Goal: Task Accomplishment & Management: Manage account settings

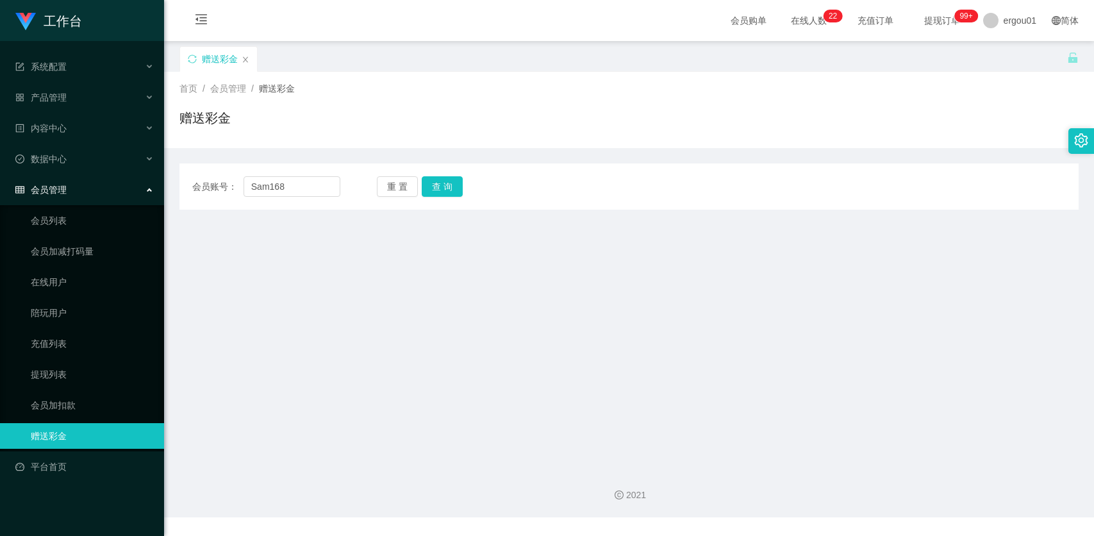
click at [437, 188] on button "查 询" at bounding box center [442, 186] width 41 height 21
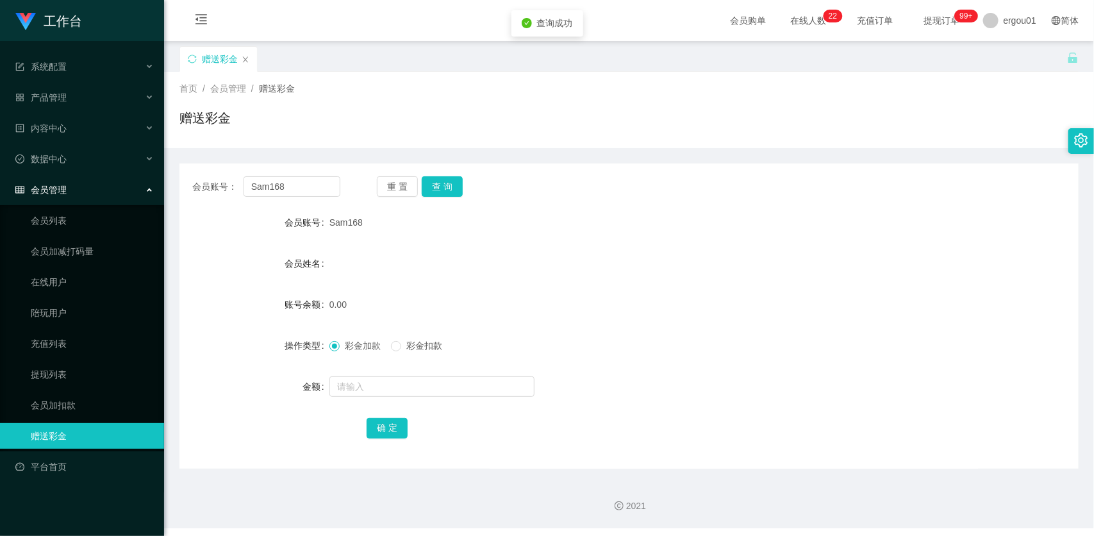
click at [356, 371] on form "会员账号 Sam168 会员姓名 账号余额 0.00 操作类型 彩金加款 彩金扣款 金额 确 定" at bounding box center [628, 325] width 899 height 231
click at [356, 392] on input "text" at bounding box center [432, 386] width 205 height 21
type input "100"
drag, startPoint x: 396, startPoint y: 428, endPoint x: 418, endPoint y: 404, distance: 33.1
click at [396, 428] on button "确 定" at bounding box center [387, 428] width 41 height 21
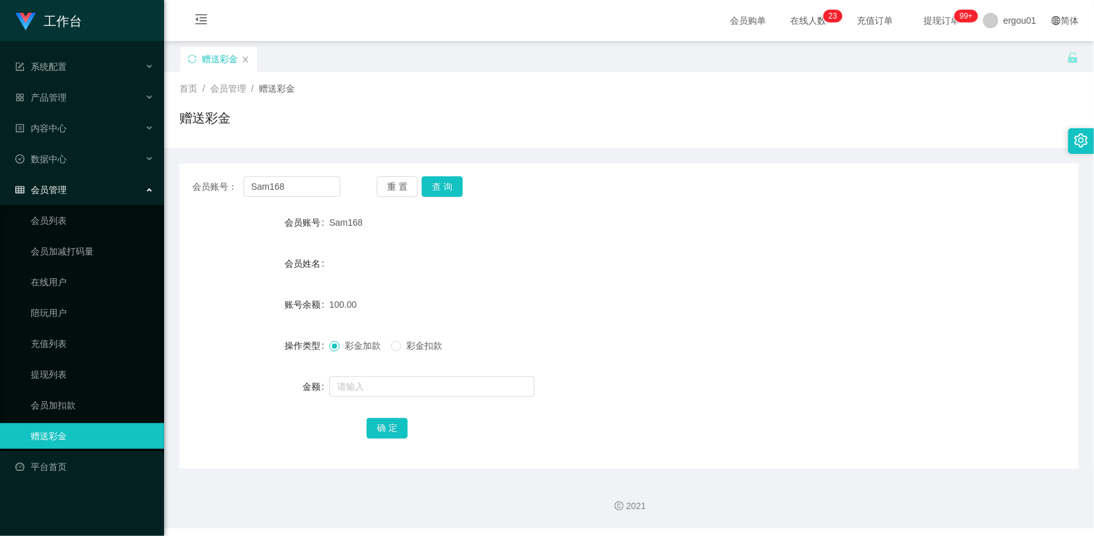
click at [81, 143] on li "内容中心" at bounding box center [82, 129] width 164 height 28
click at [74, 106] on div "产品管理" at bounding box center [82, 98] width 164 height 26
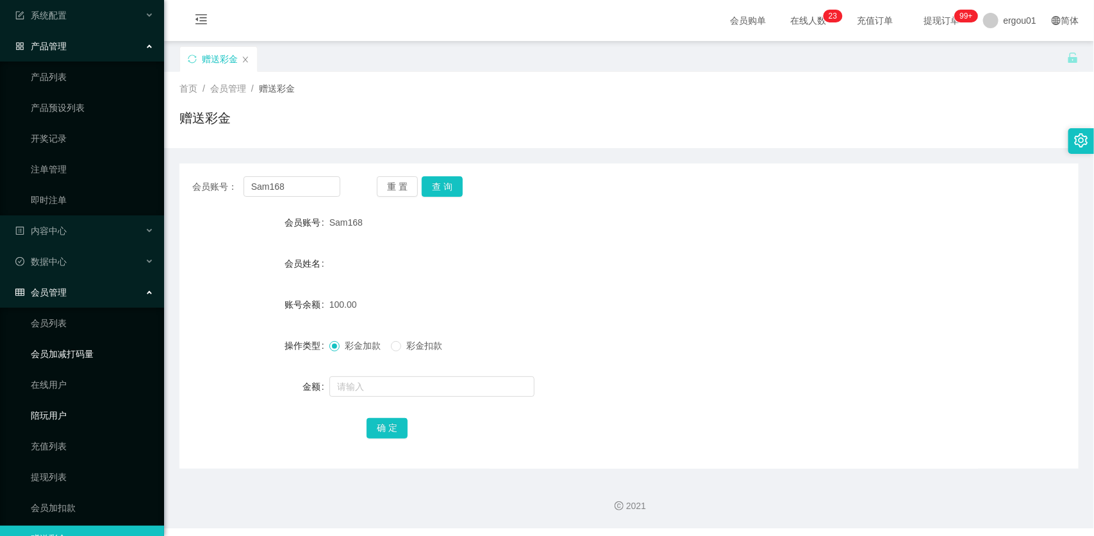
scroll to position [110, 0]
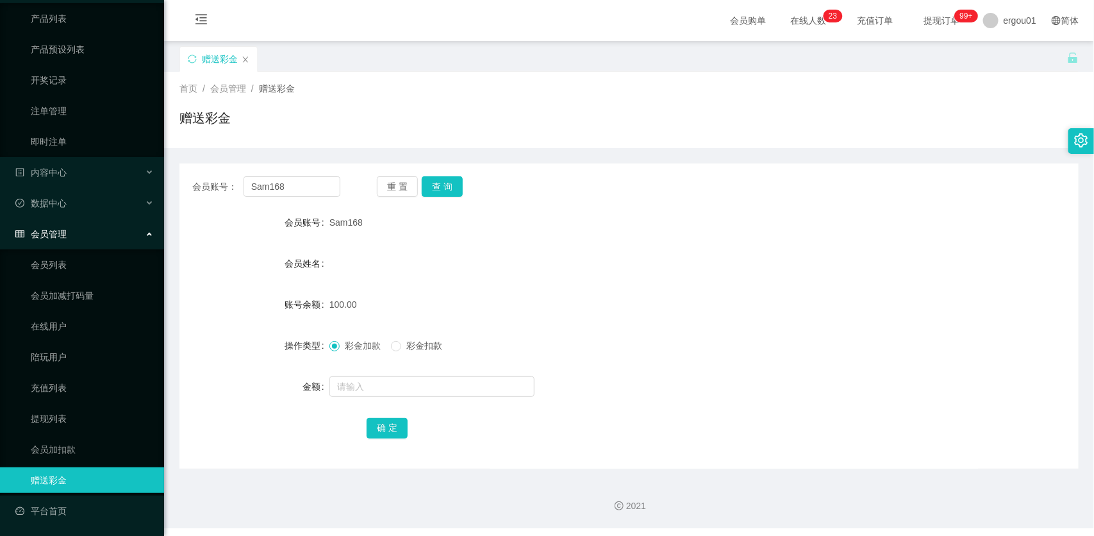
click at [126, 221] on div "会员管理" at bounding box center [82, 234] width 164 height 26
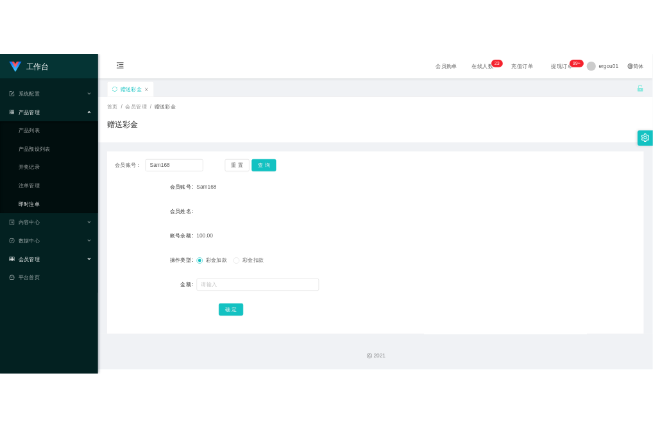
scroll to position [0, 0]
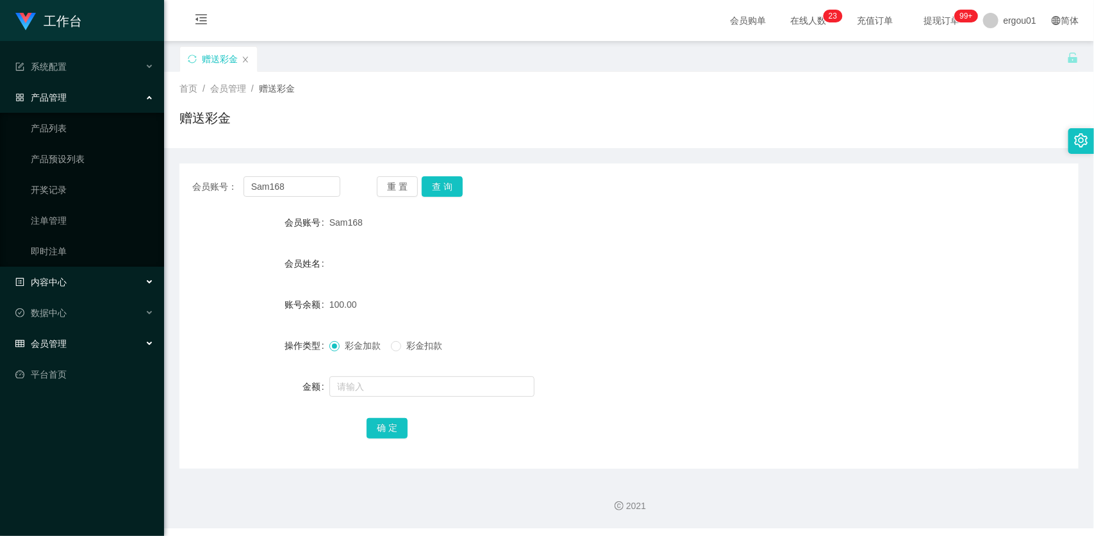
click at [91, 280] on div "内容中心" at bounding box center [82, 282] width 164 height 26
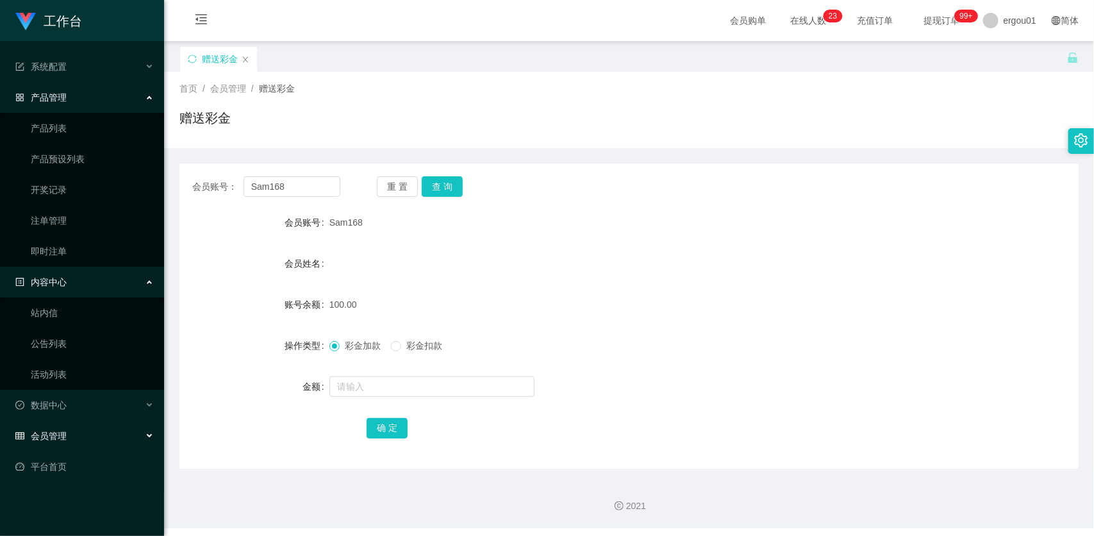
click at [91, 285] on div "内容中心" at bounding box center [82, 282] width 164 height 26
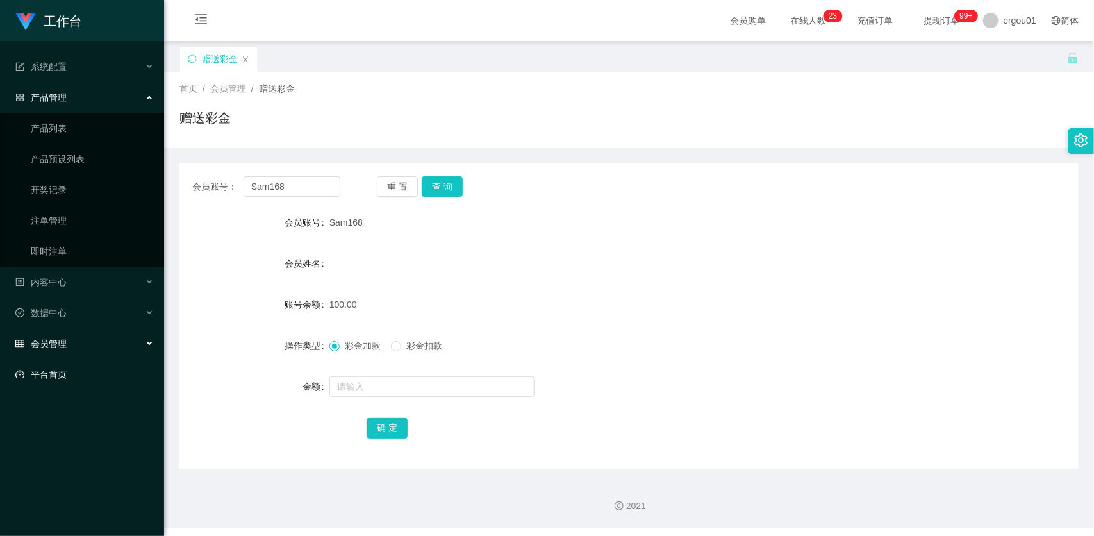
click at [88, 367] on link "平台首页" at bounding box center [84, 375] width 138 height 26
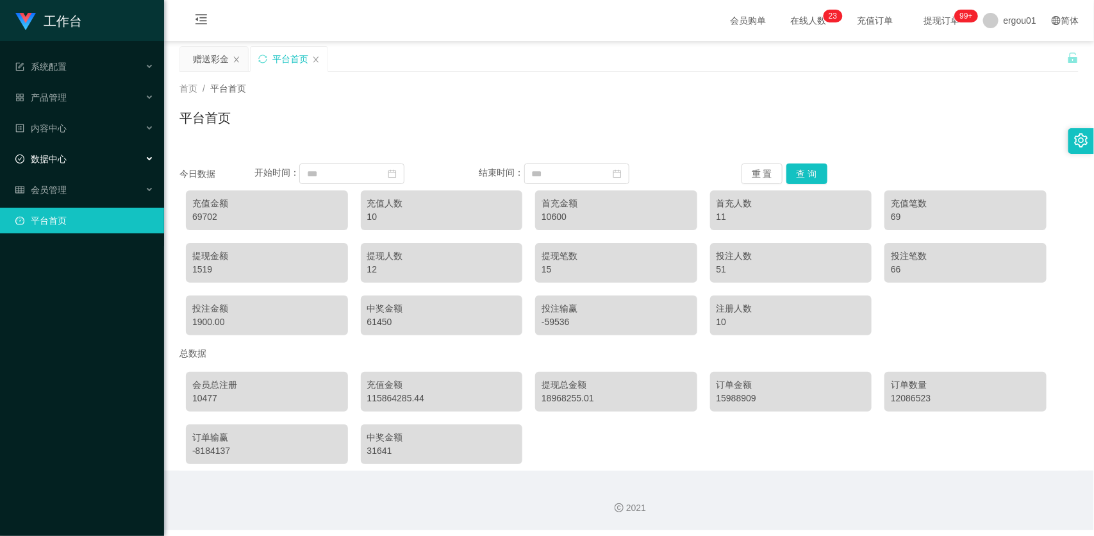
click at [83, 151] on div "数据中心" at bounding box center [82, 159] width 164 height 26
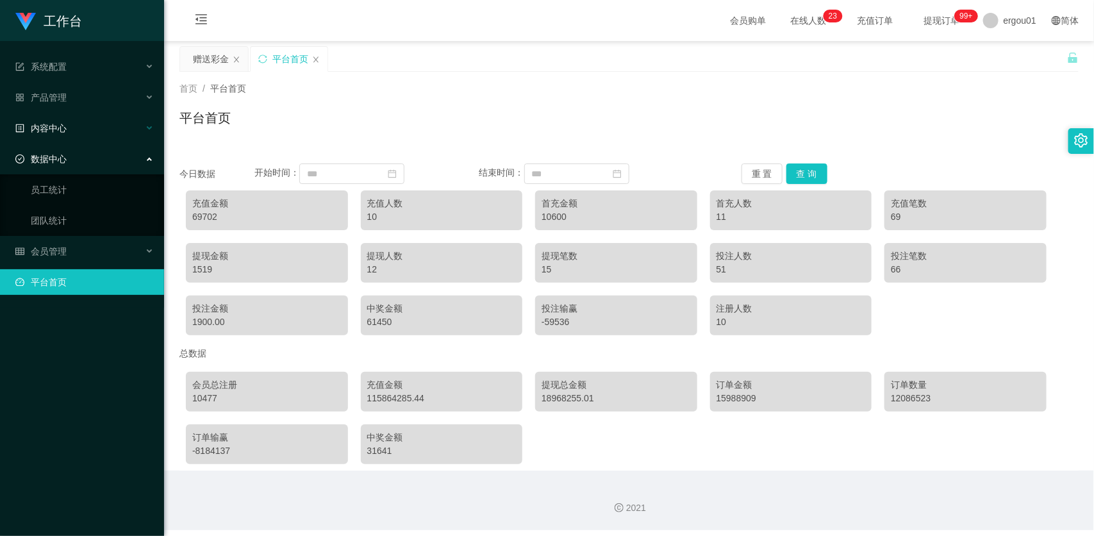
click at [90, 136] on div "内容中心" at bounding box center [82, 128] width 164 height 26
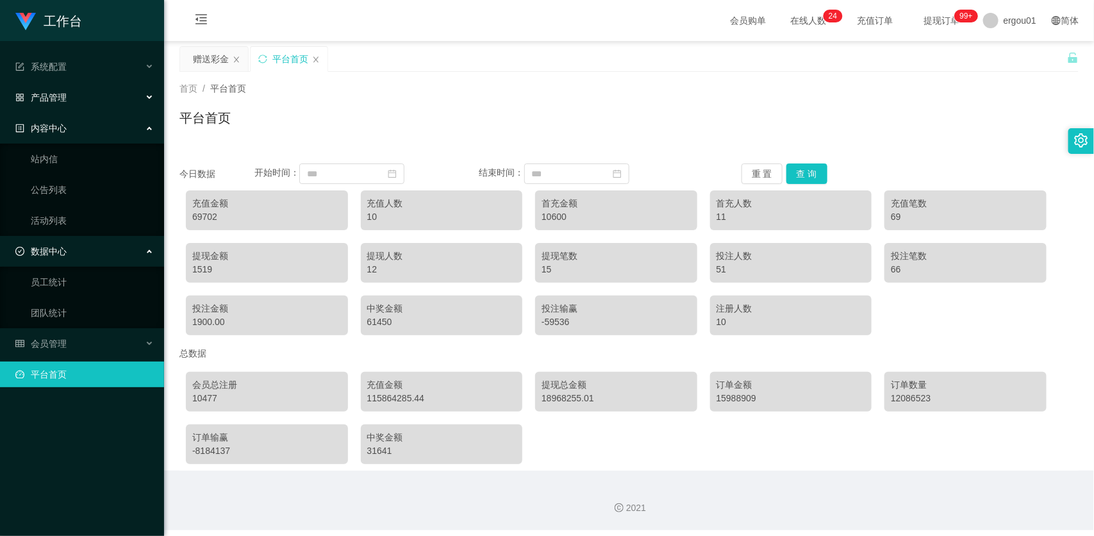
click at [62, 82] on ul "系统配置 产品管理 产品列表 产品预设列表 开奖记录 注单管理 即时注单 内容中心 站内信 公告列表 活动列表 数据中心 员工统计 团队统计 会员管理 会员列…" at bounding box center [82, 220] width 164 height 359
click at [63, 92] on span "产品管理" at bounding box center [40, 97] width 51 height 10
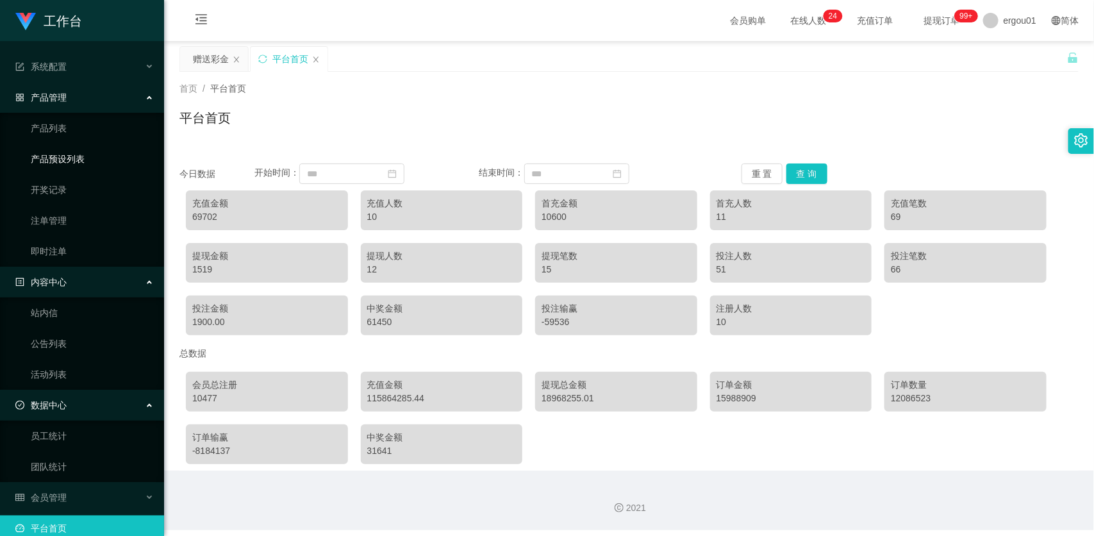
click at [77, 160] on link "产品预设列表" at bounding box center [92, 159] width 123 height 26
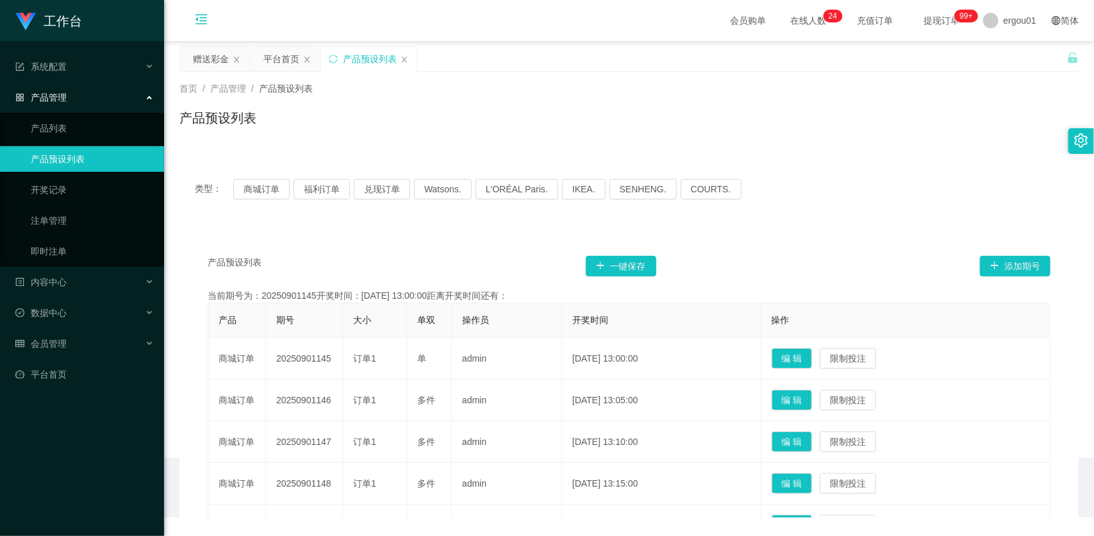
click at [179, 13] on icon "图标: menu-fold" at bounding box center [201, 21] width 44 height 41
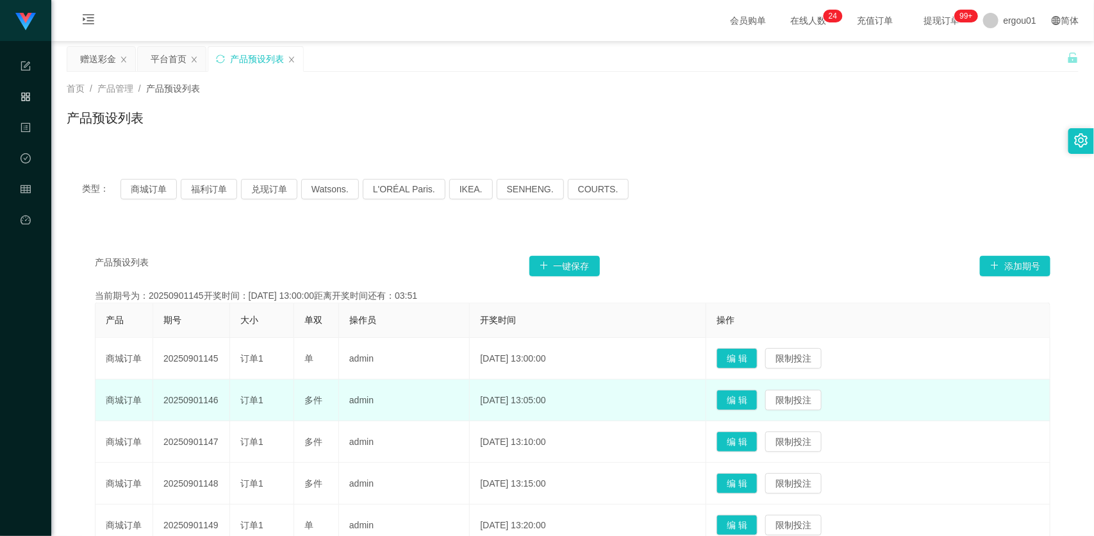
drag, startPoint x: 526, startPoint y: 408, endPoint x: 529, endPoint y: 401, distance: 7.7
click at [526, 408] on td "[DATE] 13:05:00" at bounding box center [588, 401] width 237 height 42
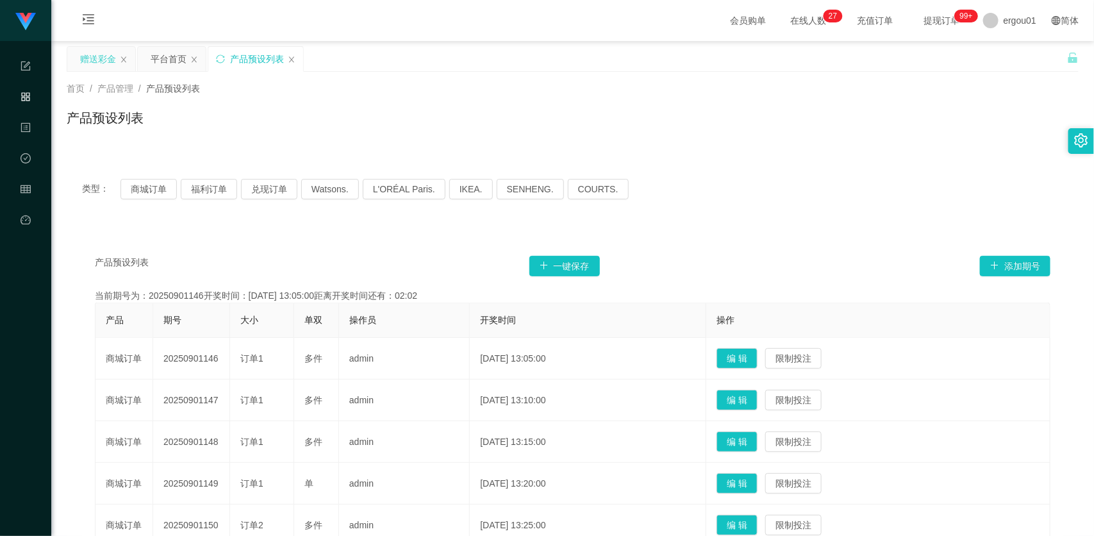
click at [97, 56] on div "赠送彩金" at bounding box center [98, 59] width 36 height 24
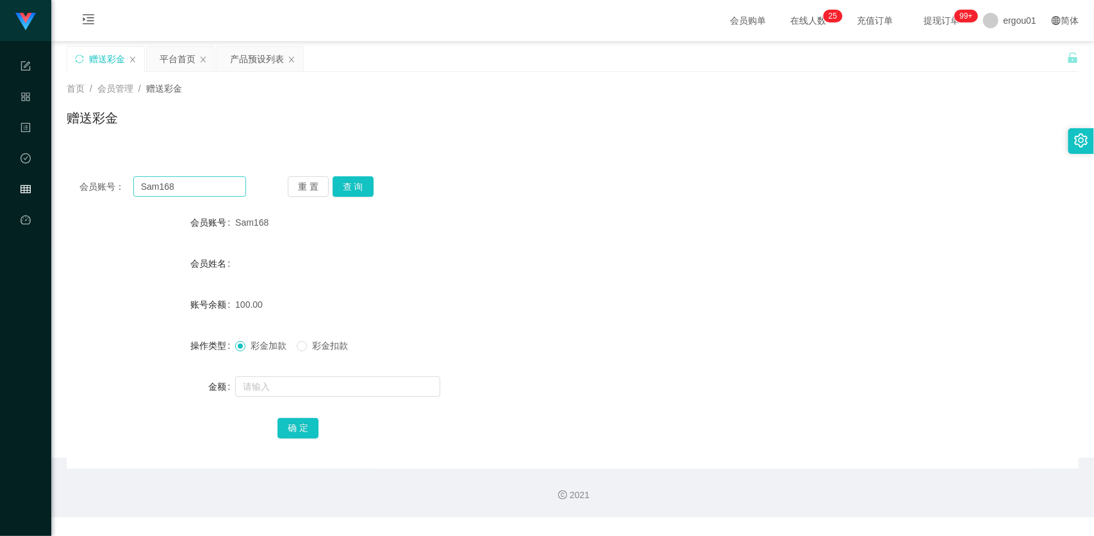
drag, startPoint x: 194, startPoint y: 197, endPoint x: 199, endPoint y: 190, distance: 8.6
click at [194, 196] on div "会员账号： Sam168 重 置 查 询 会员账号 Sam168 会员姓名 账号余额 100.00 操作类型 彩金加款 彩金扣款 金额 确 定" at bounding box center [573, 315] width 1012 height 305
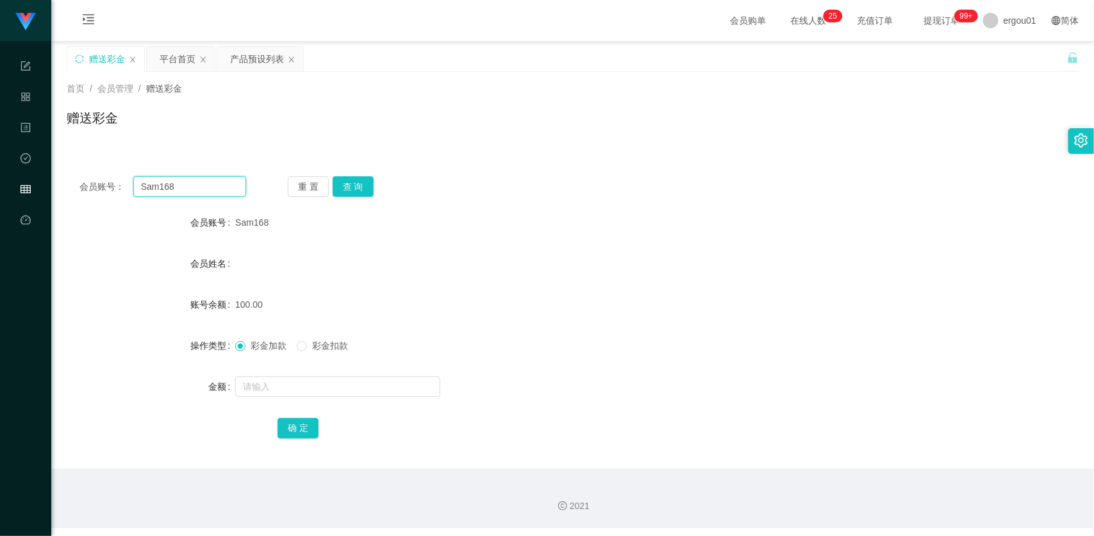
click at [200, 190] on input "Sam168" at bounding box center [189, 186] width 113 height 21
drag, startPoint x: 360, startPoint y: 188, endPoint x: 359, endPoint y: 199, distance: 11.0
click at [359, 188] on button "查 询" at bounding box center [353, 186] width 41 height 21
click at [312, 369] on form "会员账号 Sam168 会员姓名 账号余额 50.00 操作类型 彩金加款 彩金扣款 金额 确 定" at bounding box center [573, 325] width 1012 height 231
click at [303, 379] on input "text" at bounding box center [337, 386] width 205 height 21
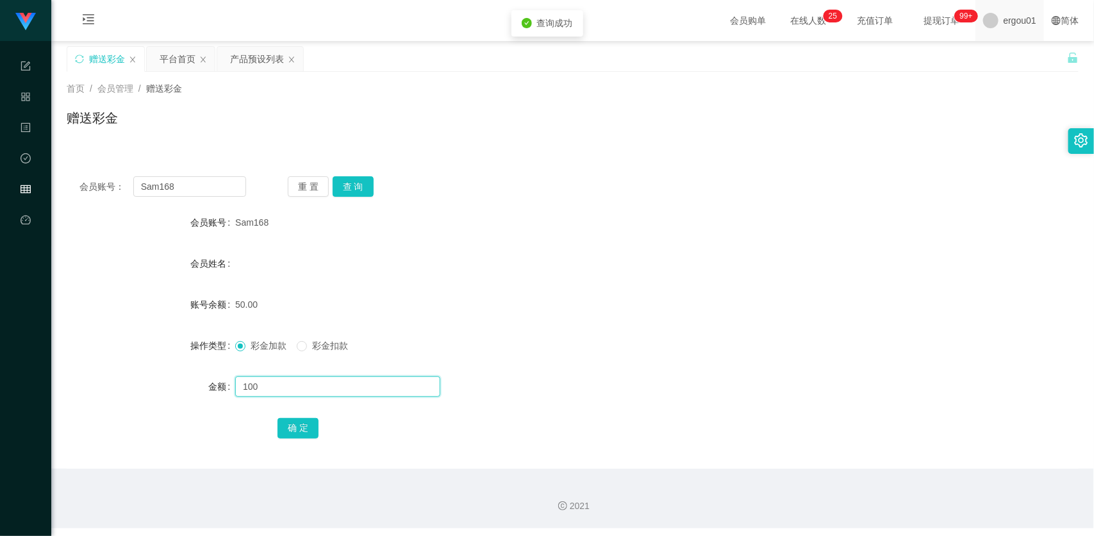
type input "100"
drag, startPoint x: 194, startPoint y: 377, endPoint x: 201, endPoint y: 376, distance: 7.1
click at [194, 377] on div "金额" at bounding box center [151, 387] width 169 height 26
click at [356, 188] on button "查 询" at bounding box center [353, 186] width 41 height 21
click at [356, 187] on button "查 询" at bounding box center [353, 186] width 41 height 21
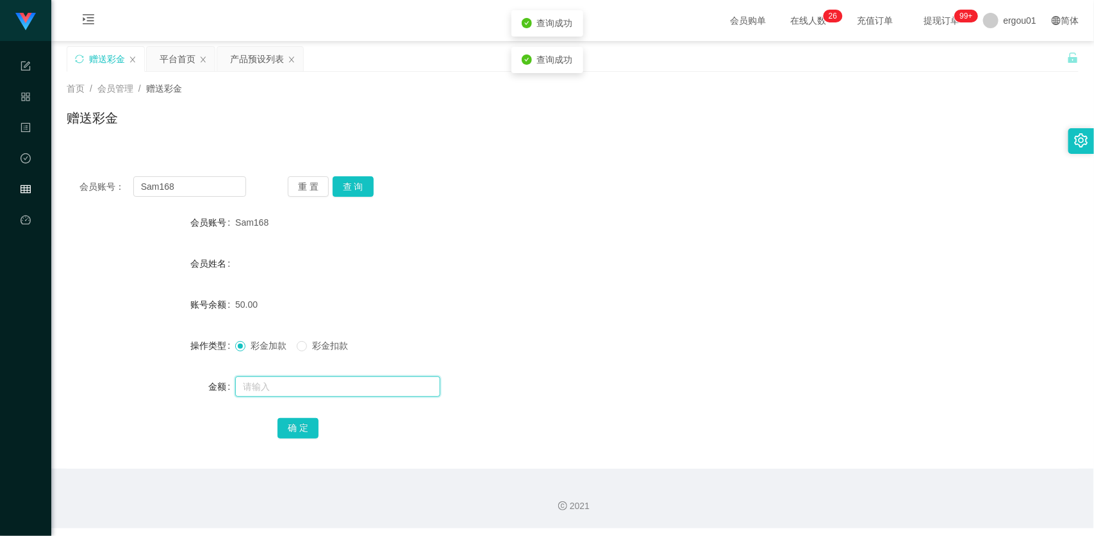
click at [271, 383] on input "text" at bounding box center [337, 386] width 205 height 21
type input "100"
click at [295, 431] on button "确 定" at bounding box center [298, 428] width 41 height 21
click at [497, 205] on div "会员账号： Sam168 重 置 查 询 会员账号 Sam168 会员姓名 账号余额 150.00 操作类型 彩金加款 彩金扣款 金额 确 定" at bounding box center [573, 315] width 1012 height 305
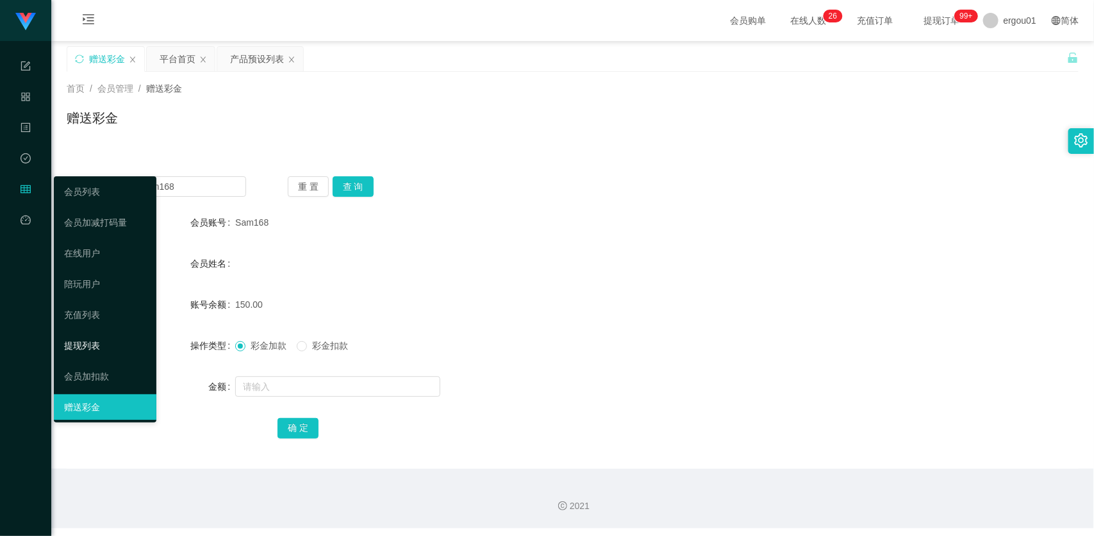
click at [95, 346] on link "提现列表" at bounding box center [105, 346] width 82 height 26
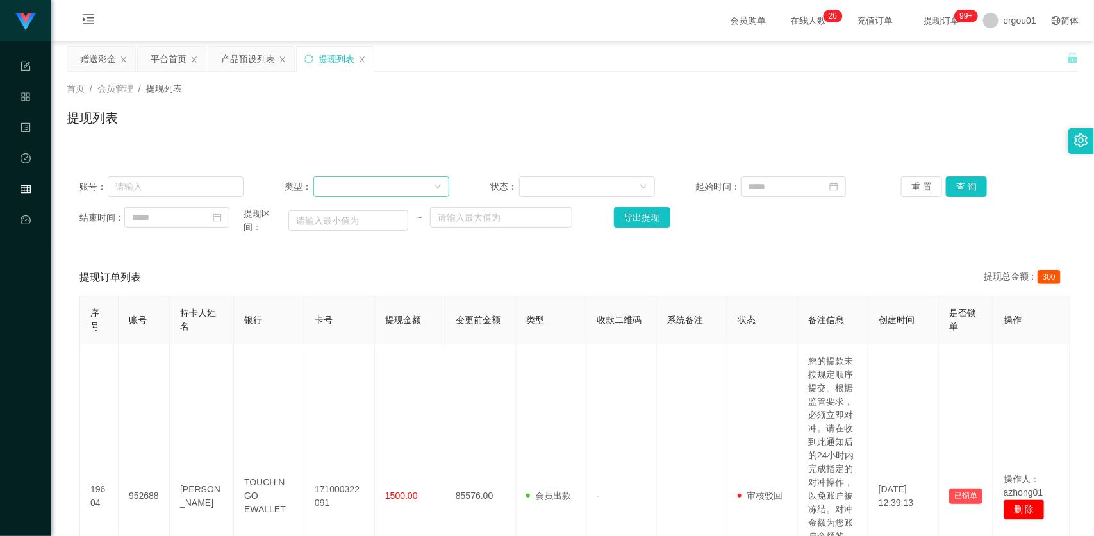
click at [343, 187] on div at bounding box center [377, 186] width 112 height 19
click at [196, 175] on div "账号： 类型： 状态： 起始时间： 重 置 查 询 结束时间： 提现区间： ~ 导出提现" at bounding box center [573, 204] width 1012 height 83
click at [194, 194] on input "text" at bounding box center [176, 186] width 137 height 21
paste input "Sam168"
type input "Sam168"
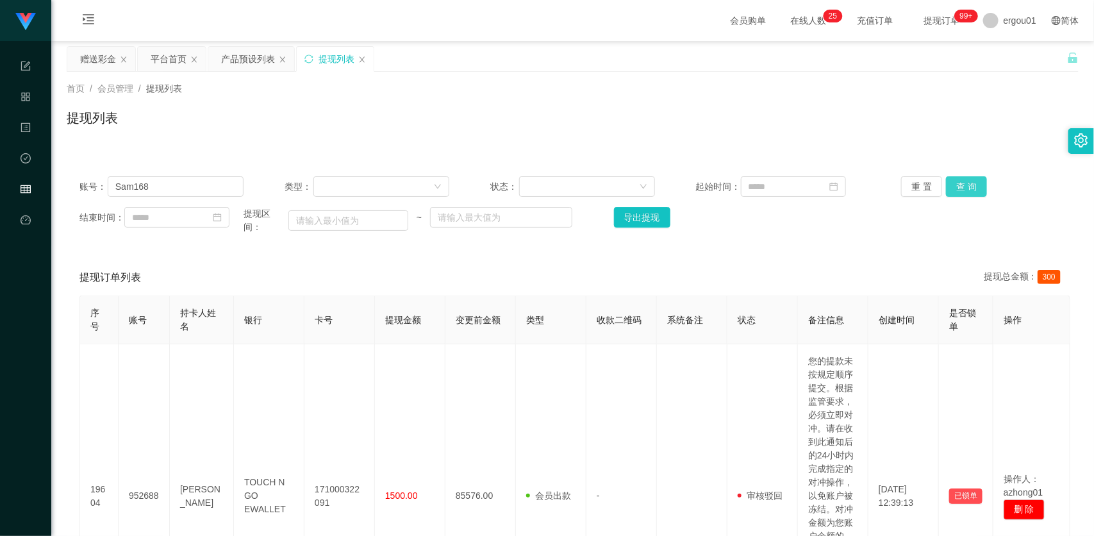
click at [960, 185] on button "查 询" at bounding box center [966, 186] width 41 height 21
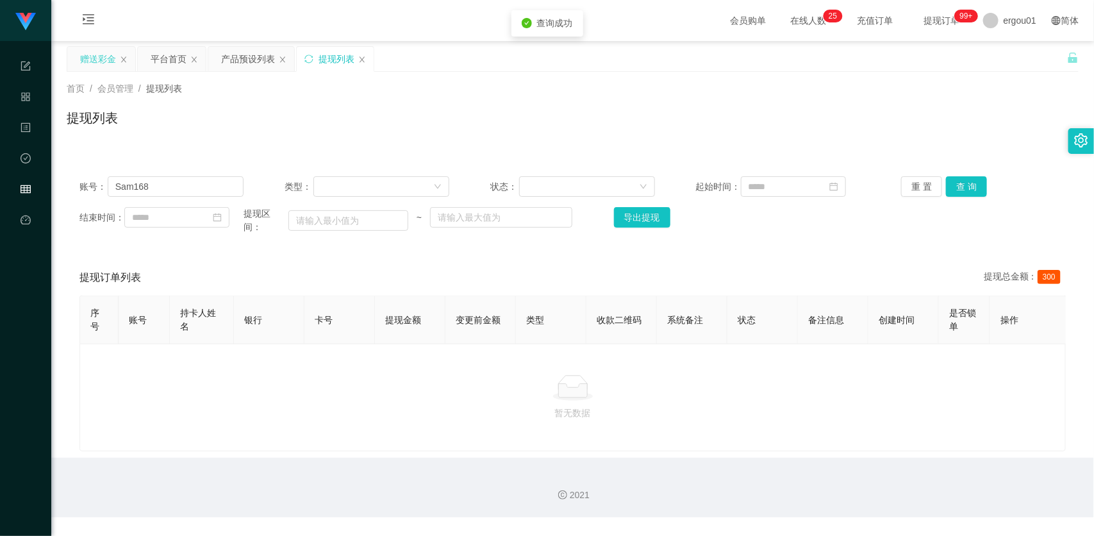
click at [106, 56] on div "赠送彩金" at bounding box center [98, 59] width 36 height 24
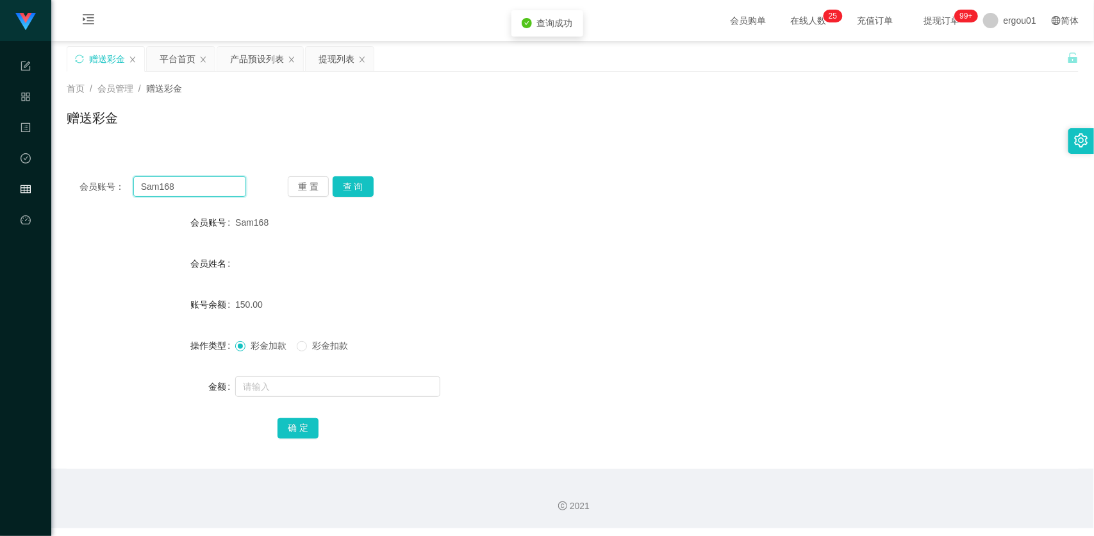
click at [226, 183] on input "Sam168" at bounding box center [189, 186] width 113 height 21
click at [360, 181] on button "查 询" at bounding box center [353, 186] width 41 height 21
click at [319, 347] on span "彩金扣款" at bounding box center [330, 345] width 46 height 10
click at [312, 378] on input "text" at bounding box center [337, 386] width 205 height 21
drag, startPoint x: 287, startPoint y: 385, endPoint x: 96, endPoint y: 373, distance: 191.4
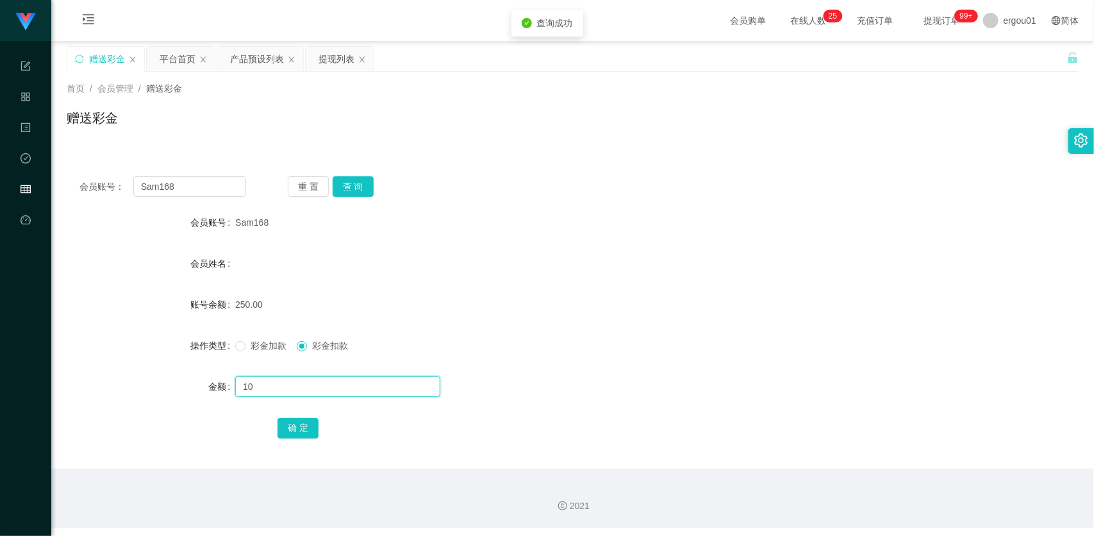
click at [97, 374] on div "金额 10" at bounding box center [573, 387] width 1012 height 26
drag, startPoint x: 244, startPoint y: 380, endPoint x: 199, endPoint y: 378, distance: 44.9
click at [199, 378] on div "金额 20" at bounding box center [573, 387] width 1012 height 26
drag, startPoint x: 267, startPoint y: 389, endPoint x: 138, endPoint y: 383, distance: 129.0
click at [138, 383] on div "金额 52" at bounding box center [573, 387] width 1012 height 26
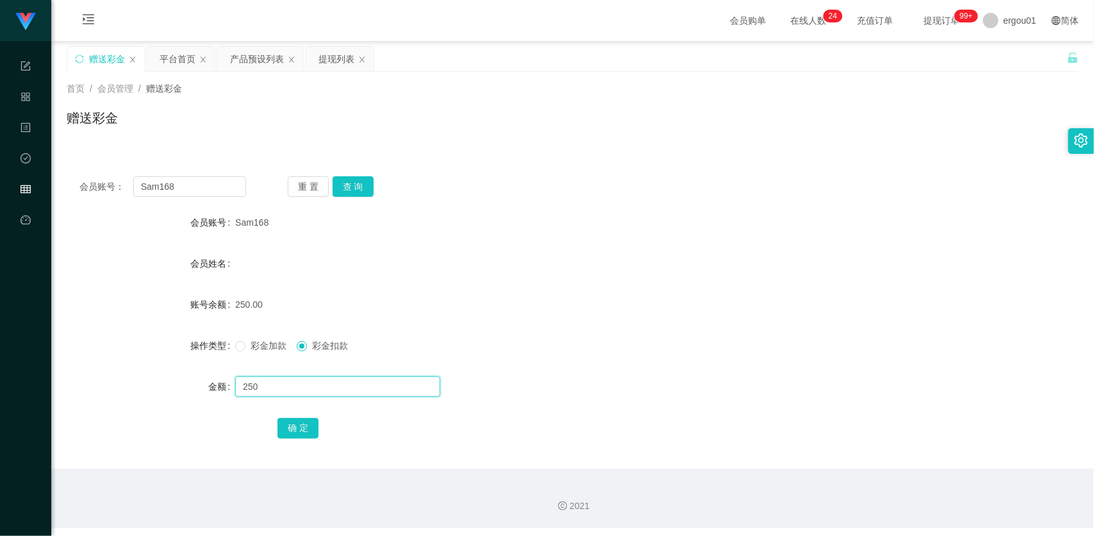
type input "250"
click at [303, 431] on button "确 定" at bounding box center [298, 428] width 41 height 21
click at [219, 187] on input "Sam168" at bounding box center [189, 186] width 113 height 21
paste input "98075146"
type input "98075146"
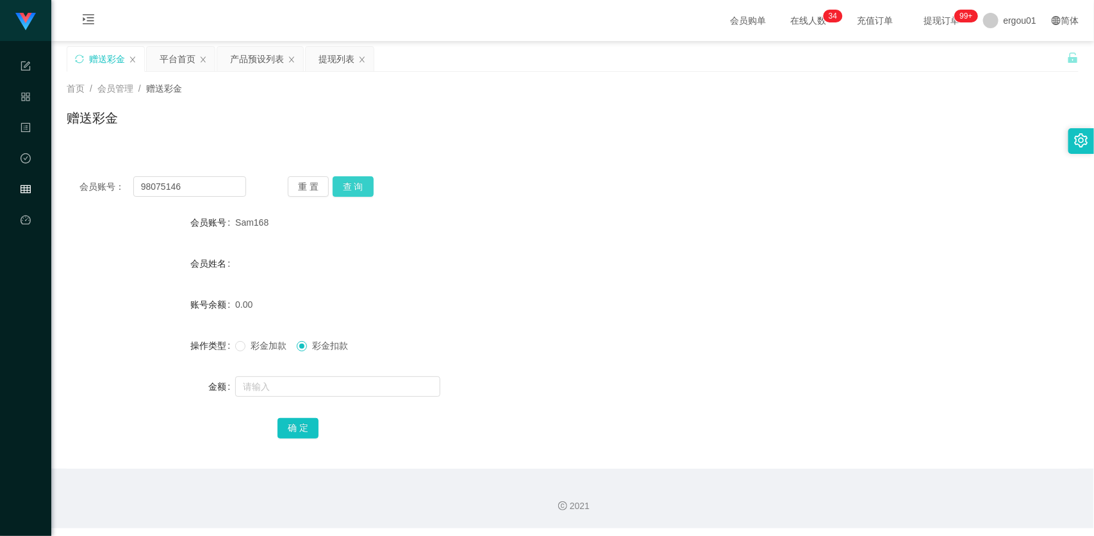
click at [362, 177] on button "查 询" at bounding box center [353, 186] width 41 height 21
click at [288, 380] on input "text" at bounding box center [337, 386] width 205 height 21
type input "100"
click at [261, 349] on span "彩金加款" at bounding box center [269, 345] width 46 height 10
click at [295, 430] on button "确 定" at bounding box center [298, 428] width 41 height 21
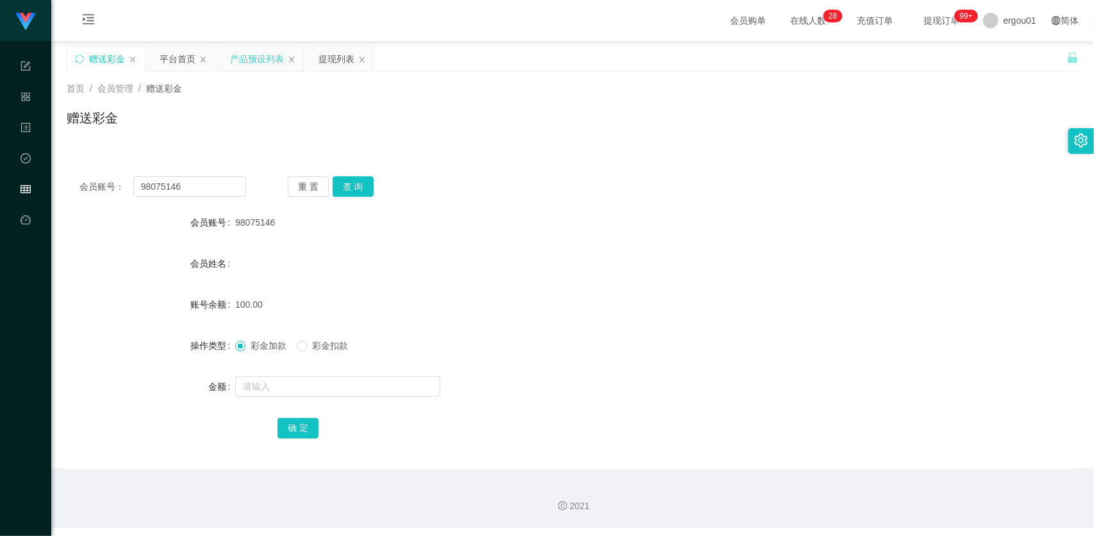
click at [247, 58] on div "产品预设列表" at bounding box center [257, 59] width 54 height 24
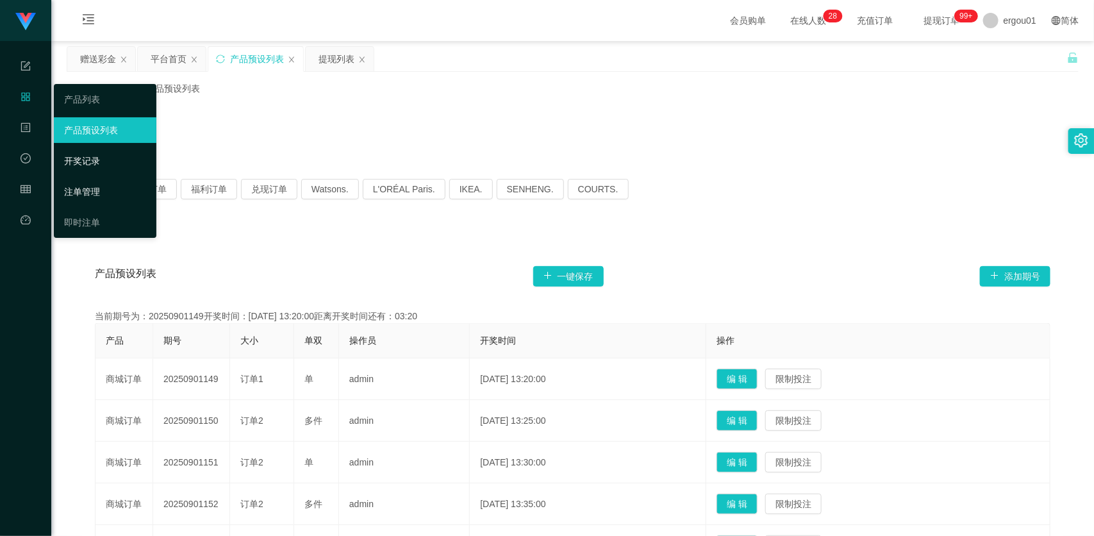
drag, startPoint x: 97, startPoint y: 191, endPoint x: 149, endPoint y: 163, distance: 58.8
click at [97, 191] on link "注单管理" at bounding box center [105, 192] width 82 height 26
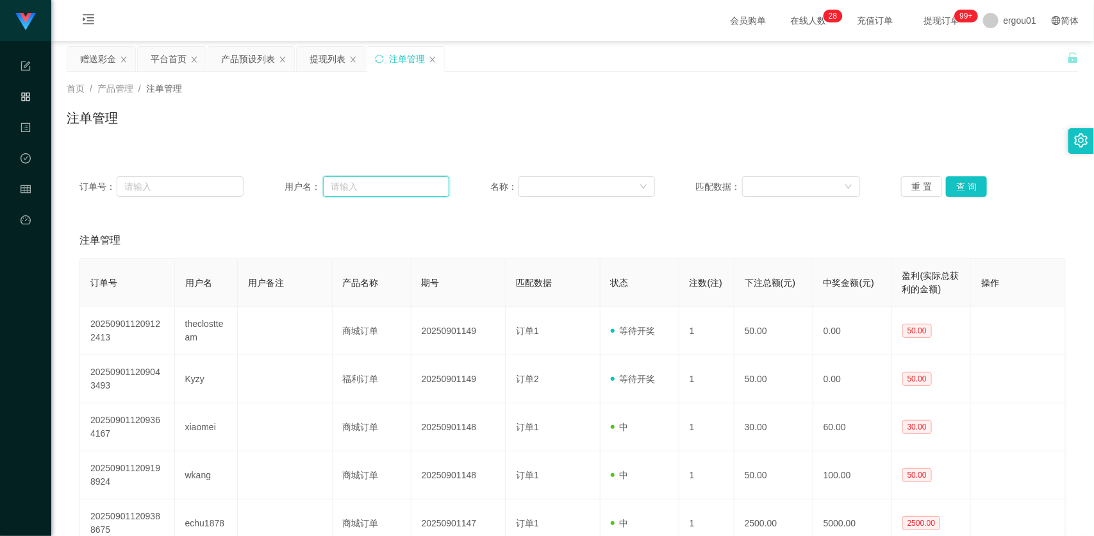
click at [426, 187] on input "text" at bounding box center [386, 186] width 126 height 21
paste input "98075146"
type input "98075146"
click at [963, 186] on button "查 询" at bounding box center [966, 186] width 41 height 21
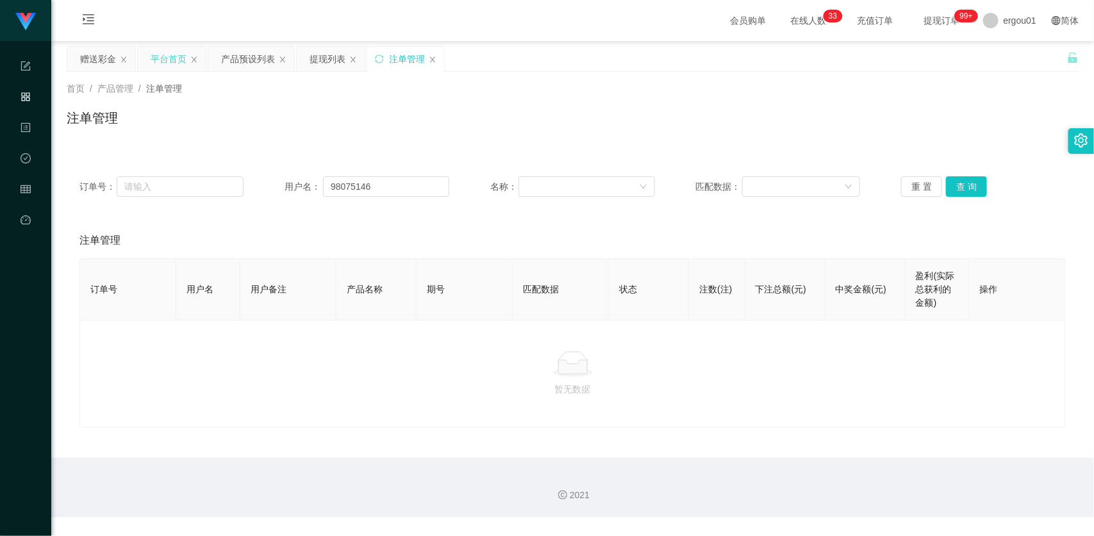
click at [151, 56] on div "平台首页" at bounding box center [169, 59] width 36 height 24
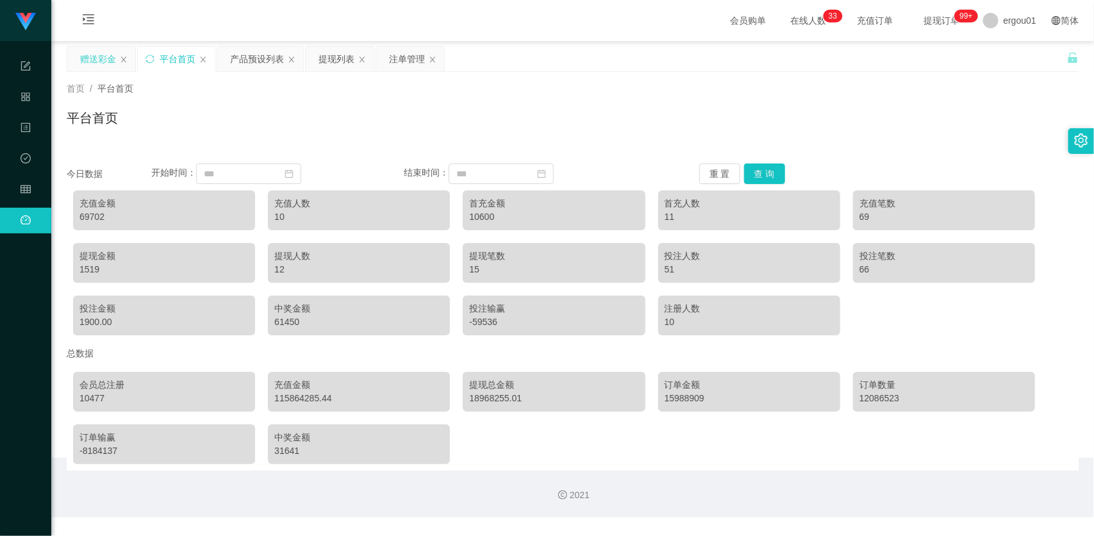
click at [90, 58] on div "赠送彩金" at bounding box center [98, 59] width 36 height 24
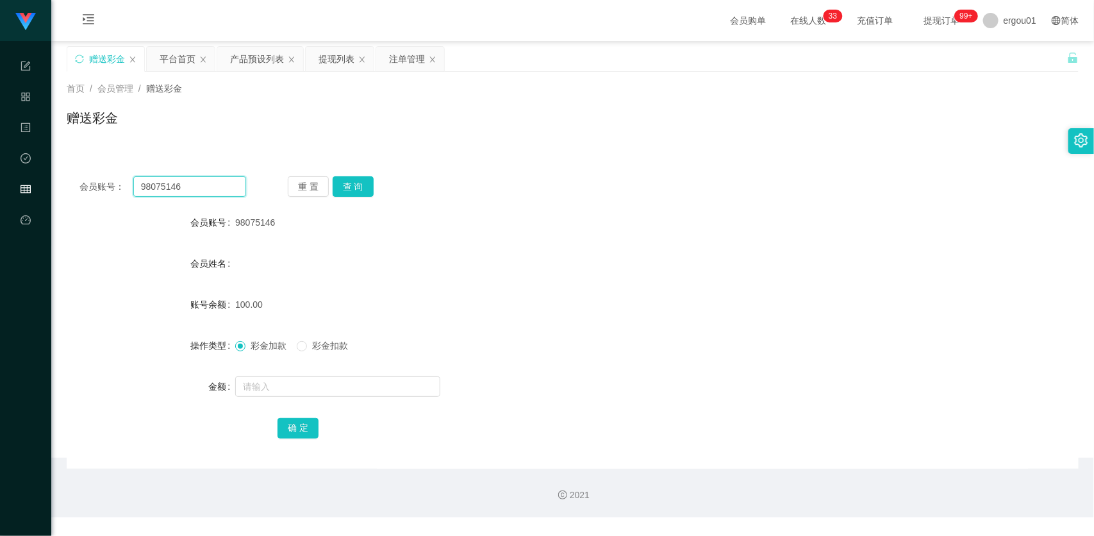
click at [229, 193] on input "98075146" at bounding box center [189, 186] width 113 height 21
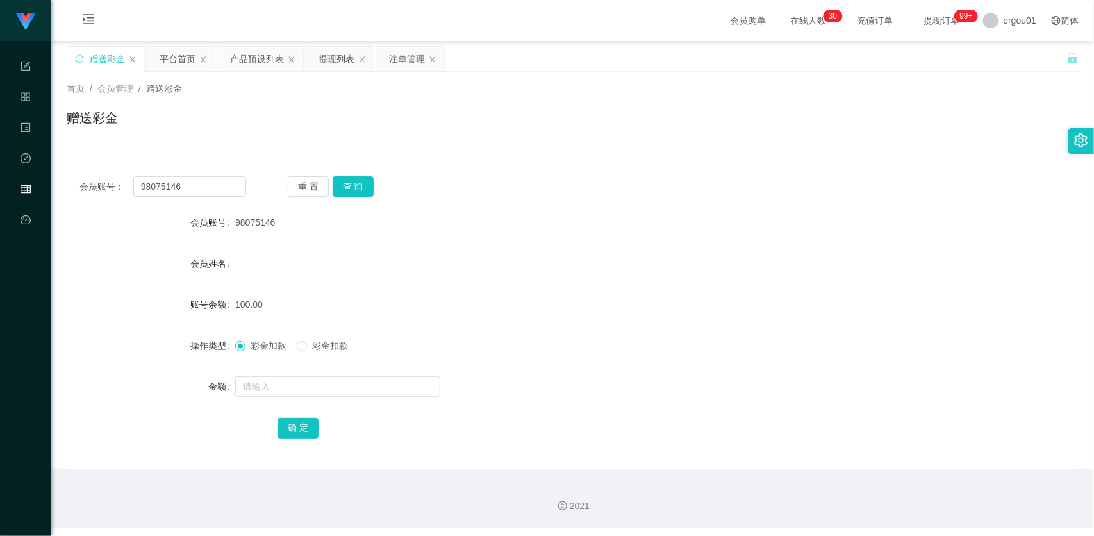
click at [347, 197] on div "会员账号： 98075146 重 置 查 询 会员账号 98075146 会员姓名 账号余额 100.00 操作类型 彩金加款 彩金扣款 金额 确 定" at bounding box center [573, 315] width 1012 height 305
click at [351, 181] on button "查 询" at bounding box center [353, 186] width 41 height 21
drag, startPoint x: 285, startPoint y: 383, endPoint x: 358, endPoint y: 317, distance: 97.6
click at [285, 383] on input "text" at bounding box center [337, 386] width 205 height 21
drag, startPoint x: 13, startPoint y: 238, endPoint x: 20, endPoint y: 238, distance: 6.4
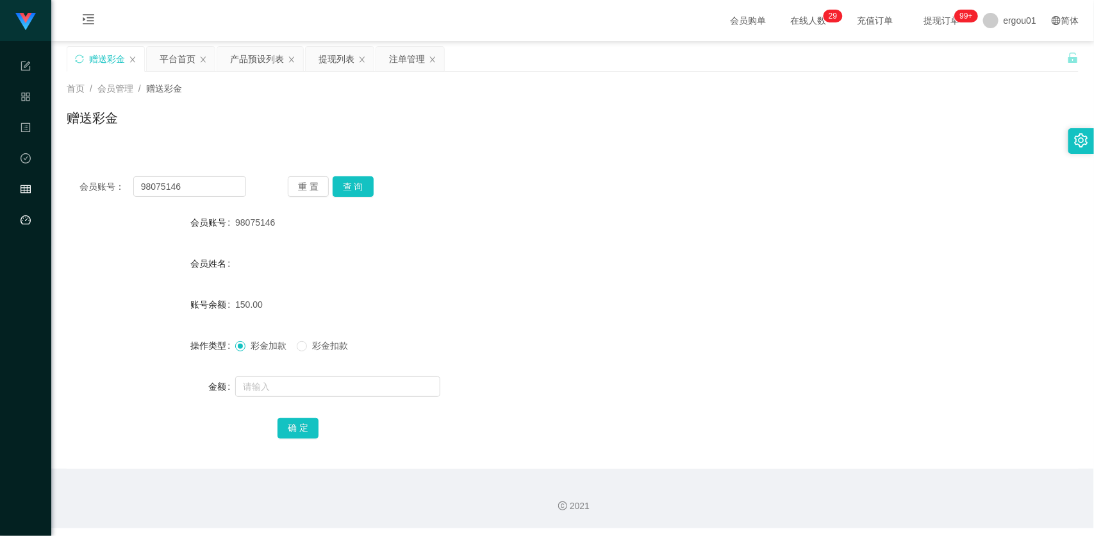
click at [13, 238] on ul "系统配置 产品管理 内容中心 数据中心 会员管理 平台首页" at bounding box center [25, 143] width 51 height 205
click at [252, 205] on div "会员账号： 98075146 重 置 查 询 会员账号 98075146 会员姓名 账号余额 150.00 操作类型 彩金加款 彩金扣款 金额 确 定" at bounding box center [573, 315] width 1012 height 305
drag, startPoint x: 223, startPoint y: 187, endPoint x: 392, endPoint y: 202, distance: 169.2
click at [223, 187] on input "98075146" at bounding box center [189, 186] width 113 height 21
click at [360, 176] on button "查 询" at bounding box center [353, 186] width 41 height 21
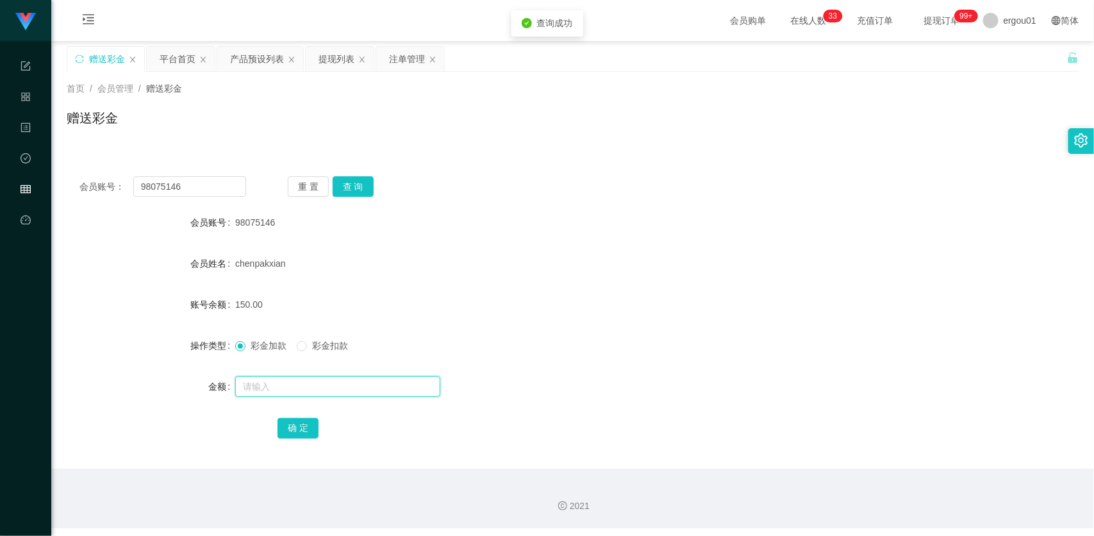
click at [296, 386] on input "text" at bounding box center [337, 386] width 205 height 21
type input "150"
drag, startPoint x: 290, startPoint y: 428, endPoint x: 300, endPoint y: 425, distance: 10.0
click at [290, 428] on button "确 定" at bounding box center [298, 428] width 41 height 21
click at [218, 190] on input "98075146" at bounding box center [189, 186] width 113 height 21
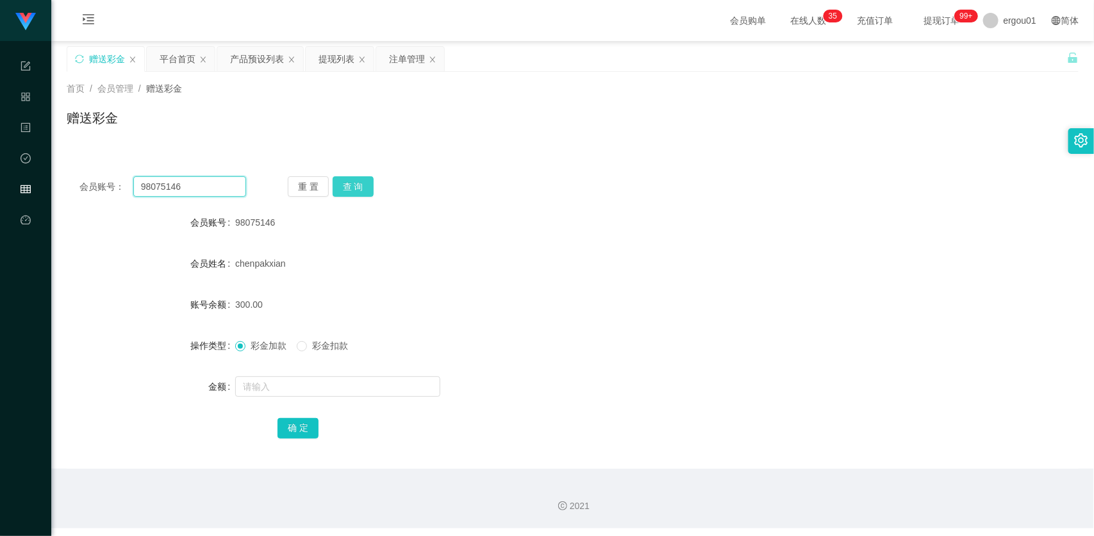
paste input "0126306521"
type input "0126306521"
click at [349, 188] on button "查 询" at bounding box center [353, 186] width 41 height 21
click at [309, 396] on div at bounding box center [530, 387] width 590 height 26
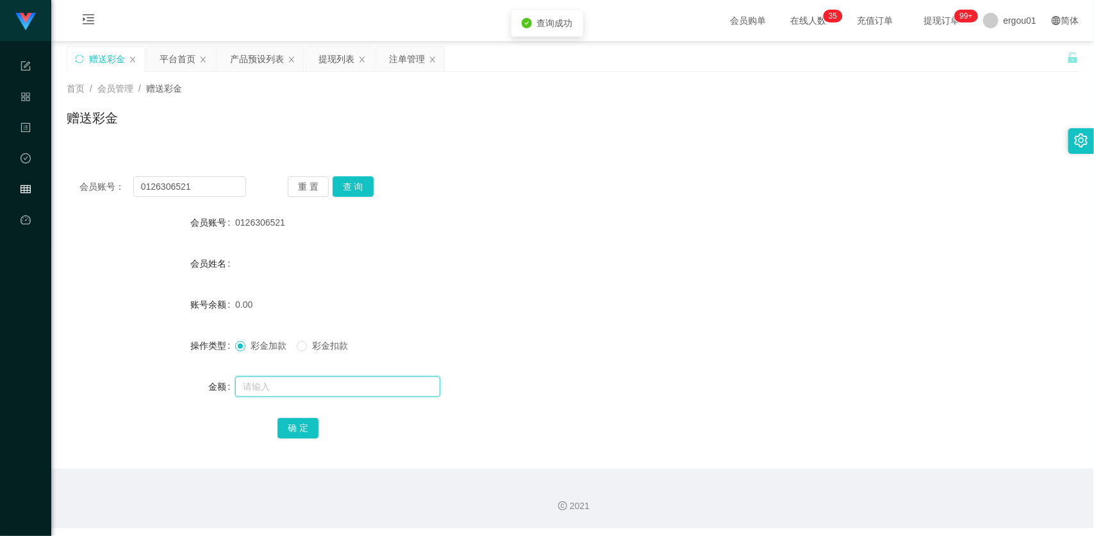
click at [309, 383] on input "text" at bounding box center [337, 386] width 205 height 21
type input "100"
click at [310, 425] on button "确 定" at bounding box center [298, 428] width 41 height 21
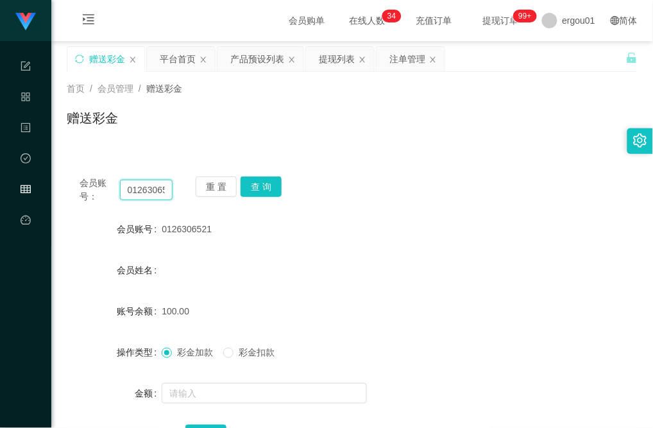
click at [140, 190] on input "0126306521" at bounding box center [146, 189] width 53 height 21
paste input "8031383"
type input "80313831"
drag, startPoint x: 271, startPoint y: 187, endPoint x: 267, endPoint y: 199, distance: 12.2
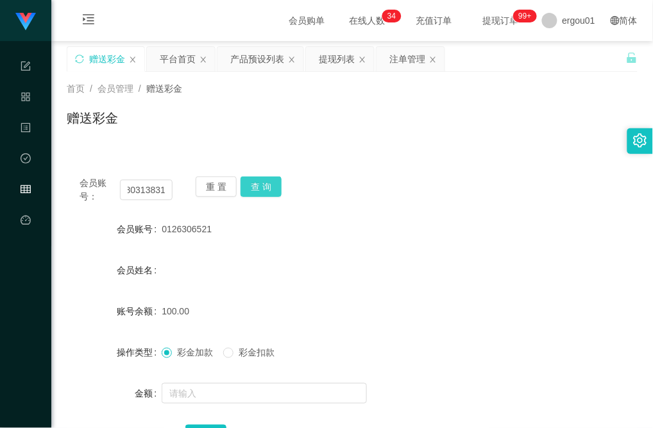
click at [271, 187] on button "查 询" at bounding box center [260, 186] width 41 height 21
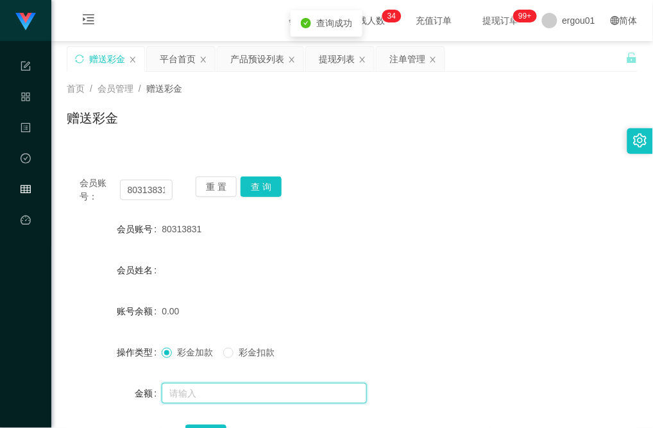
click at [199, 383] on input "text" at bounding box center [264, 393] width 205 height 21
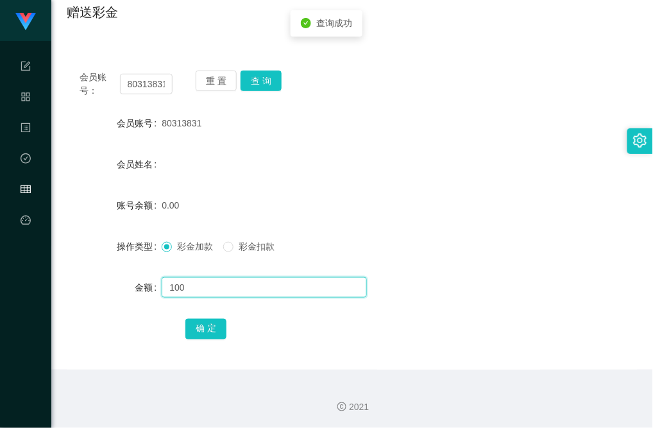
scroll to position [106, 0]
type input "100"
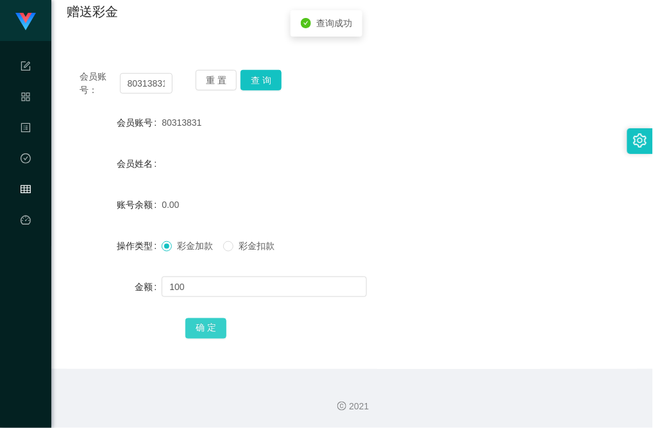
drag, startPoint x: 219, startPoint y: 314, endPoint x: 215, endPoint y: 321, distance: 7.2
click at [217, 315] on div "确 定" at bounding box center [351, 328] width 333 height 26
click at [215, 326] on button "确 定" at bounding box center [205, 328] width 41 height 21
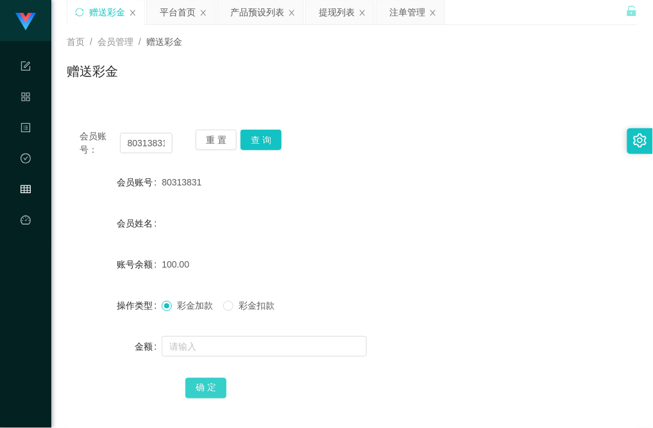
scroll to position [0, 0]
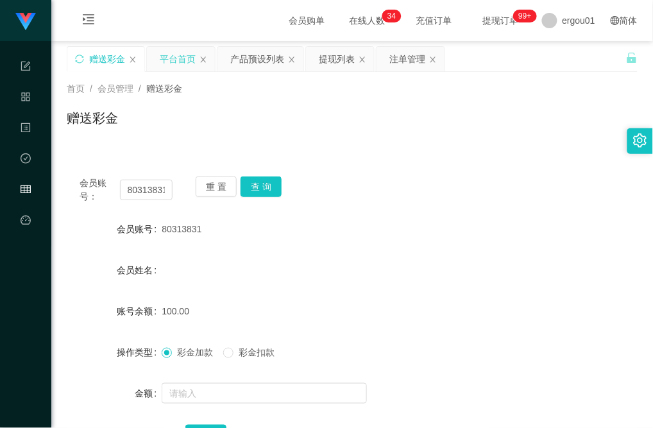
click at [178, 51] on div "平台首页" at bounding box center [178, 59] width 36 height 24
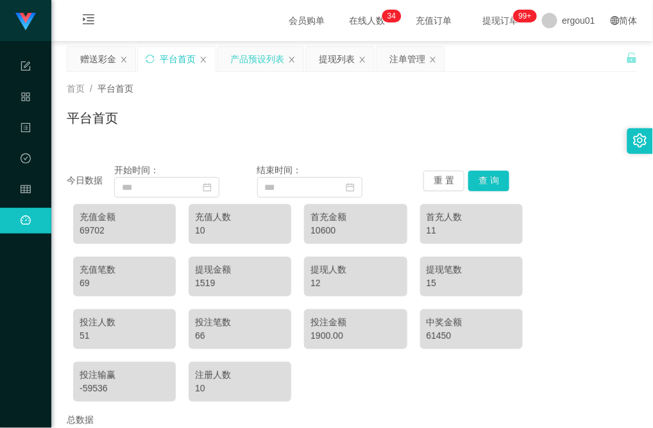
click at [260, 53] on div "产品预设列表" at bounding box center [257, 59] width 54 height 24
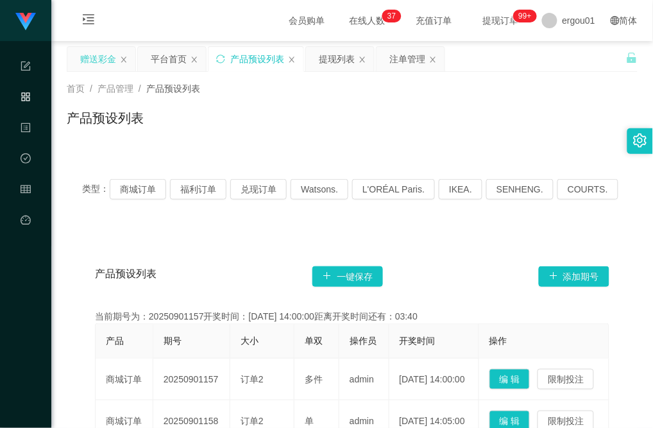
click at [110, 51] on div "赠送彩金" at bounding box center [98, 59] width 36 height 24
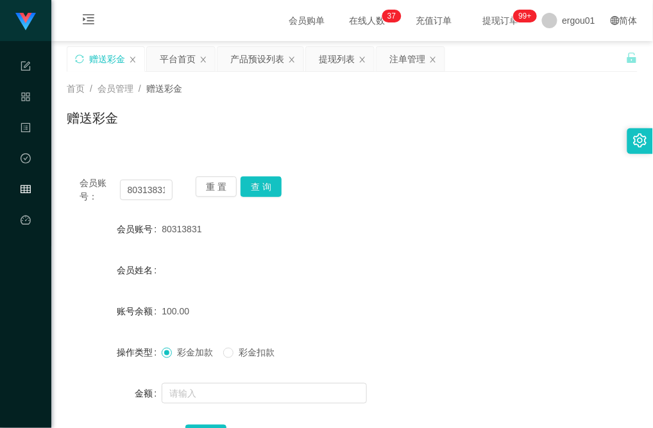
click at [173, 189] on div "会员账号： 80313831 重 置 查 询" at bounding box center [352, 189] width 571 height 27
click at [152, 189] on input "80313831" at bounding box center [146, 189] width 53 height 21
paste input "96627418"
type input "96627418"
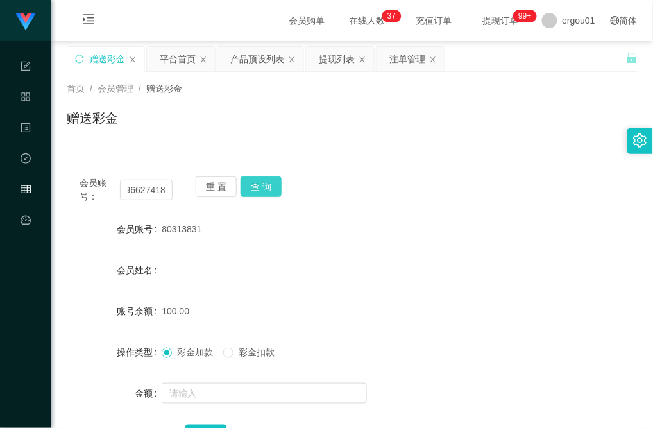
click at [274, 181] on button "查 询" at bounding box center [260, 186] width 41 height 21
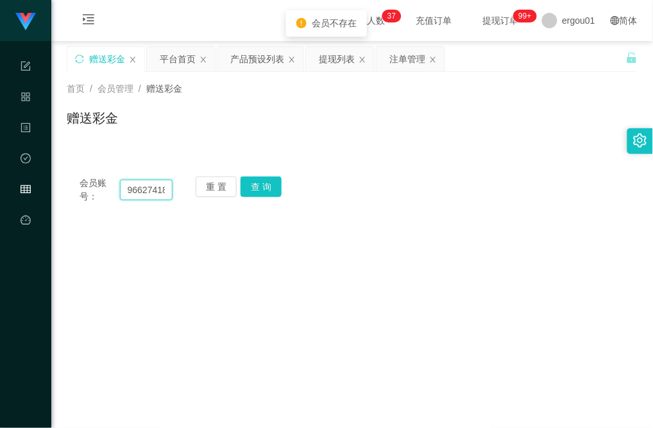
click at [149, 196] on input "96627418" at bounding box center [146, 189] width 53 height 21
click at [176, 90] on span "赠送彩金" at bounding box center [164, 88] width 36 height 10
click at [170, 58] on div "平台首页" at bounding box center [178, 59] width 36 height 24
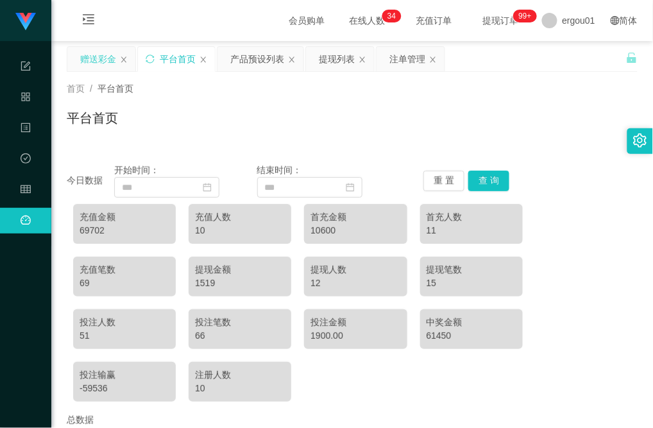
click at [83, 56] on div "赠送彩金" at bounding box center [98, 59] width 36 height 24
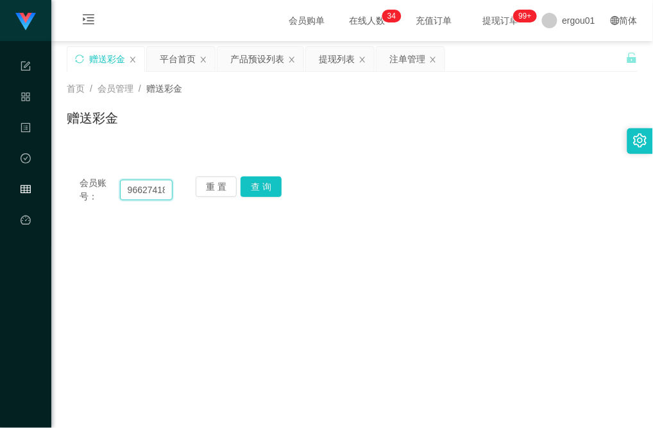
click at [152, 181] on input "96627418" at bounding box center [146, 189] width 53 height 21
paste input "0126306521"
click at [252, 186] on button "查 询" at bounding box center [260, 186] width 41 height 21
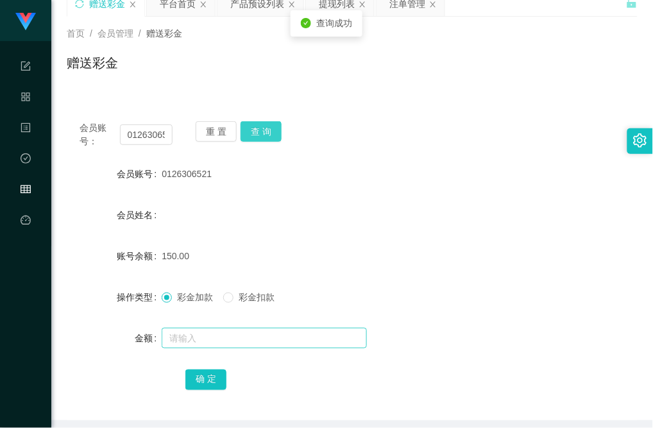
scroll to position [80, 0]
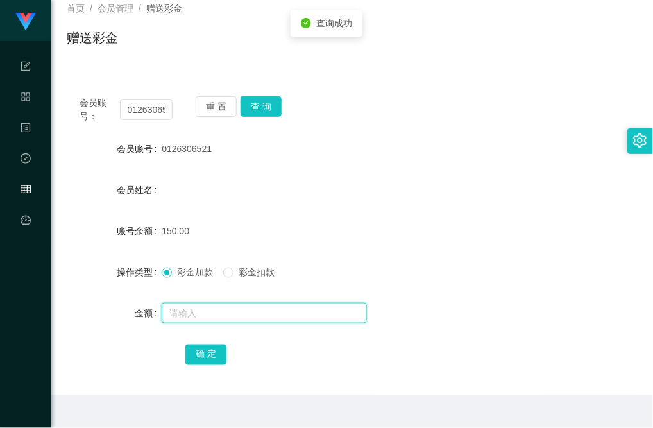
click at [222, 308] on input "text" at bounding box center [264, 313] width 205 height 21
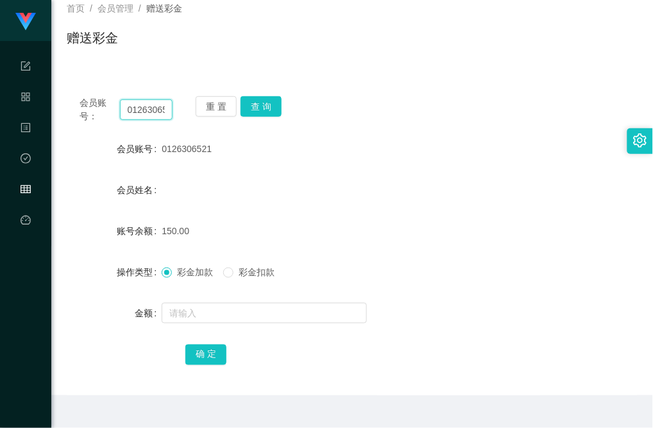
click at [158, 114] on input "0126306521" at bounding box center [146, 109] width 53 height 21
paste input "8031383"
type input "80313831"
click at [267, 104] on button "查 询" at bounding box center [260, 106] width 41 height 21
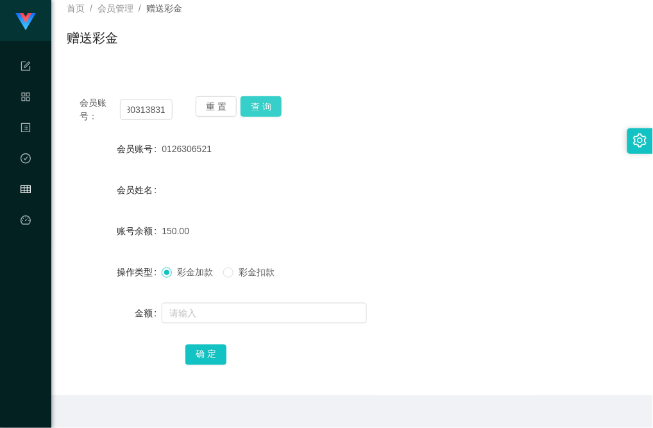
scroll to position [0, 0]
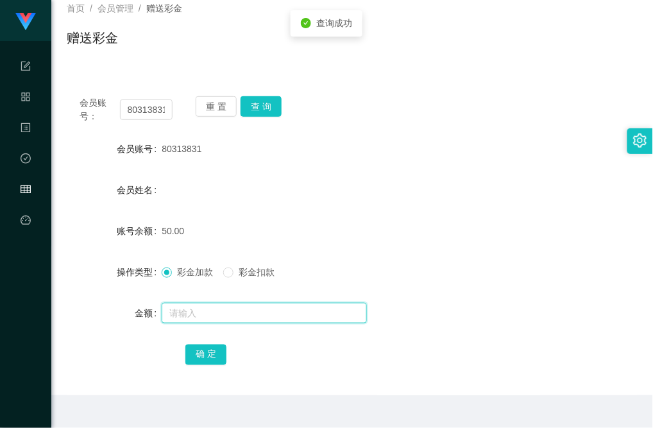
click at [216, 317] on input "text" at bounding box center [264, 313] width 205 height 21
type input "100"
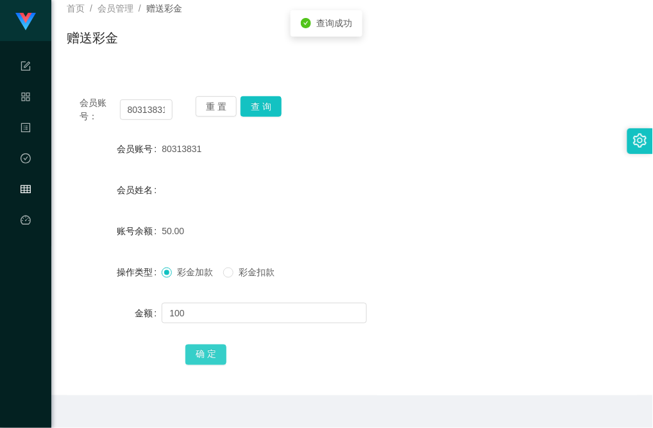
click at [213, 347] on button "确 定" at bounding box center [205, 354] width 41 height 21
click at [149, 110] on input "80313831" at bounding box center [146, 109] width 53 height 21
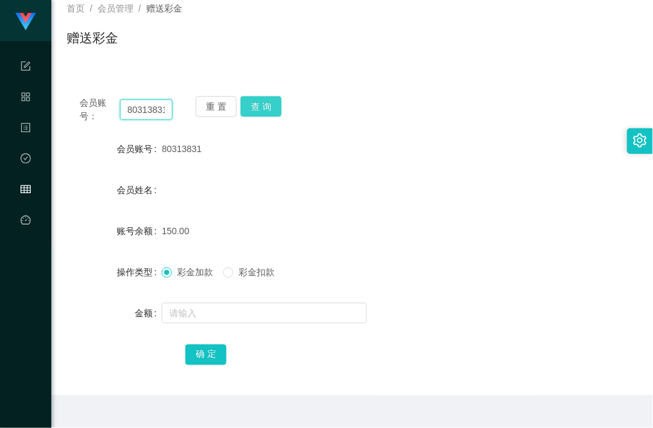
scroll to position [0, 2]
drag, startPoint x: 267, startPoint y: 94, endPoint x: 263, endPoint y: 120, distance: 25.8
click at [267, 94] on div "会员账号： 80313831 重 置 查 询 会员账号 80313831 会员姓名 账号余额 150.00 操作类型 彩金加款 彩金扣款 金额 确 定" at bounding box center [352, 239] width 571 height 312
click at [265, 101] on button "查 询" at bounding box center [260, 106] width 41 height 21
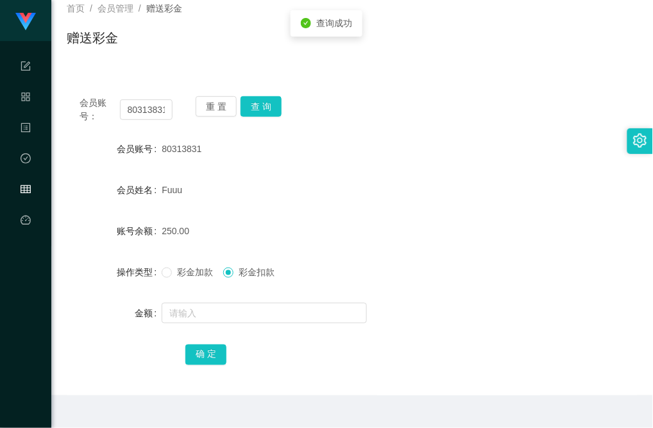
click at [231, 300] on div at bounding box center [328, 313] width 333 height 26
click at [231, 305] on input "text" at bounding box center [264, 313] width 205 height 21
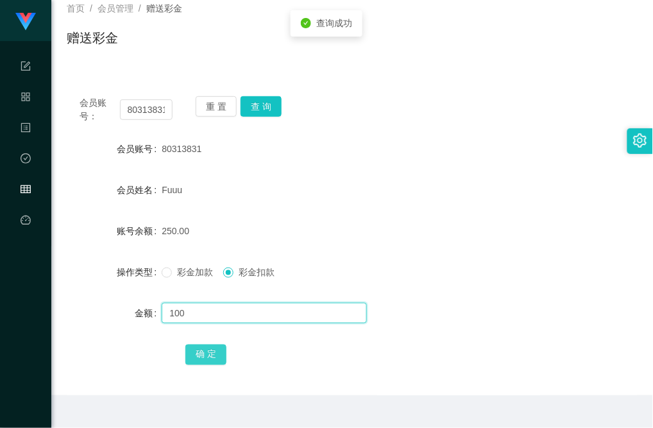
type input "100"
click at [201, 353] on button "确 定" at bounding box center [205, 354] width 41 height 21
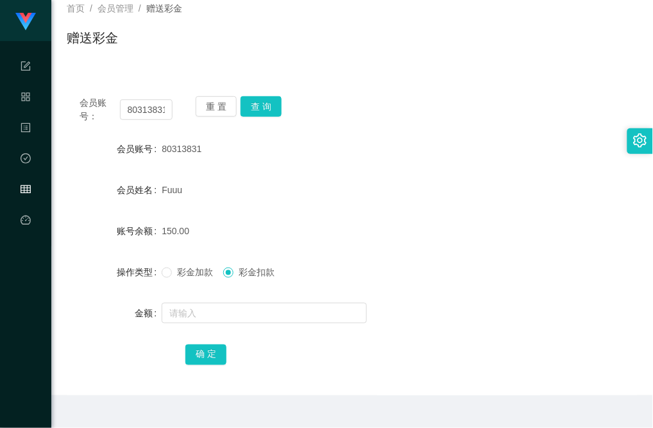
click at [100, 238] on div "账号余额" at bounding box center [114, 231] width 95 height 26
click at [154, 108] on input "80313831" at bounding box center [146, 109] width 53 height 21
paste input "012630652"
type input "0126306521"
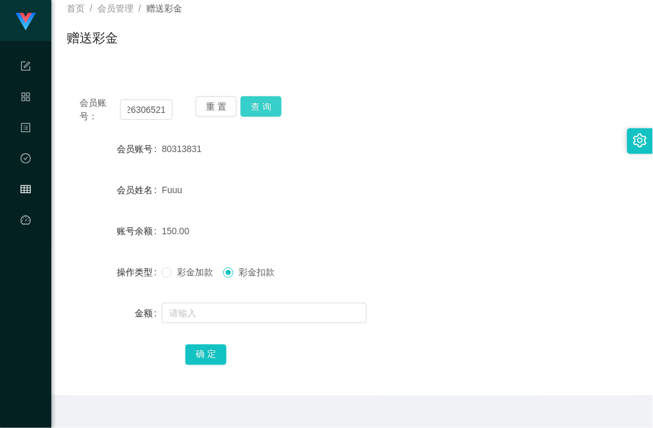
click at [258, 109] on button "查 询" at bounding box center [260, 106] width 41 height 21
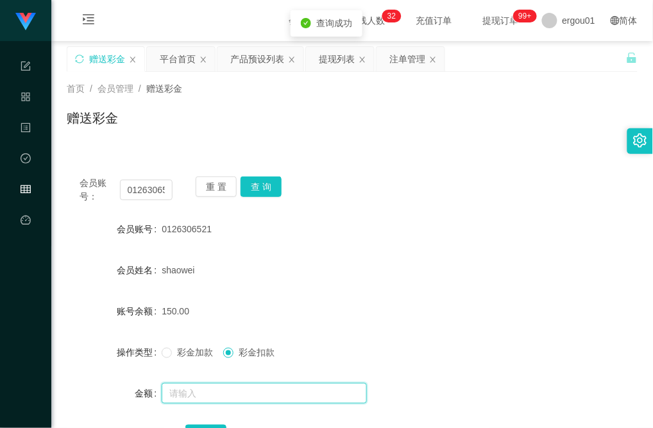
click at [205, 386] on input "text" at bounding box center [264, 393] width 205 height 21
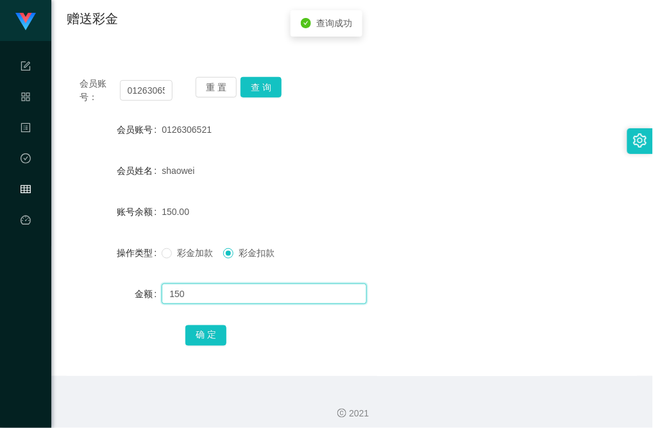
scroll to position [106, 0]
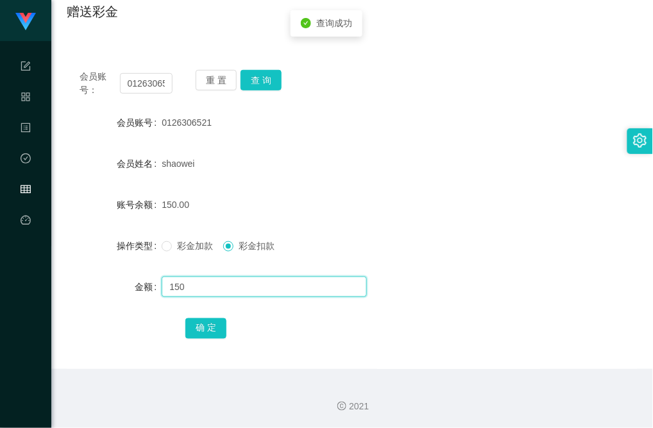
type input "150"
click at [175, 322] on div "确 定" at bounding box center [352, 328] width 571 height 26
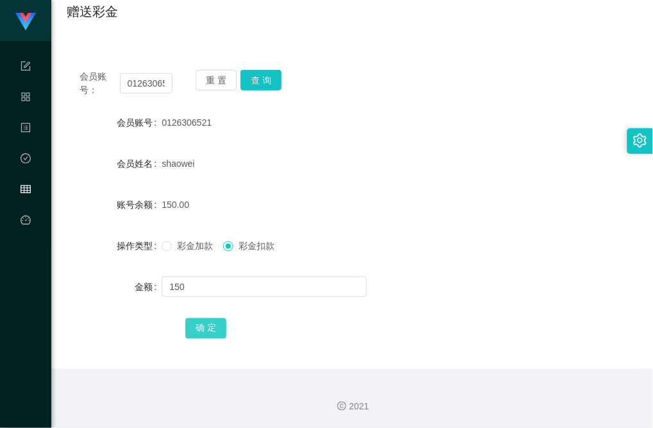
click at [219, 331] on button "确 定" at bounding box center [205, 328] width 41 height 21
click at [417, 319] on div "确 定" at bounding box center [351, 328] width 333 height 26
drag, startPoint x: 155, startPoint y: 87, endPoint x: 162, endPoint y: 85, distance: 7.3
click at [155, 85] on input "0126306521" at bounding box center [146, 83] width 53 height 21
paste input "89130502"
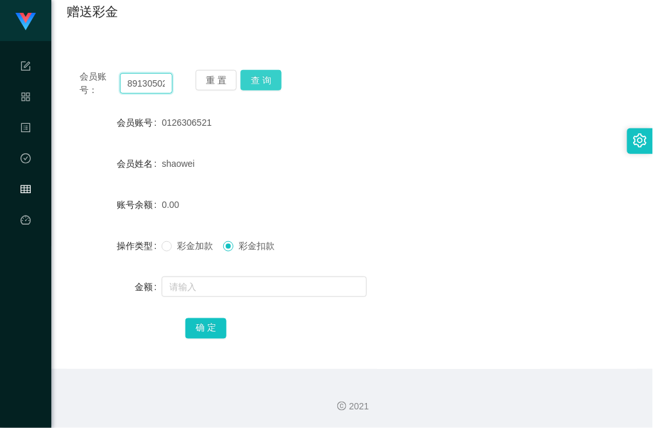
scroll to position [0, 2]
type input "89130502"
drag, startPoint x: 253, startPoint y: 75, endPoint x: 253, endPoint y: 112, distance: 37.2
click at [254, 75] on button "查 询" at bounding box center [260, 80] width 41 height 21
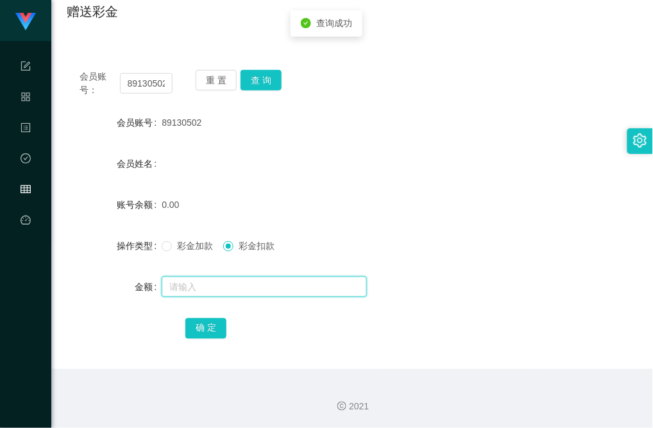
click at [212, 287] on input "text" at bounding box center [264, 286] width 205 height 21
type input "100"
click at [177, 244] on span "彩金加款" at bounding box center [195, 245] width 46 height 10
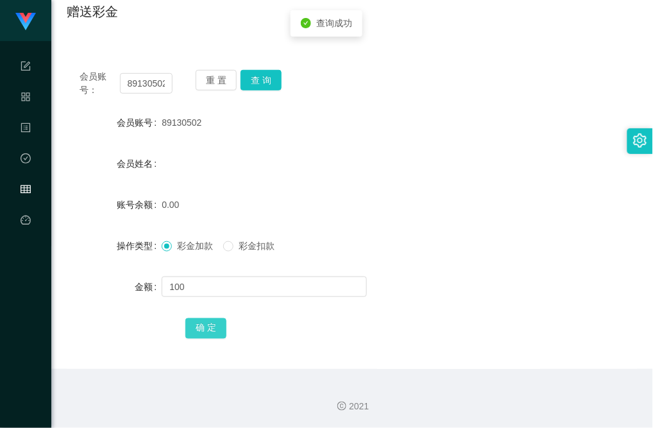
drag, startPoint x: 200, startPoint y: 337, endPoint x: 212, endPoint y: 328, distance: 14.2
click at [201, 337] on button "确 定" at bounding box center [205, 328] width 41 height 21
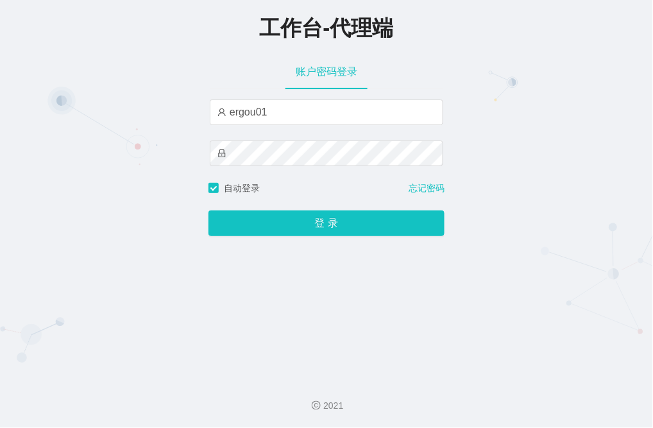
type input "ergou01"
click at [208, 210] on button "登 录" at bounding box center [326, 223] width 236 height 26
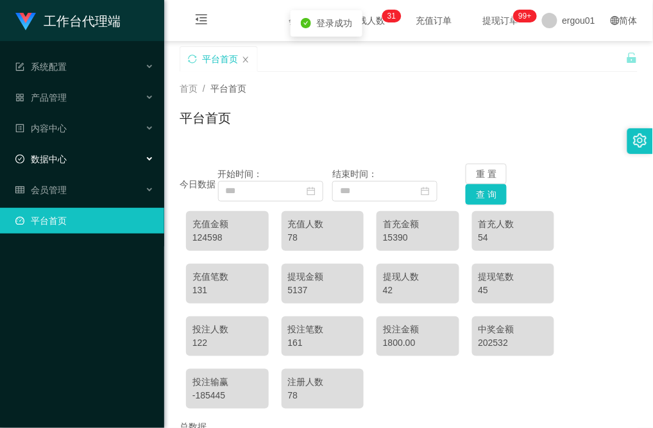
click at [53, 151] on div "数据中心" at bounding box center [82, 159] width 164 height 26
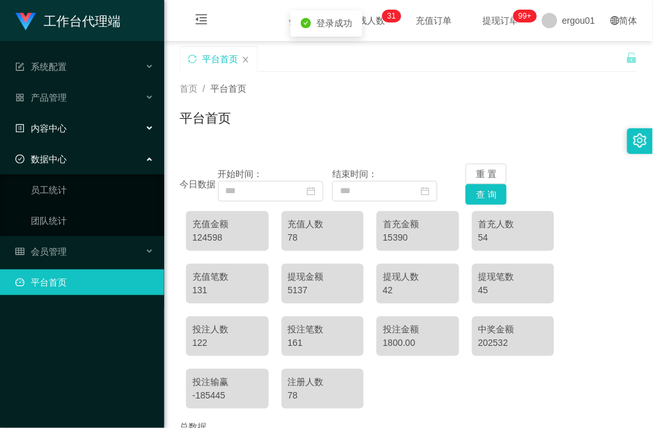
click at [53, 139] on div "内容中心" at bounding box center [82, 128] width 164 height 26
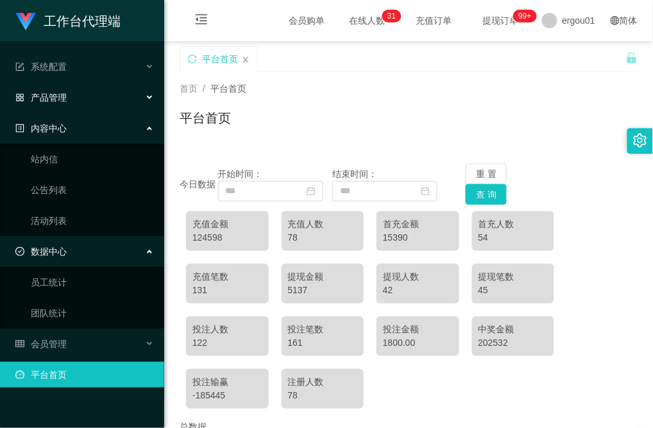
click at [65, 109] on div "产品管理" at bounding box center [82, 98] width 164 height 26
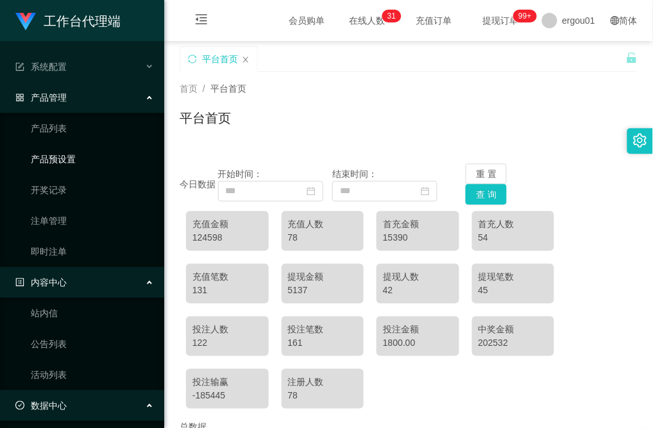
click at [65, 153] on link "产品预设置" at bounding box center [92, 159] width 123 height 26
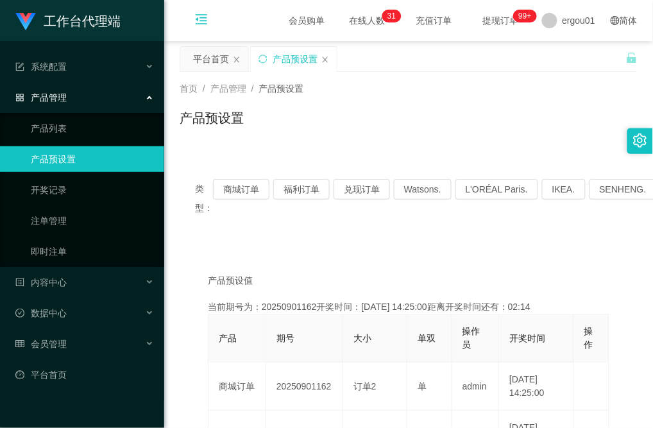
click at [196, 24] on icon "图标: menu-fold" at bounding box center [201, 19] width 13 height 13
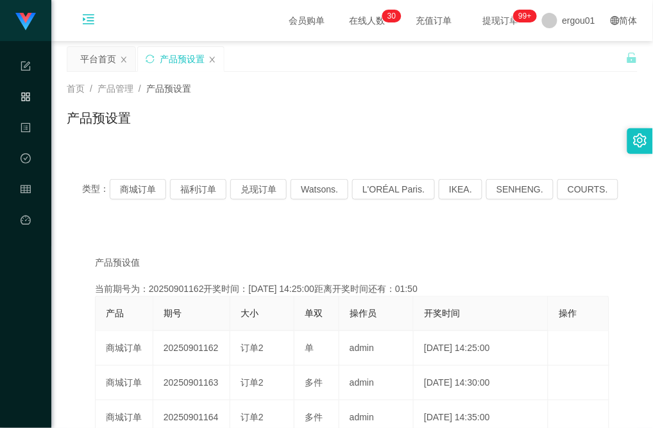
drag, startPoint x: 410, startPoint y: 87, endPoint x: 410, endPoint y: 78, distance: 8.3
click at [410, 87] on div "首页 / 产品管理 / 产品预设置 /" at bounding box center [352, 88] width 571 height 13
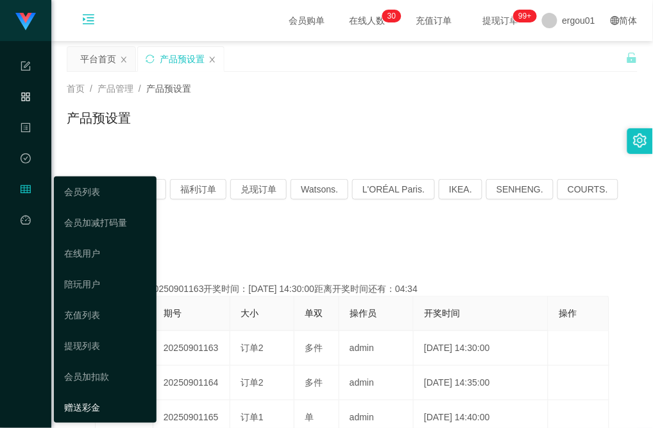
click at [90, 399] on link "赠送彩金" at bounding box center [105, 407] width 82 height 26
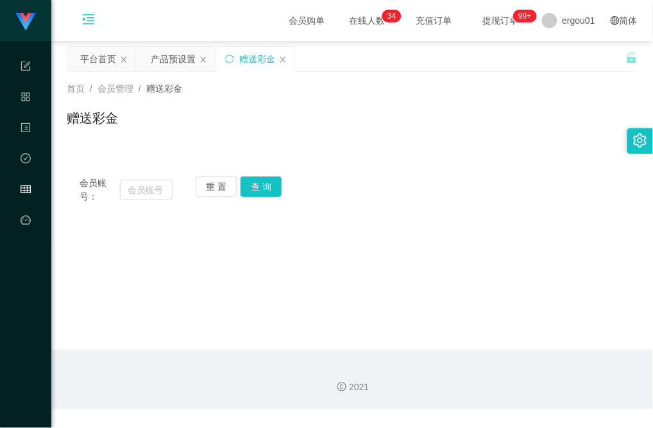
click at [141, 204] on div "会员账号： 重 置 查 询 会员账号 会员姓名 账号余额 操作类型 彩金加款 彩金扣款 金额 确 定" at bounding box center [352, 189] width 571 height 53
click at [142, 193] on input "text" at bounding box center [146, 189] width 53 height 21
click at [145, 186] on input "text" at bounding box center [146, 189] width 53 height 21
paste input "89130502"
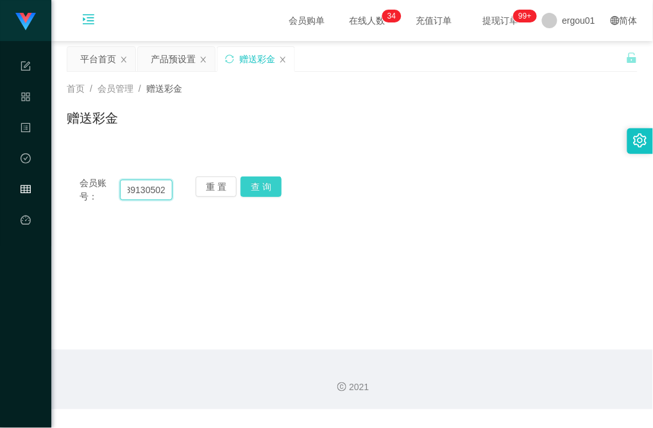
type input "89130502"
click at [258, 187] on button "查 询" at bounding box center [260, 186] width 41 height 21
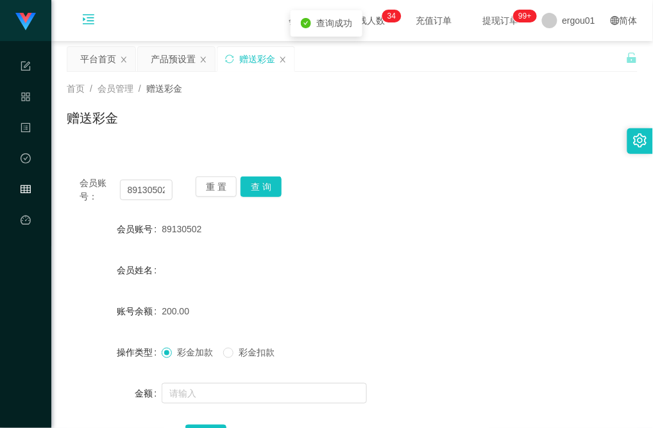
click at [226, 335] on form "会员账号 89130502 会员姓名 账号余额 200.00 操作类型 彩金加款 彩金扣款 金额 确 定" at bounding box center [352, 331] width 571 height 231
click at [229, 346] on label "彩金扣款" at bounding box center [251, 352] width 56 height 13
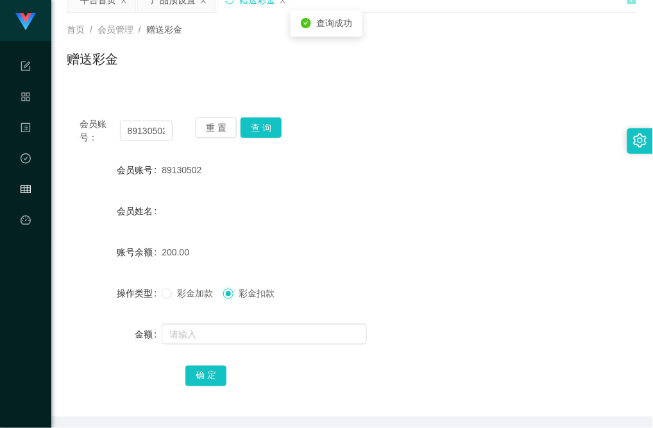
scroll to position [106, 0]
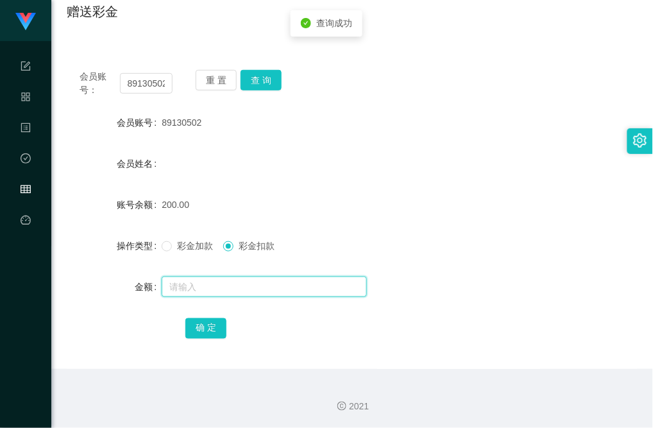
click at [231, 286] on input "text" at bounding box center [264, 286] width 205 height 21
type input "50"
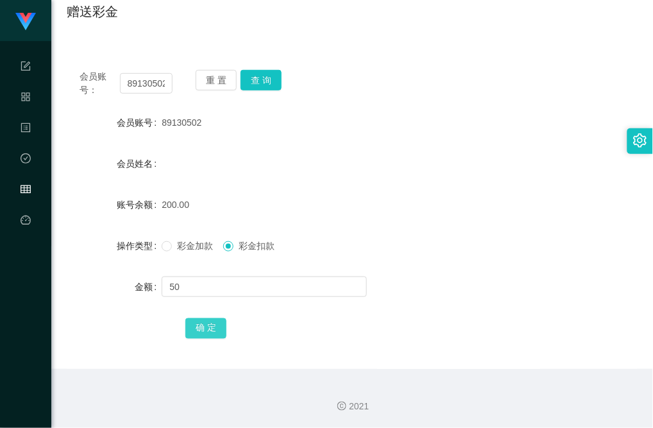
drag, startPoint x: 209, startPoint y: 329, endPoint x: 329, endPoint y: 309, distance: 121.5
click at [209, 328] on button "确 定" at bounding box center [205, 328] width 41 height 21
click at [151, 87] on input "89130502" at bounding box center [146, 83] width 53 height 21
click at [267, 84] on button "查 询" at bounding box center [260, 80] width 41 height 21
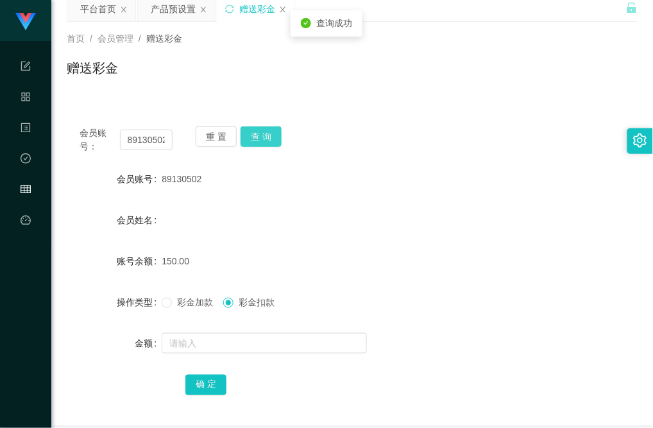
scroll to position [0, 0]
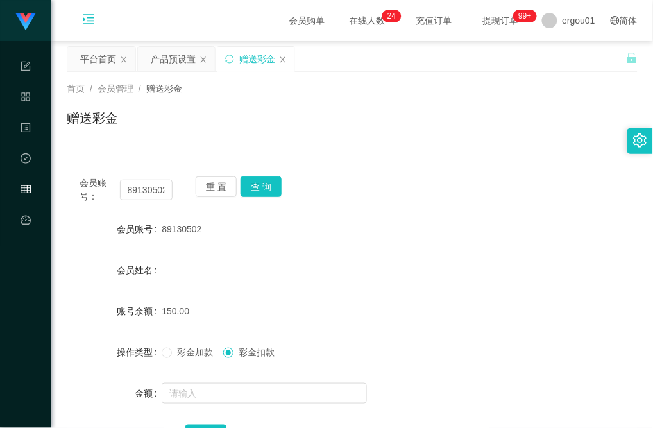
click at [388, 213] on div "会员账号： 89130502 重 置 查 询 会员账号 89130502 会员姓名 账号余额 150.00 操作类型 彩金加款 彩金扣款 金额 确 定" at bounding box center [352, 319] width 571 height 312
click at [158, 191] on input "89130502" at bounding box center [146, 189] width 53 height 21
click at [258, 185] on button "查 询" at bounding box center [260, 186] width 41 height 21
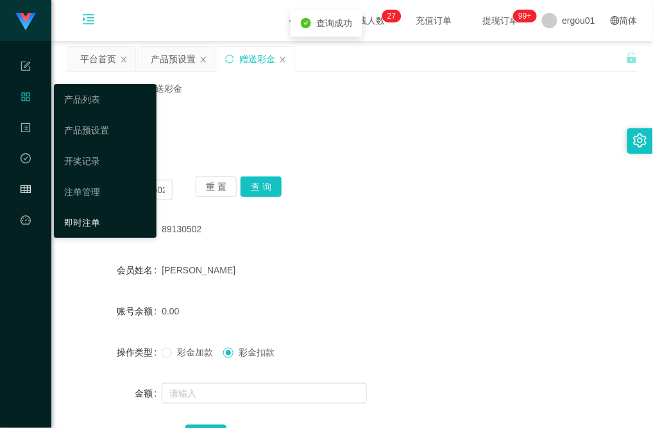
click at [88, 217] on link "即时注单" at bounding box center [105, 223] width 82 height 26
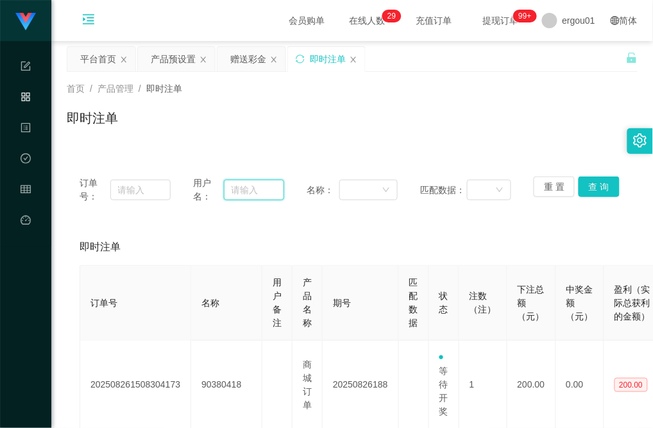
click at [258, 193] on input "text" at bounding box center [254, 189] width 60 height 21
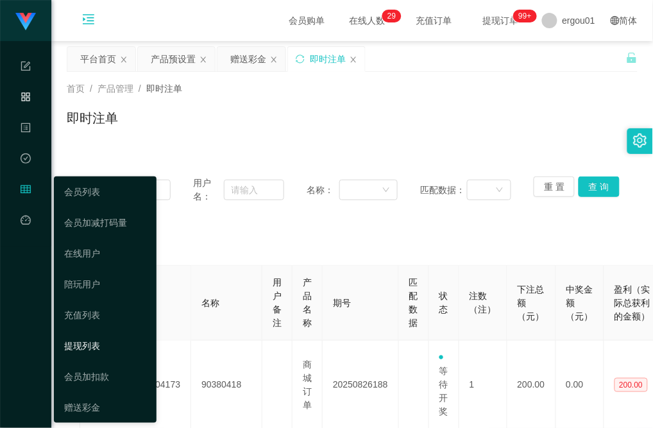
click at [90, 340] on link "提现列表" at bounding box center [105, 346] width 82 height 26
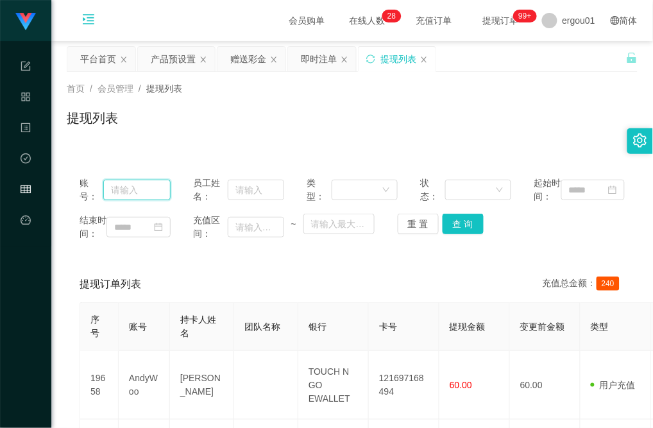
drag, startPoint x: 117, startPoint y: 202, endPoint x: 138, endPoint y: 202, distance: 21.2
click at [117, 200] on input "text" at bounding box center [136, 189] width 67 height 21
paste input "89130502"
type input "89130502"
click at [463, 234] on button "查 询" at bounding box center [462, 223] width 41 height 21
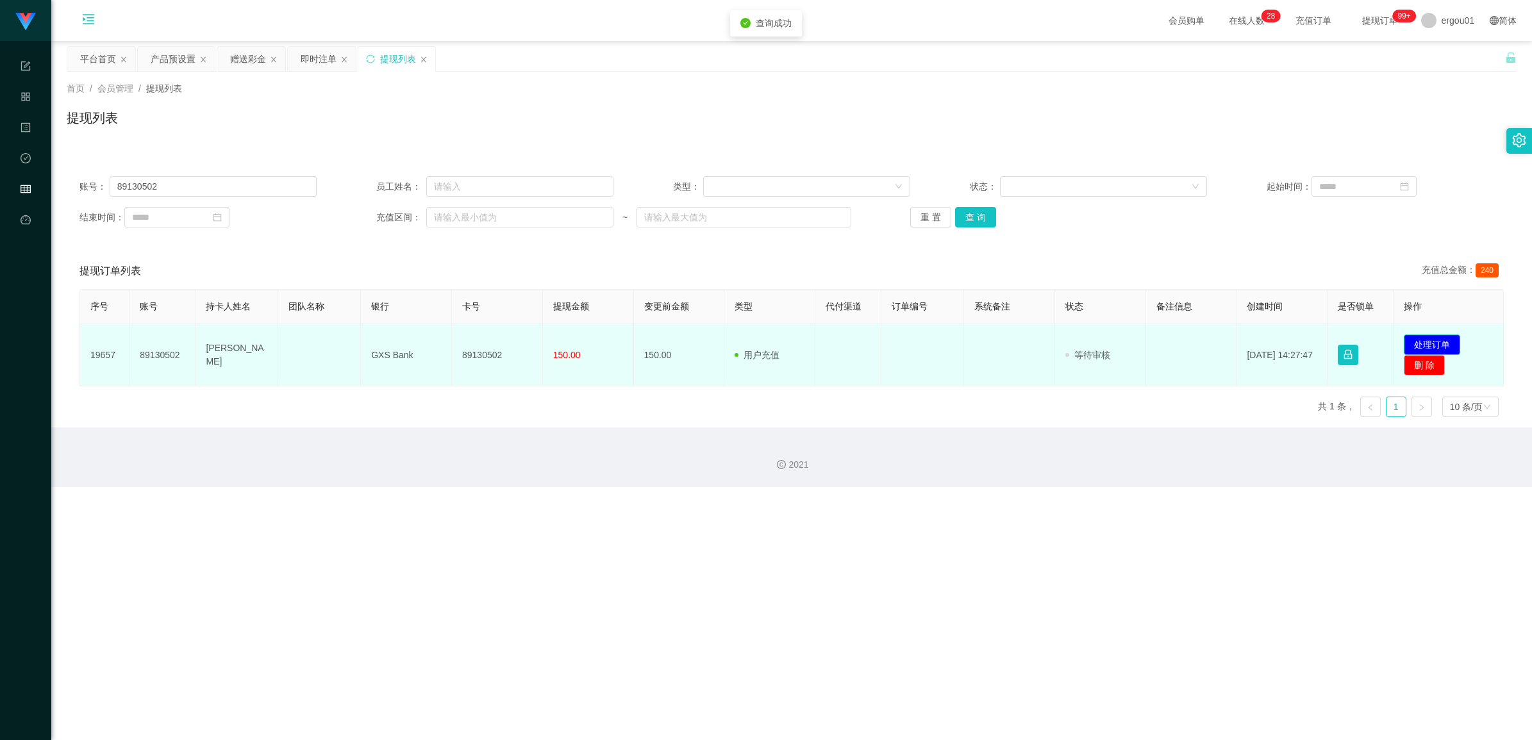
click at [652, 338] on button "处理订单" at bounding box center [1432, 345] width 56 height 21
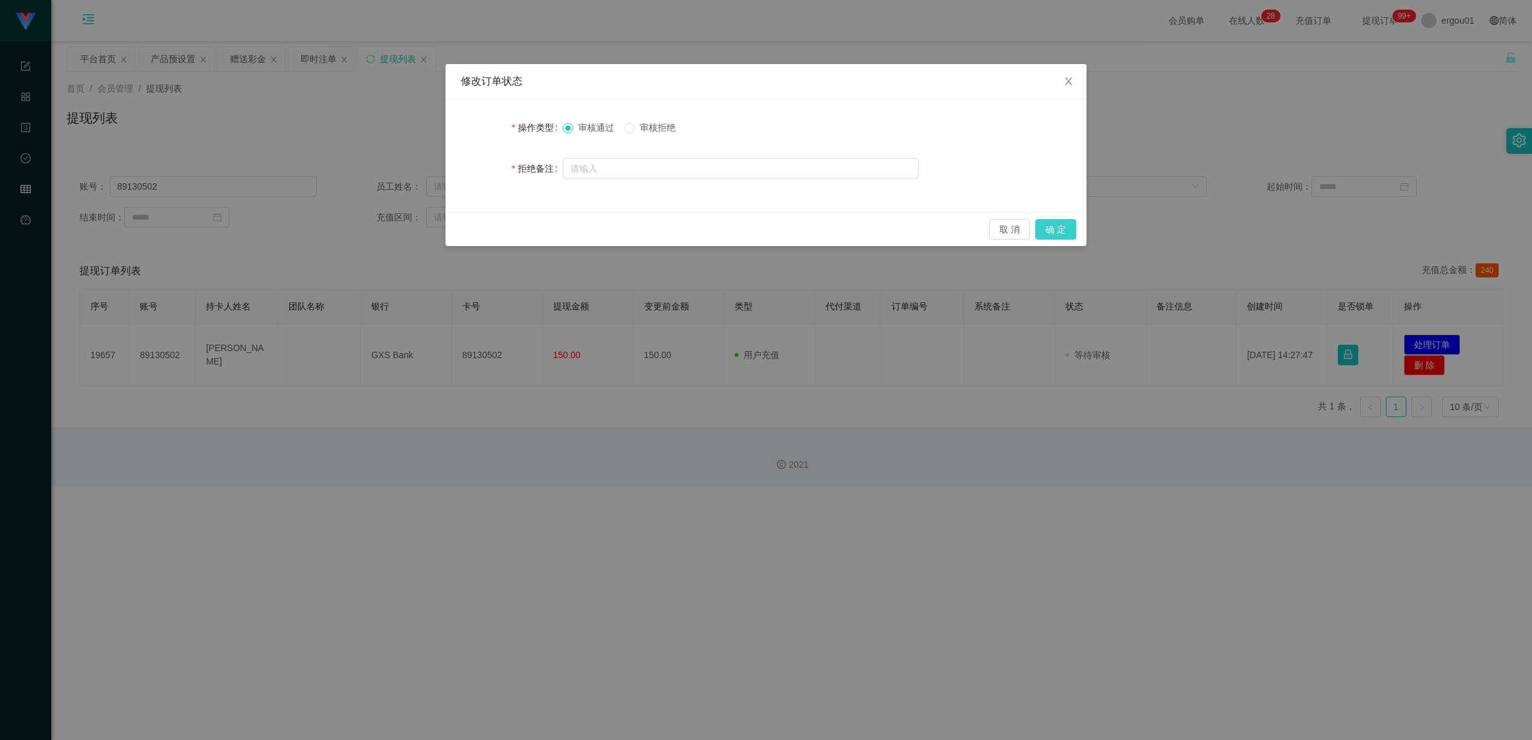
click at [652, 228] on button "确 定" at bounding box center [1055, 229] width 41 height 21
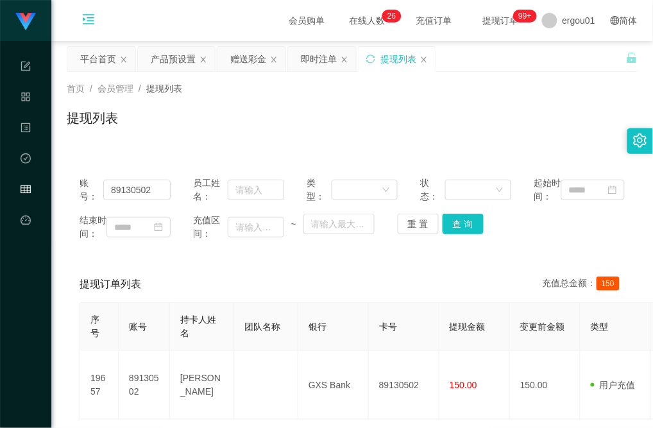
click at [394, 302] on div "提现订单列表 充值总金额： 150" at bounding box center [351, 284] width 545 height 36
click at [254, 54] on div "赠送彩金" at bounding box center [248, 59] width 36 height 24
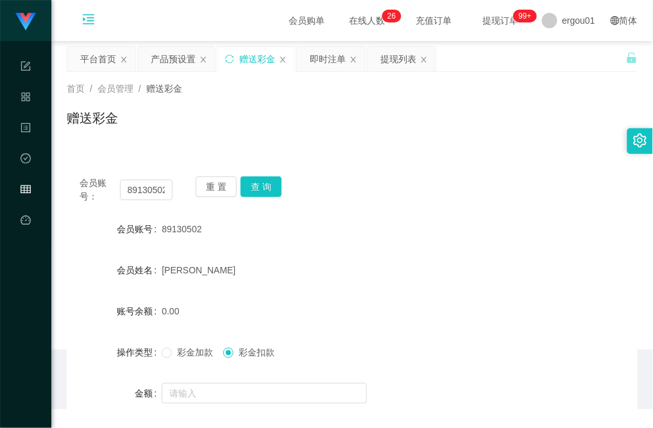
click at [180, 172] on div "会员账号： 89130502 重 置 查 询 会员账号 89130502 会员姓名 michelle chan 账号余额 0.00 操作类型 彩金加款 彩金扣…" at bounding box center [352, 319] width 571 height 312
click at [148, 187] on input "89130502" at bounding box center [146, 189] width 53 height 21
paste input "Yenteo"
type input "Yenteo"
click at [271, 183] on button "查 询" at bounding box center [260, 186] width 41 height 21
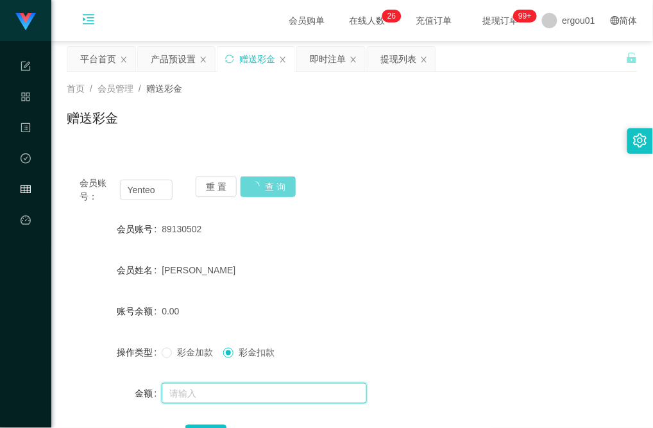
click at [236, 388] on input "text" at bounding box center [264, 393] width 205 height 21
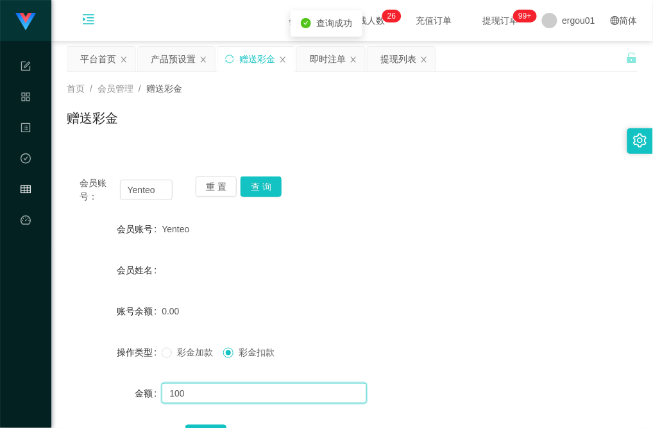
type input "100"
click at [185, 350] on span "彩金加款" at bounding box center [195, 352] width 46 height 10
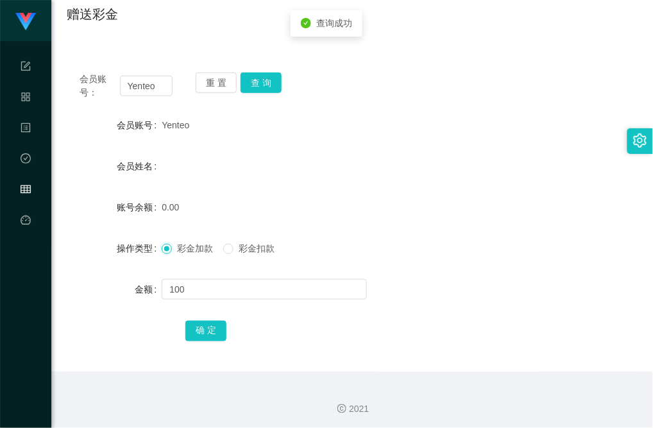
scroll to position [106, 0]
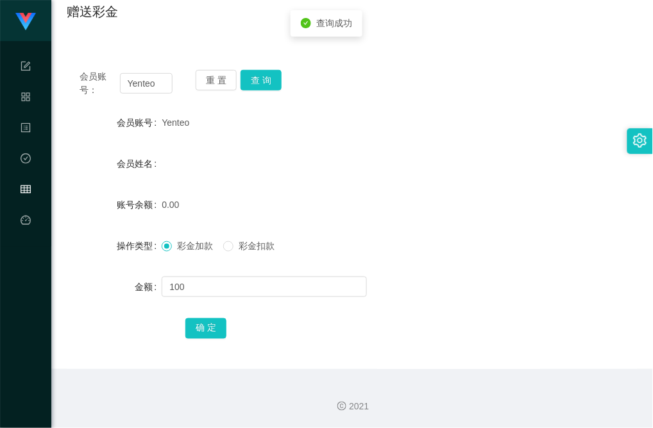
click at [208, 315] on div "确 定" at bounding box center [351, 328] width 333 height 26
click at [335, 250] on div "彩金加款 彩金扣款" at bounding box center [328, 246] width 333 height 26
click at [274, 84] on button "查 询" at bounding box center [260, 80] width 41 height 21
click at [205, 277] on div at bounding box center [328, 287] width 333 height 26
click at [203, 284] on input "text" at bounding box center [264, 286] width 205 height 21
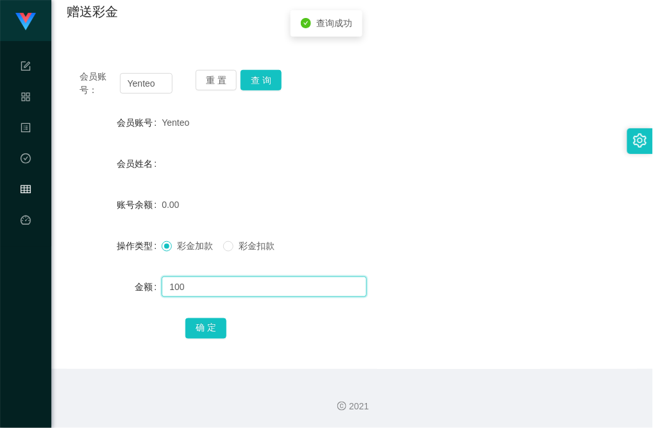
type input "100"
click at [206, 328] on button "确 定" at bounding box center [205, 328] width 41 height 21
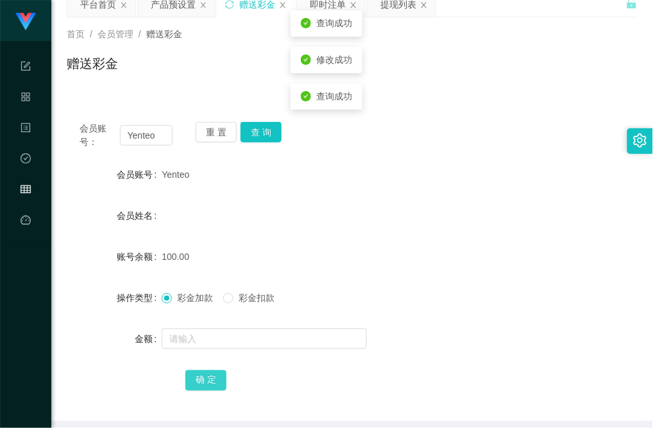
scroll to position [0, 0]
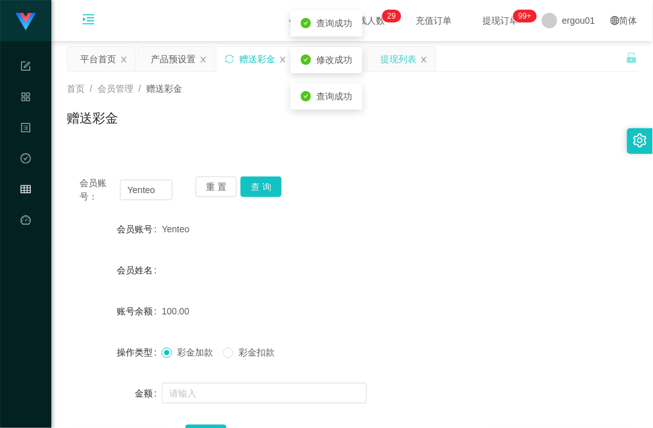
click at [386, 58] on div "提现列表" at bounding box center [398, 59] width 36 height 24
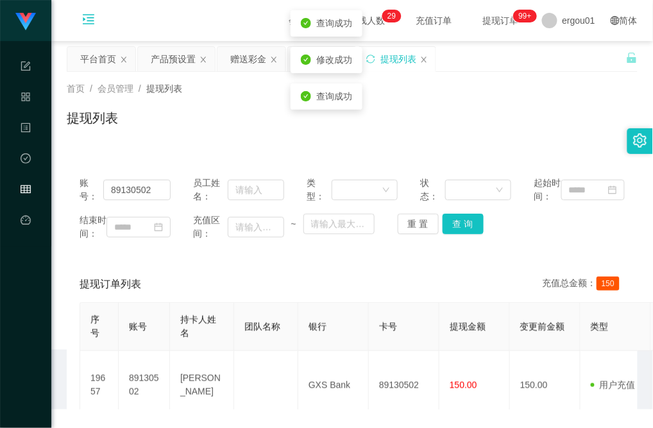
click at [316, 62] on span "修改成功" at bounding box center [334, 59] width 36 height 10
click at [315, 63] on div "查询成功" at bounding box center [326, 59] width 51 height 13
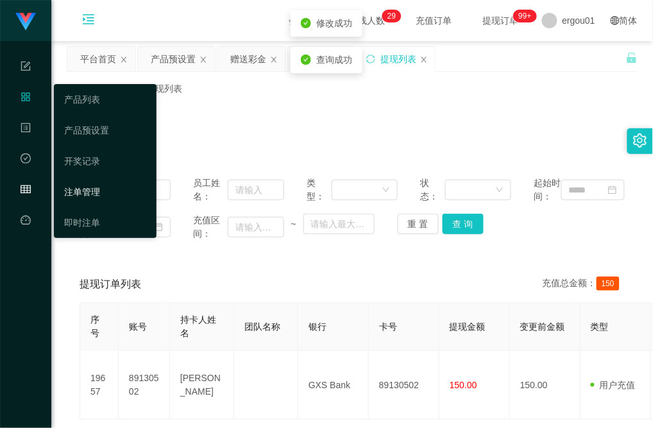
drag, startPoint x: 116, startPoint y: 192, endPoint x: 158, endPoint y: 178, distance: 44.0
click at [116, 192] on link "注单管理" at bounding box center [105, 192] width 82 height 26
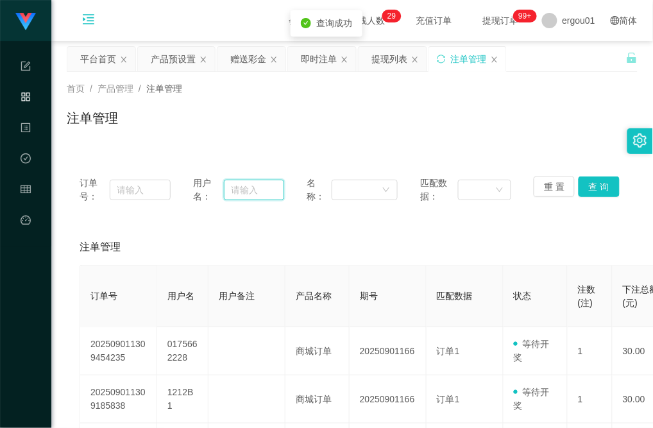
click at [267, 189] on input "text" at bounding box center [254, 189] width 60 height 21
paste input "好的～首先给您简单介绍一下： 这是帮助品牌商家进行 虚拟数据引流 的任务，目的是协助商家完成平台当天的 限时数据需求，提升官方知名度和真实交易量。 💡 全程 …"
type input "好的～首先给您简单介绍一下： 这是帮助品牌商家进行 虚拟数据引流 的任务，目的是协助商家完成平台当天的 限时数据需求，提升官方知名度和真实交易量。 💡 全程 …"
click at [140, 188] on input "text" at bounding box center [140, 189] width 61 height 21
drag, startPoint x: 258, startPoint y: 192, endPoint x: 266, endPoint y: 194, distance: 8.4
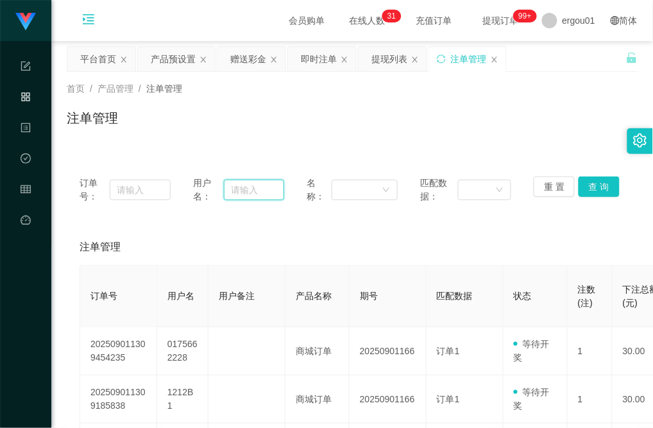
click at [258, 192] on input "text" at bounding box center [254, 189] width 60 height 21
paste input "Yenteo"
type input "Yenteo"
click at [583, 180] on button "查 询" at bounding box center [598, 186] width 41 height 21
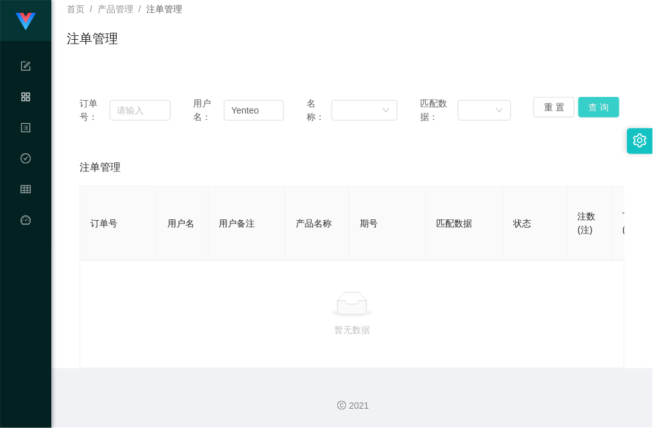
scroll to position [92, 0]
click at [235, 101] on input "Yenteo" at bounding box center [254, 110] width 60 height 21
click at [608, 97] on button "查 询" at bounding box center [598, 107] width 41 height 21
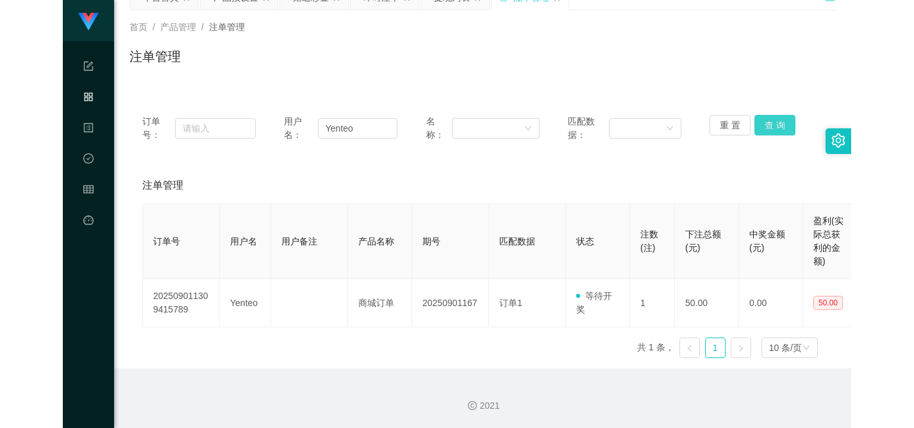
scroll to position [48, 0]
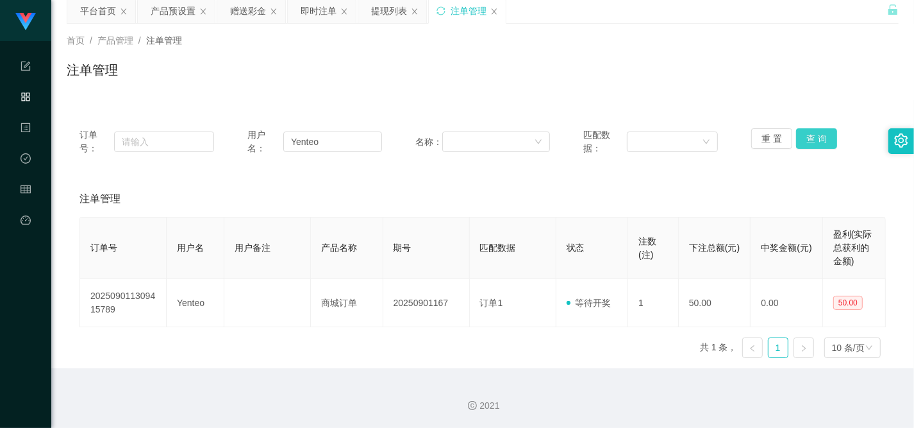
click at [652, 135] on button "查 询" at bounding box center [816, 138] width 41 height 21
click at [652, 127] on div "订单号： 用户名： Yenteo 名称： 匹配数据： 重 置 查 询" at bounding box center [483, 141] width 832 height 53
drag, startPoint x: 512, startPoint y: 240, endPoint x: 481, endPoint y: 263, distance: 37.6
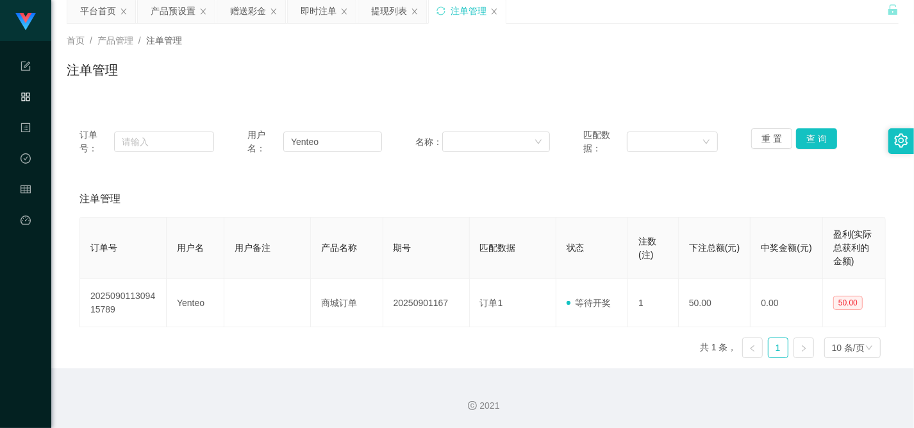
click at [512, 240] on th "匹配数据" at bounding box center [513, 248] width 87 height 62
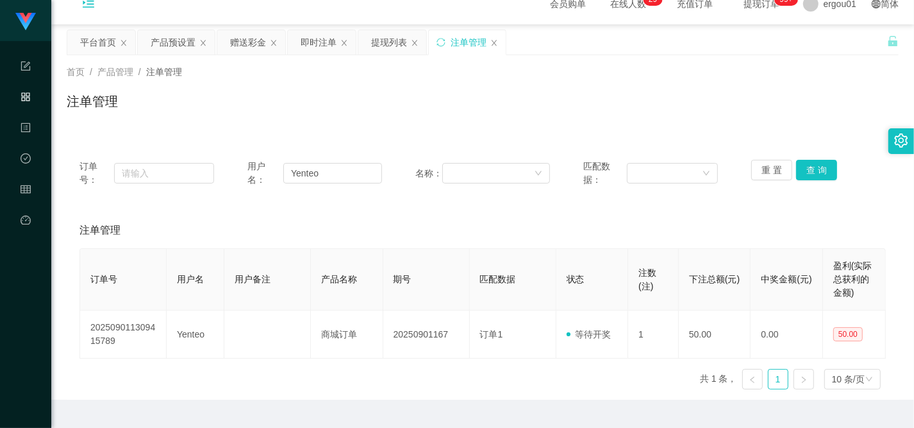
scroll to position [0, 0]
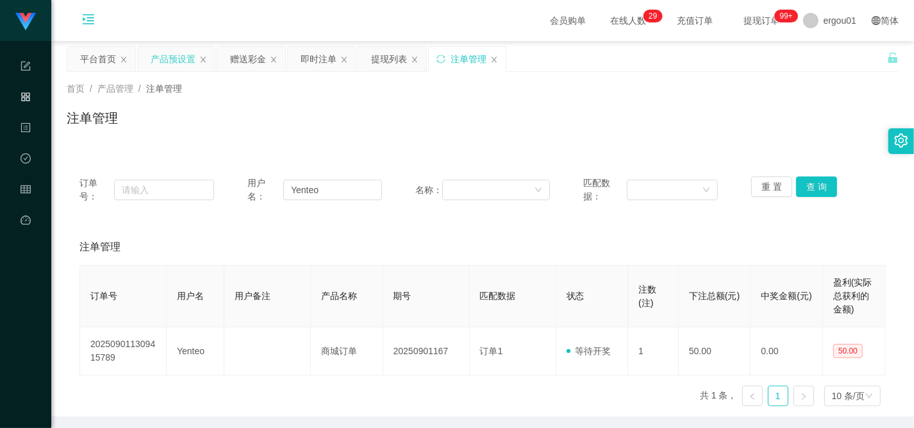
click at [159, 65] on div "产品预设置" at bounding box center [173, 59] width 45 height 24
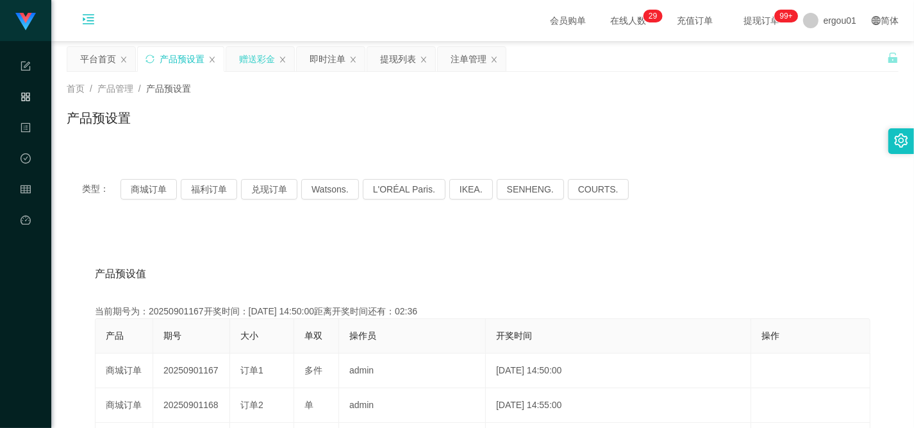
click at [262, 62] on div "赠送彩金" at bounding box center [257, 59] width 36 height 24
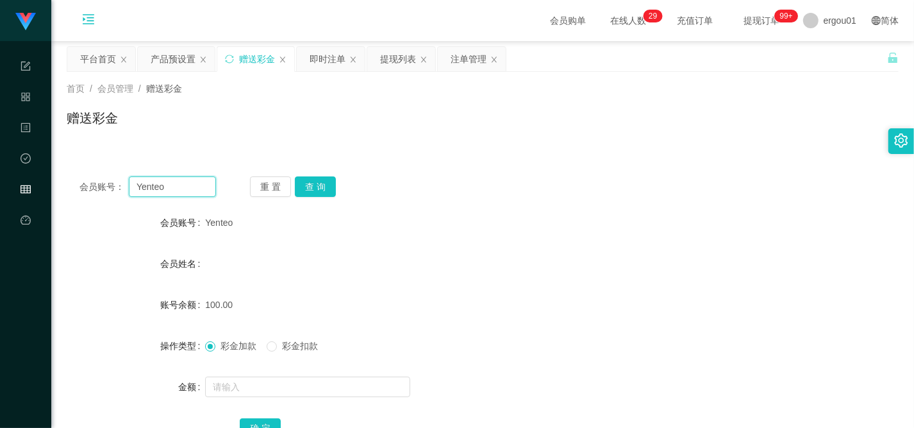
click at [190, 186] on input "Yenteo" at bounding box center [172, 186] width 87 height 21
paste input "88876616"
type input "88876616"
click at [314, 190] on button "查 询" at bounding box center [315, 186] width 41 height 21
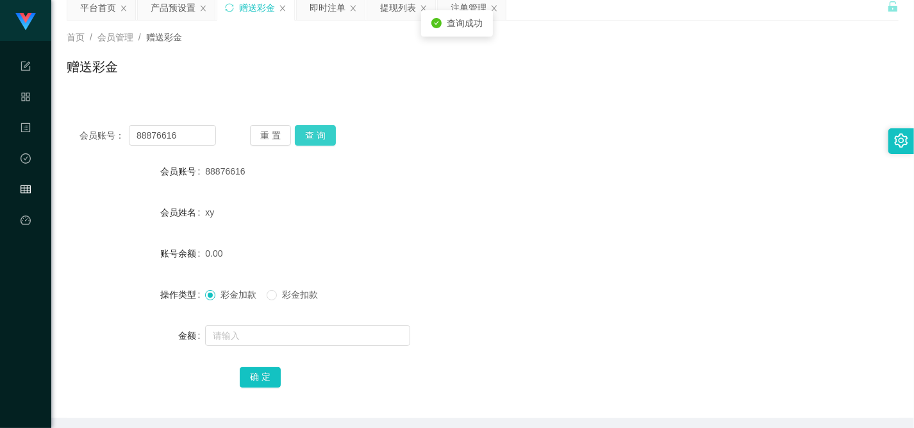
scroll to position [80, 0]
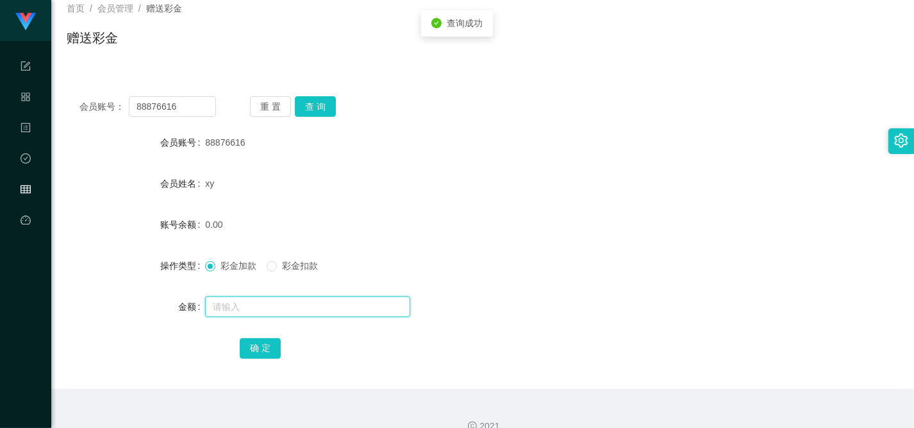
click at [296, 314] on input "text" at bounding box center [307, 306] width 205 height 21
type input "100"
click at [267, 338] on button "确 定" at bounding box center [260, 348] width 41 height 21
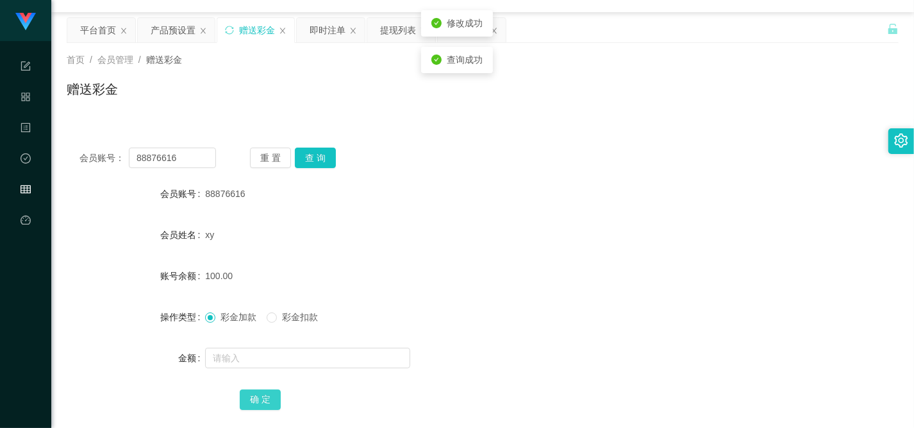
scroll to position [0, 0]
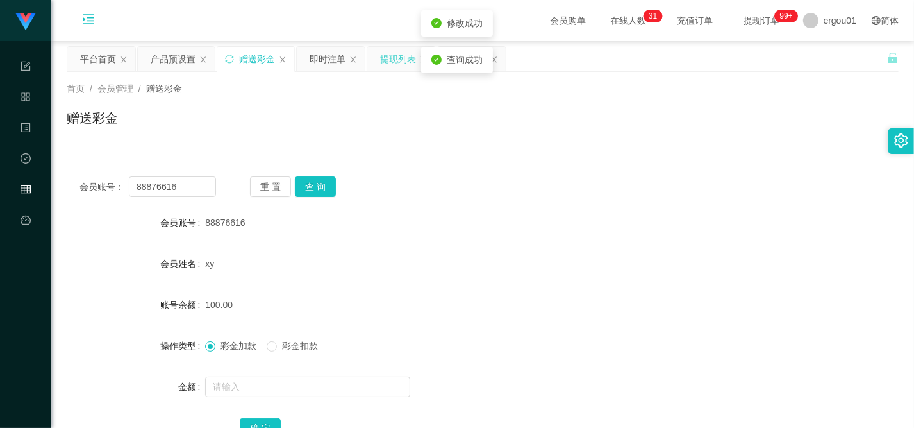
click at [392, 58] on div "提现列表" at bounding box center [398, 59] width 36 height 24
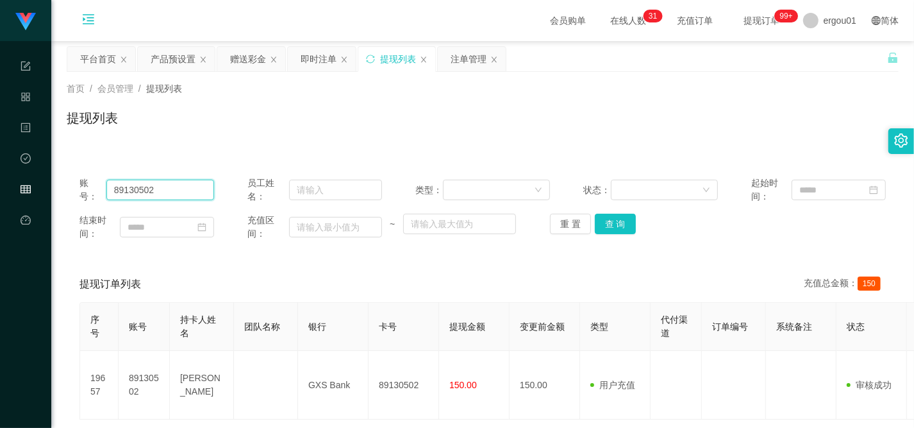
click at [199, 199] on input "89130502" at bounding box center [160, 189] width 108 height 21
paste input "8876616"
type input "88876616"
click at [616, 220] on button "查 询" at bounding box center [615, 223] width 41 height 21
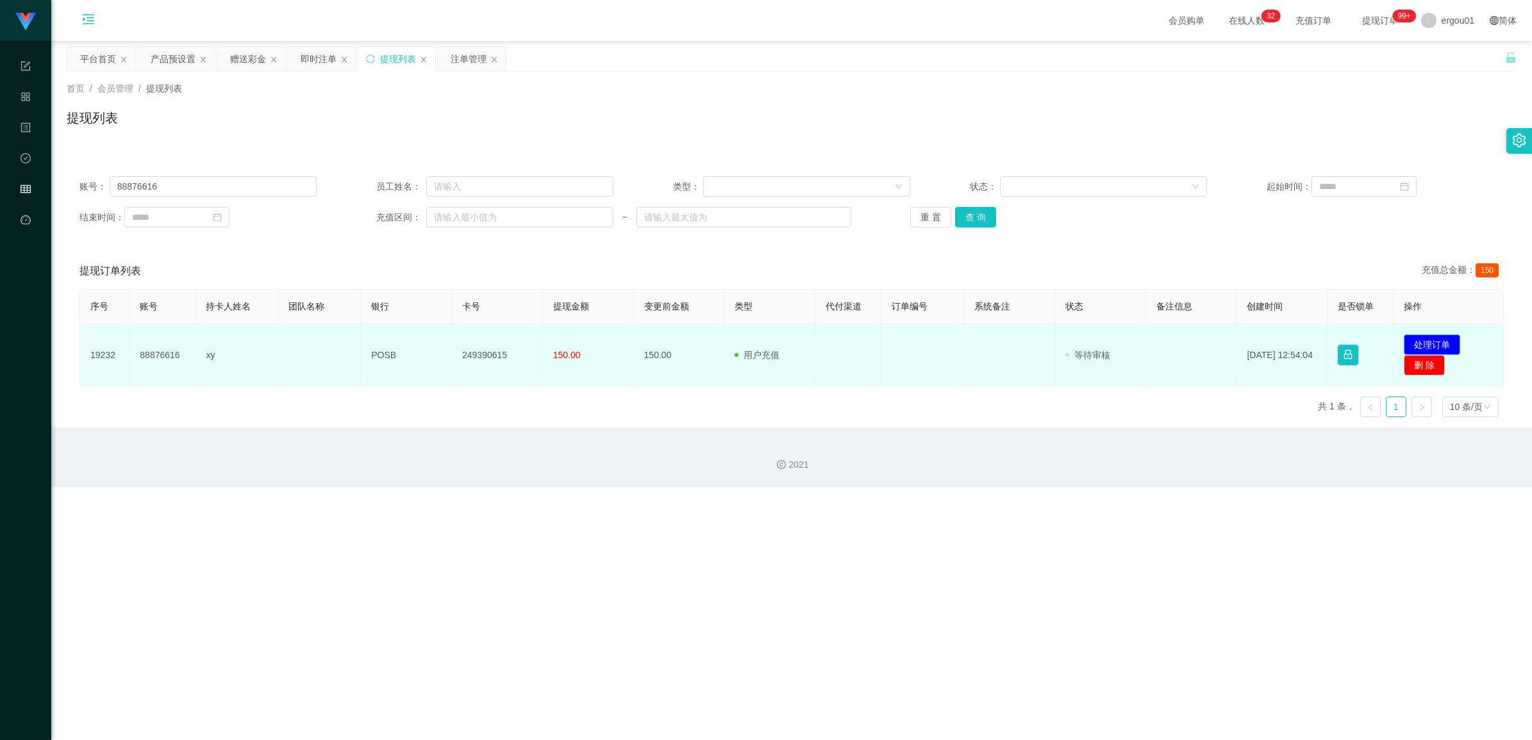
click at [652, 340] on button "处理订单" at bounding box center [1432, 345] width 56 height 21
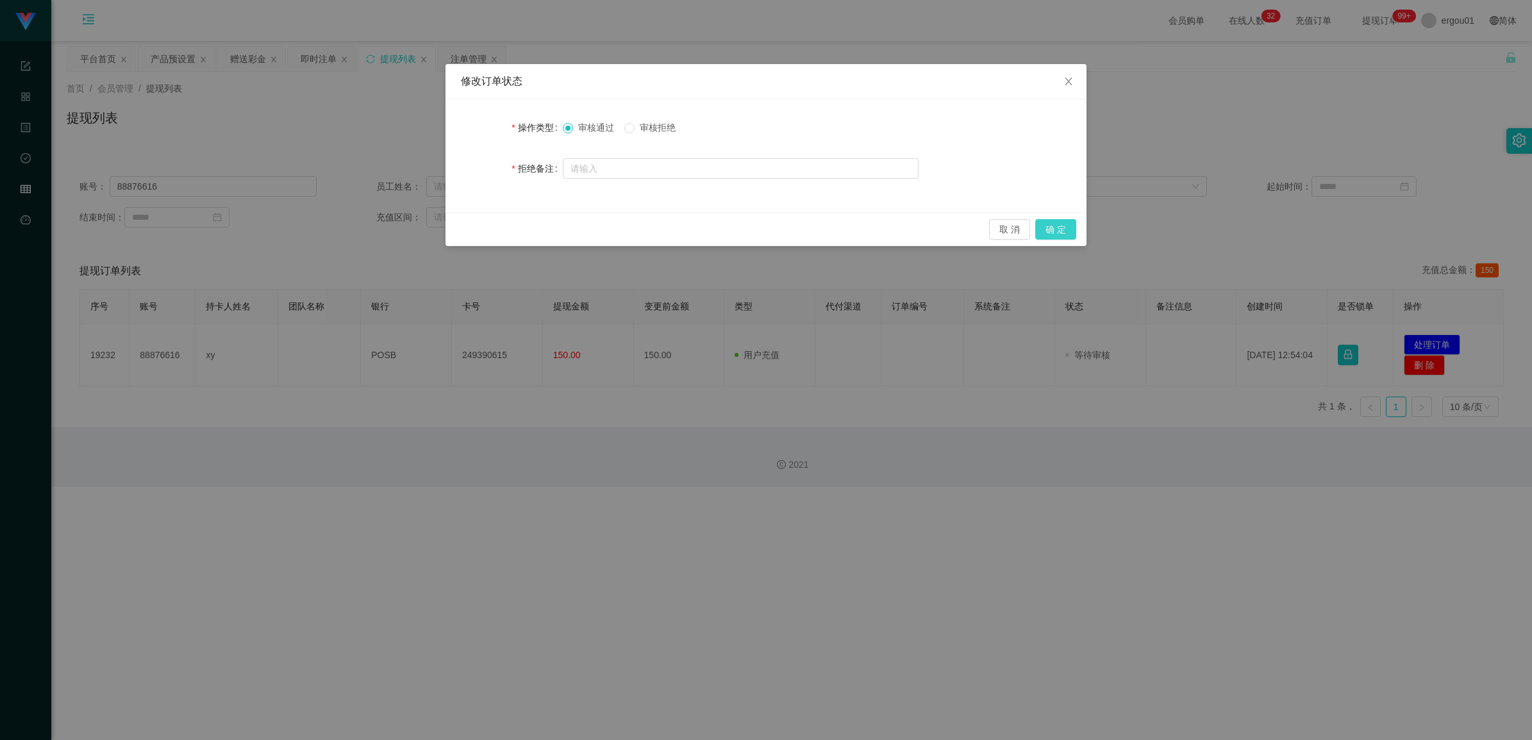
click at [652, 223] on button "确 定" at bounding box center [1055, 229] width 41 height 21
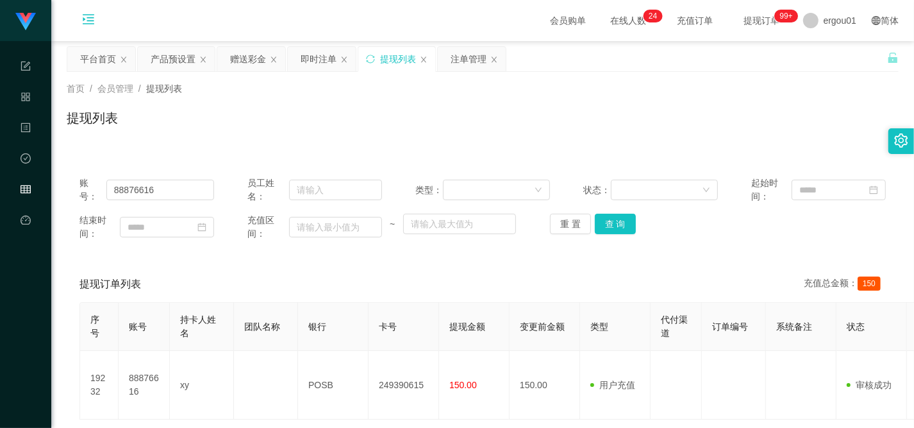
click at [321, 273] on div "提现订单列表 充值总金额： 150" at bounding box center [482, 284] width 806 height 36
click at [252, 51] on div "赠送彩金" at bounding box center [248, 59] width 36 height 24
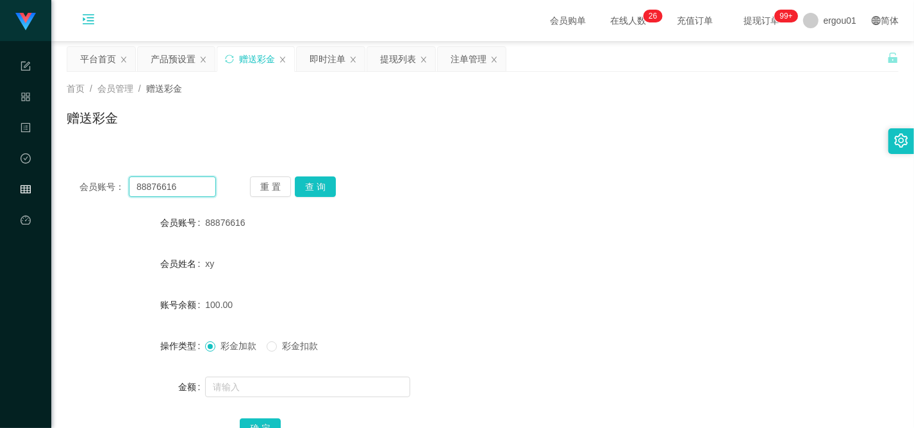
click at [183, 183] on input "88876616" at bounding box center [172, 186] width 87 height 21
click at [322, 178] on button "查 询" at bounding box center [315, 186] width 41 height 21
click at [326, 186] on button "查 询" at bounding box center [315, 186] width 41 height 21
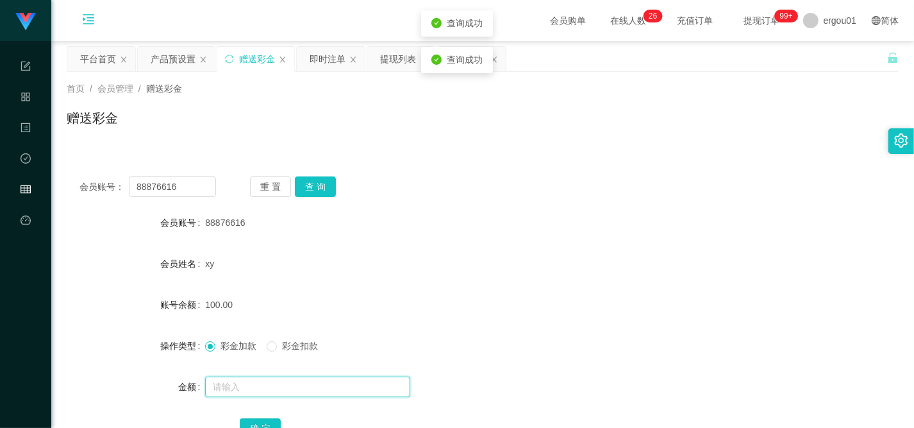
click at [271, 383] on input "text" at bounding box center [307, 386] width 205 height 21
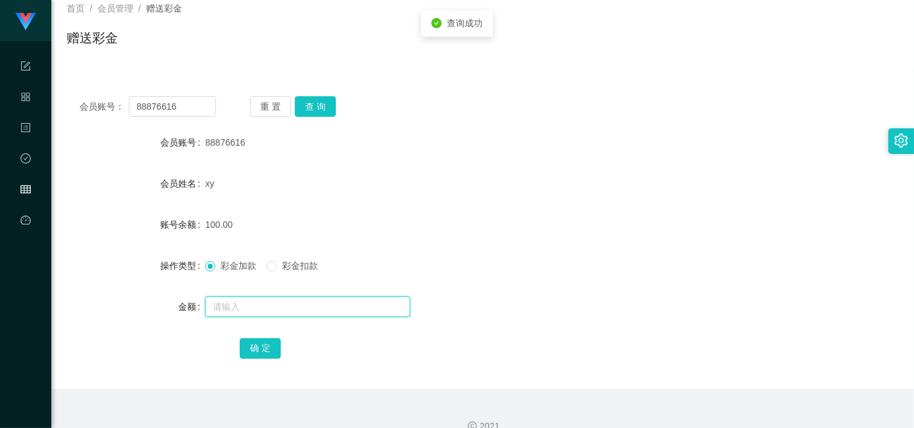
type input "5"
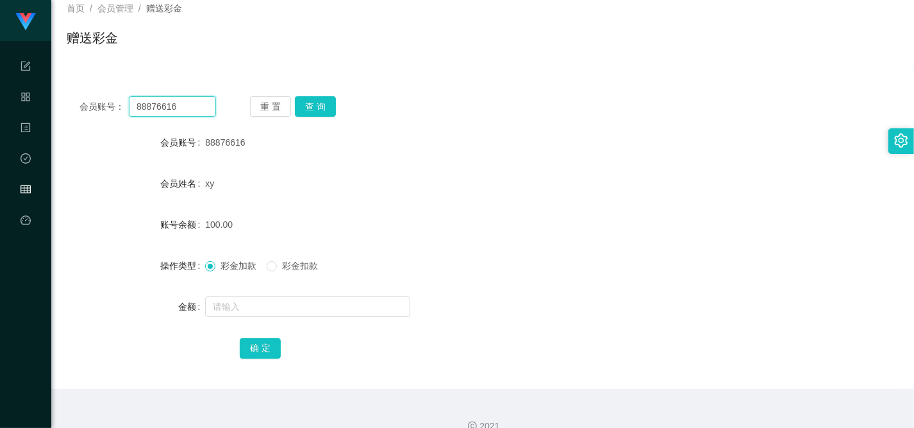
click at [194, 106] on input "88876616" at bounding box center [172, 106] width 87 height 21
paste input "1606108"
click at [324, 104] on button "查 询" at bounding box center [315, 106] width 41 height 21
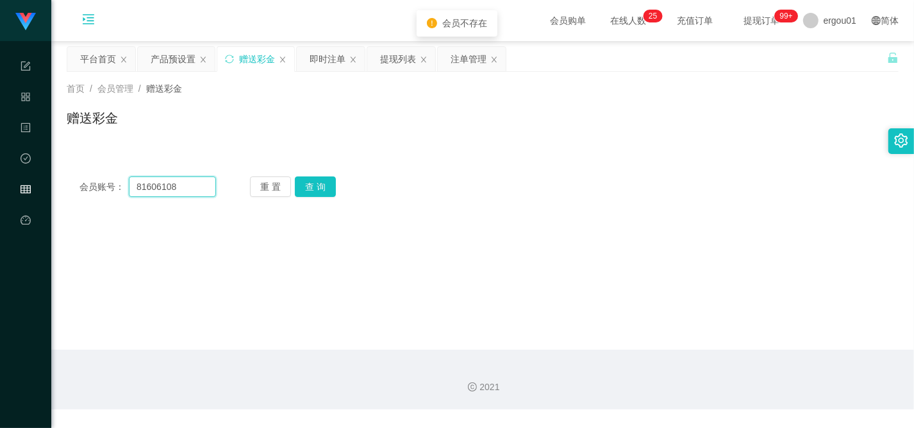
drag, startPoint x: 193, startPoint y: 184, endPoint x: 194, endPoint y: 191, distance: 7.1
click at [194, 191] on input "81606108" at bounding box center [172, 186] width 87 height 21
paste input "Yenteo"
type input "Yenteo"
click at [306, 190] on button "查 询" at bounding box center [315, 186] width 41 height 21
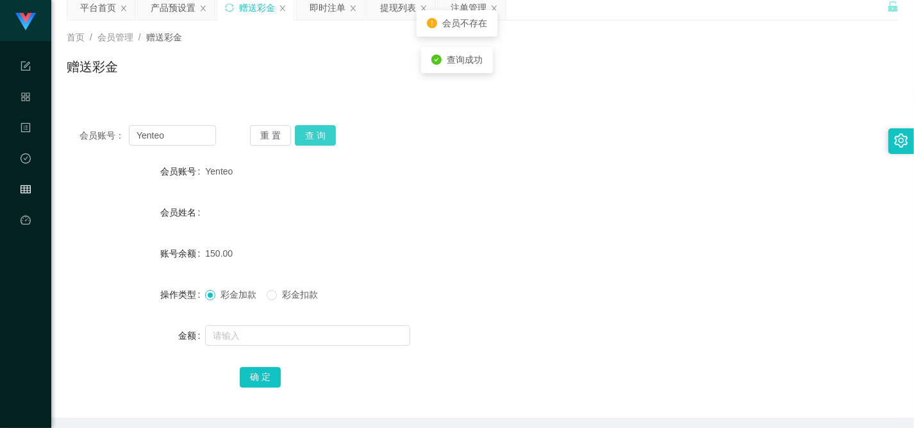
scroll to position [80, 0]
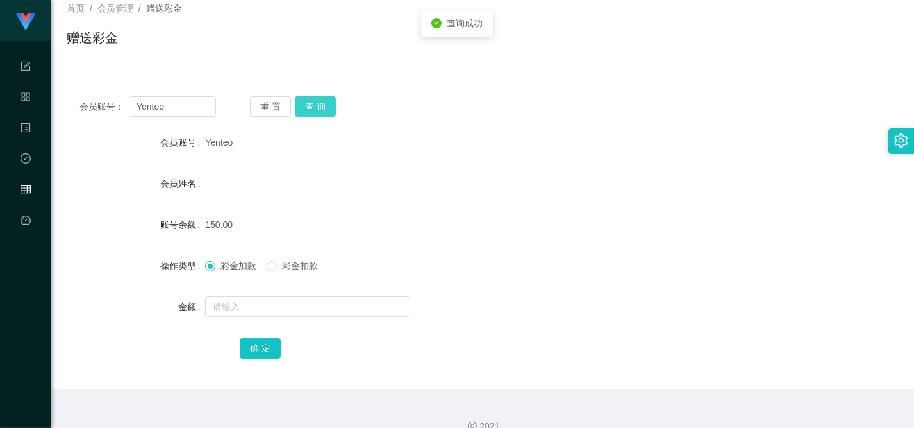
click at [299, 97] on div "会员账号： Yenteo 重 置 查 询 会员账号 Yenteo 会员姓名 账号余额 150.00 操作类型 彩金加款 彩金扣款 金额 确 定" at bounding box center [483, 235] width 832 height 305
click at [306, 95] on div "会员账号： Yenteo 重 置 查 询 会员账号 Yenteo 会员姓名 账号余额 150.00 操作类型 彩金加款 彩金扣款 金额 确 定" at bounding box center [483, 235] width 832 height 305
click at [309, 95] on div "会员账号： Yenteo 重 置 查 询 会员账号 Yenteo 会员姓名 账号余额 150.00 操作类型 彩金加款 彩金扣款 金额 确 定" at bounding box center [483, 235] width 832 height 305
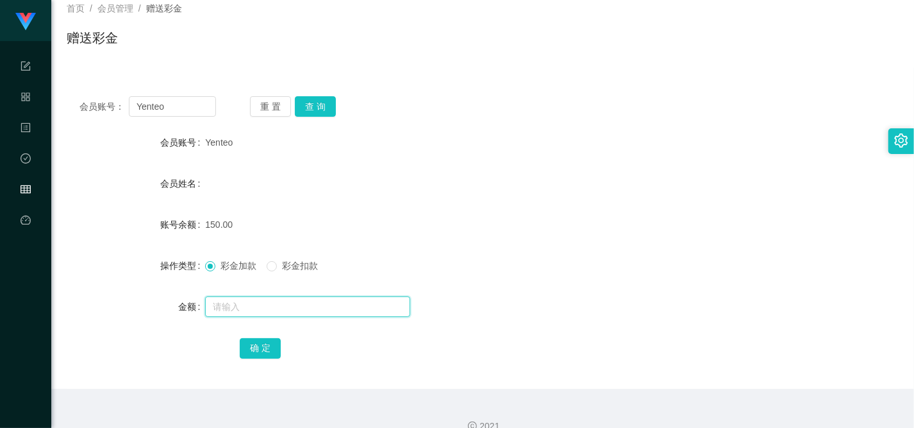
drag, startPoint x: 276, startPoint y: 299, endPoint x: 280, endPoint y: 263, distance: 36.7
click at [276, 299] on input "text" at bounding box center [307, 306] width 205 height 21
click at [327, 101] on button "查 询" at bounding box center [315, 106] width 41 height 21
click at [264, 306] on input "text" at bounding box center [307, 306] width 205 height 21
click at [335, 111] on div "重 置 查 询" at bounding box center [318, 106] width 137 height 21
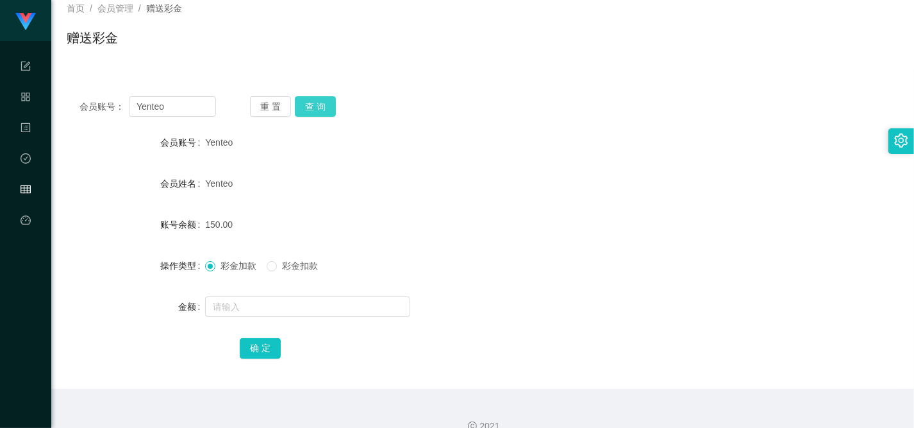
click at [319, 111] on button "查 询" at bounding box center [315, 106] width 41 height 21
drag, startPoint x: 279, startPoint y: 305, endPoint x: 312, endPoint y: 274, distance: 44.5
click at [279, 305] on input "text" at bounding box center [307, 306] width 205 height 21
click at [194, 110] on input "Yenteo" at bounding box center [172, 106] width 87 height 21
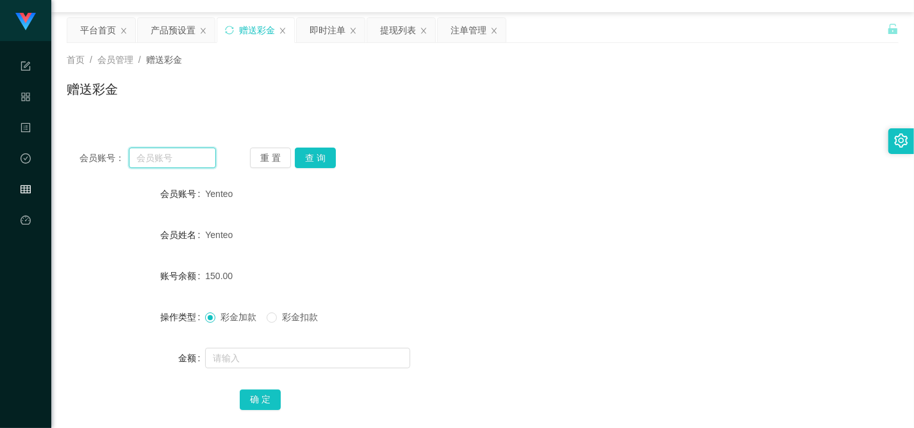
scroll to position [0, 0]
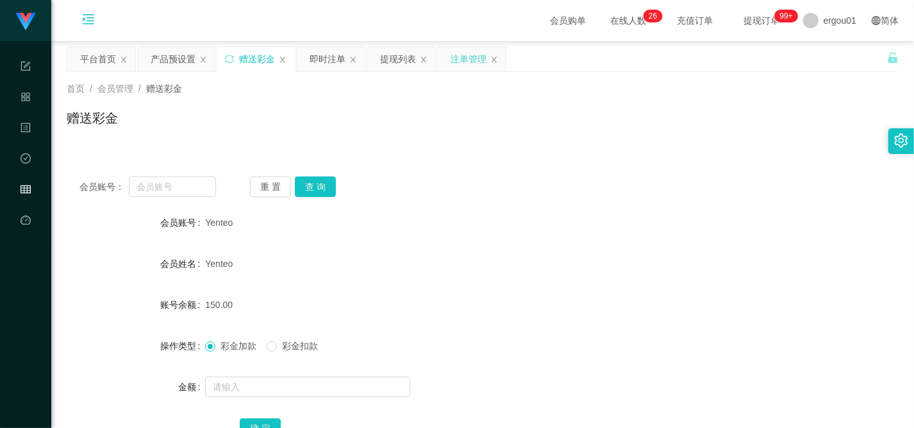
click at [480, 58] on div "注单管理" at bounding box center [469, 59] width 36 height 24
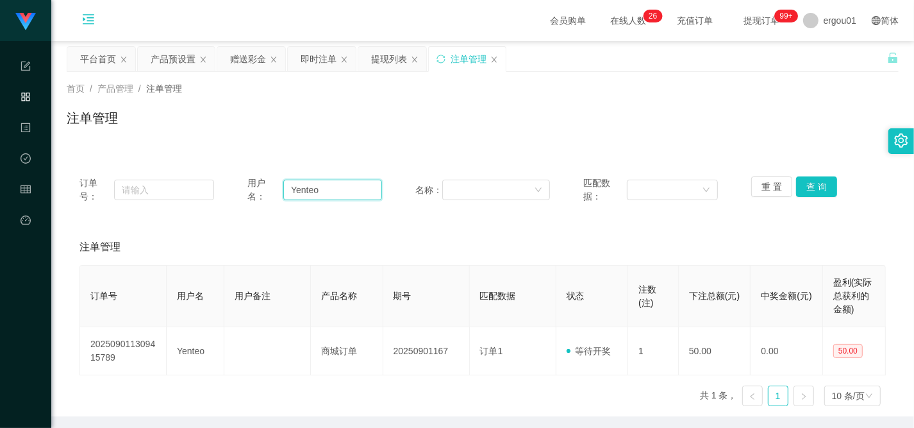
click at [332, 187] on input "Yenteo" at bounding box center [332, 189] width 99 height 21
click at [652, 178] on button "查 询" at bounding box center [816, 186] width 41 height 21
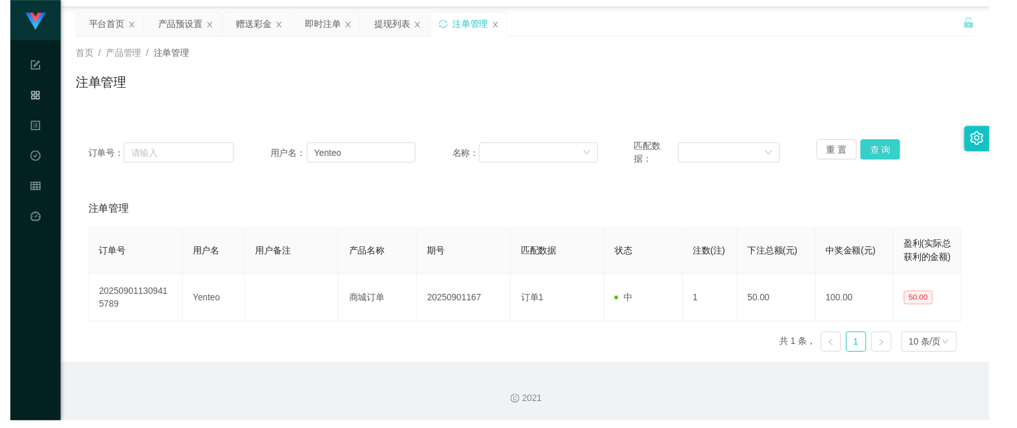
scroll to position [28, 0]
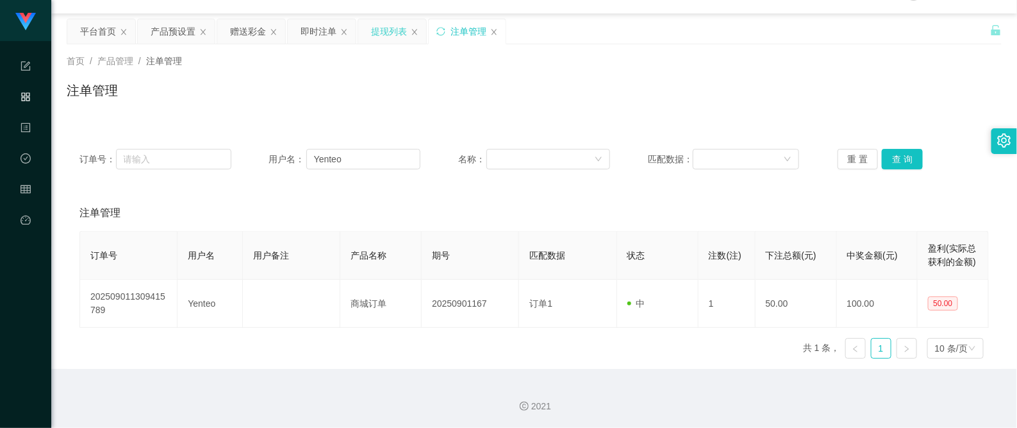
click at [380, 30] on div "提现列表" at bounding box center [389, 31] width 36 height 24
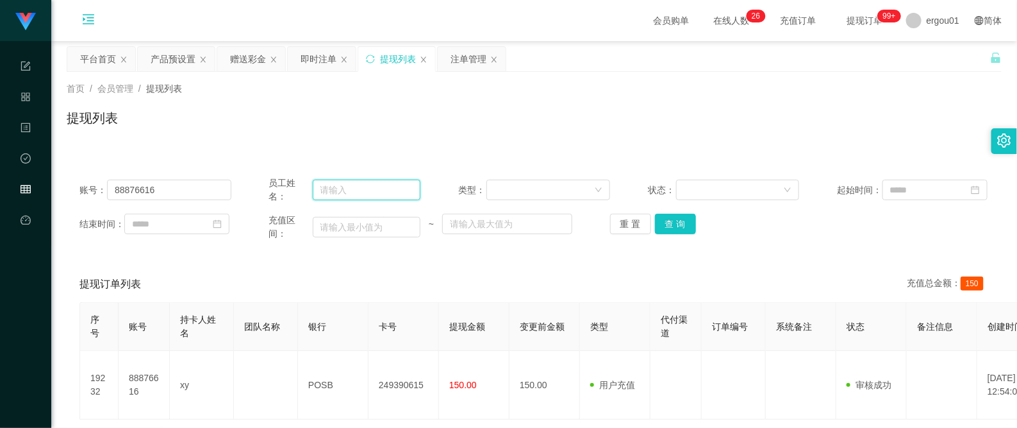
click at [345, 187] on input "text" at bounding box center [367, 189] width 108 height 21
click at [180, 193] on input "88876616" at bounding box center [169, 189] width 124 height 21
paste input "Yenteo"
type input "Yenteo"
click at [652, 219] on button "查 询" at bounding box center [675, 223] width 41 height 21
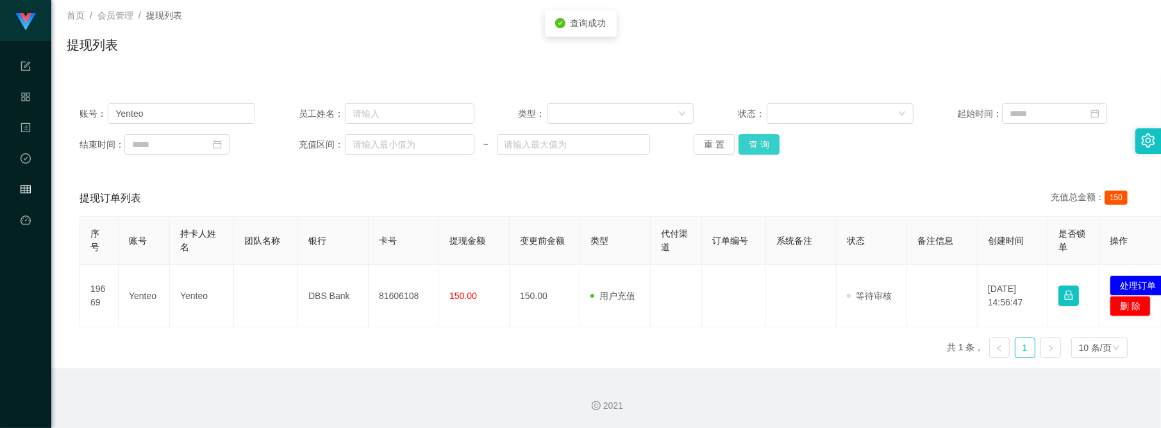
scroll to position [72, 0]
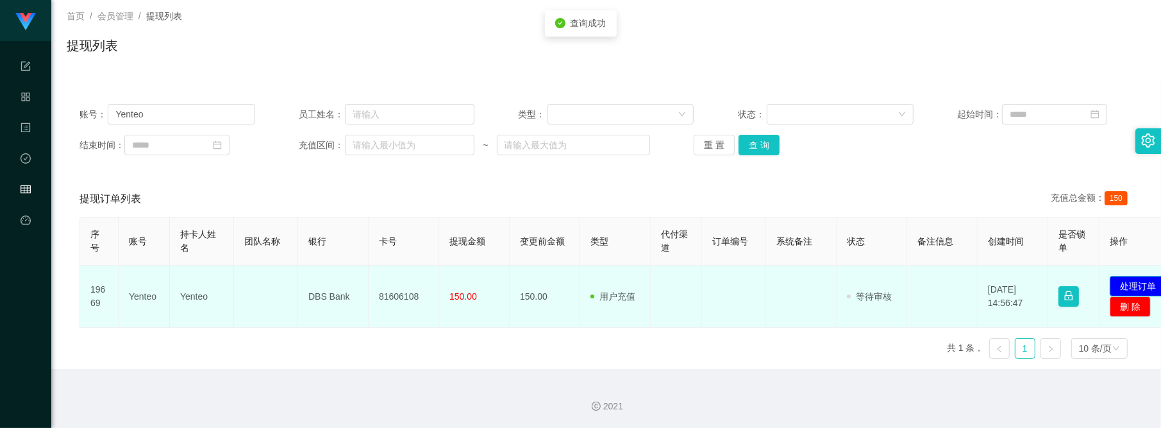
click at [652, 278] on button "处理订单" at bounding box center [1138, 286] width 56 height 21
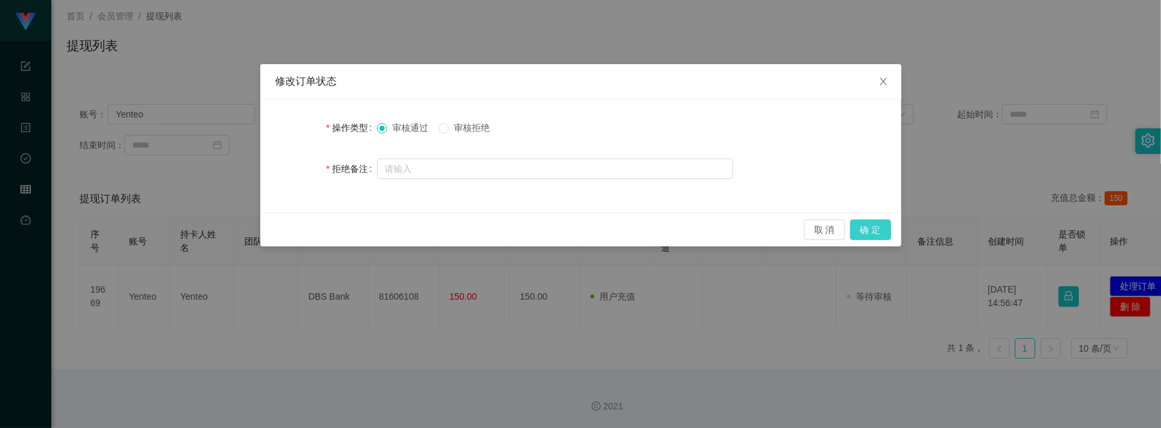
click at [652, 226] on button "确 定" at bounding box center [870, 229] width 41 height 21
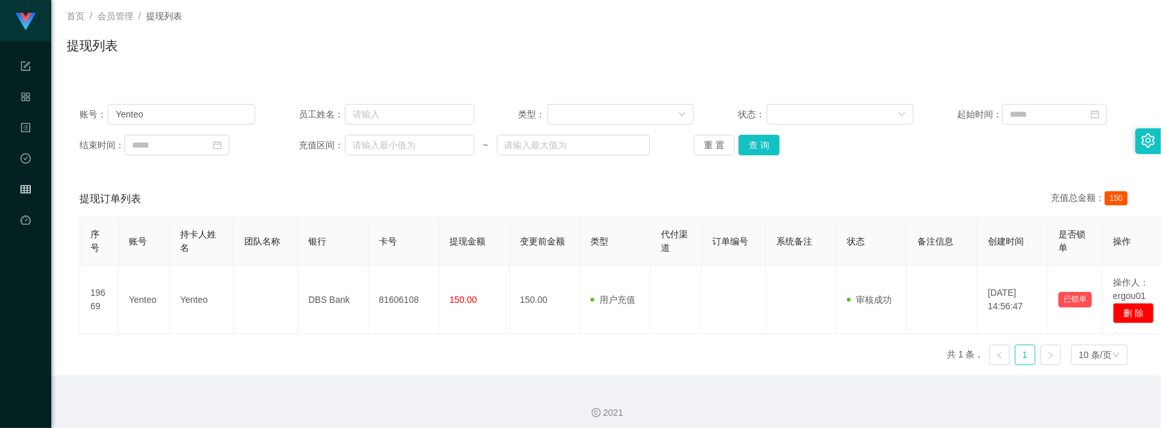
scroll to position [0, 0]
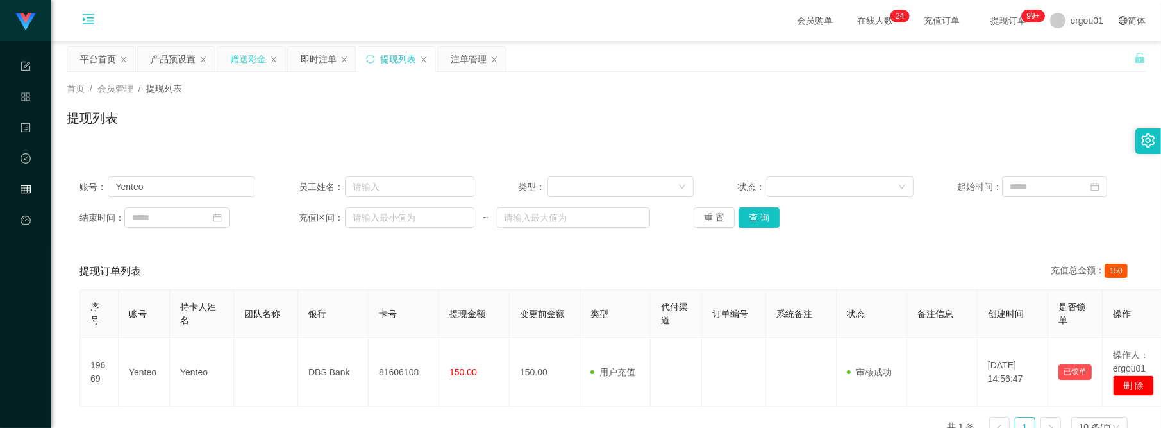
click at [253, 58] on div "赠送彩金" at bounding box center [248, 59] width 36 height 24
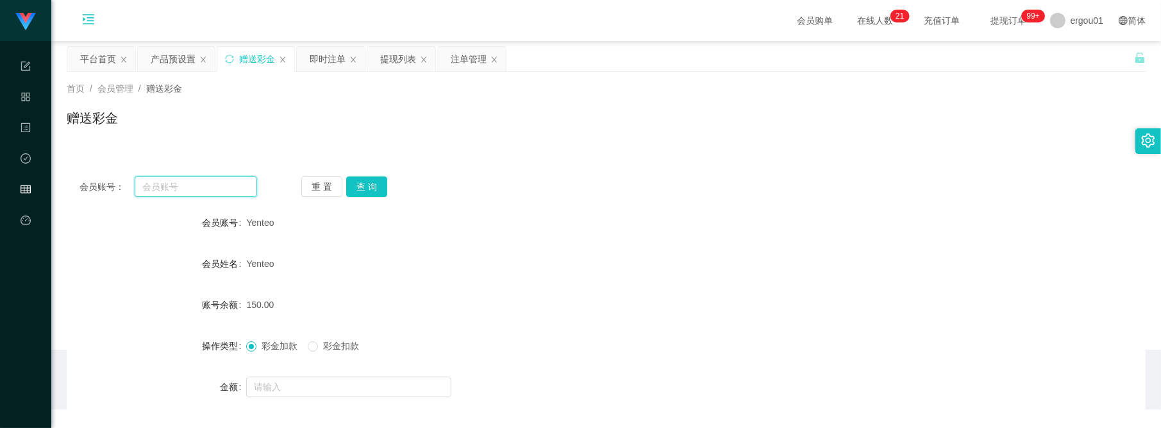
click at [162, 184] on input "text" at bounding box center [196, 186] width 122 height 21
paste input "98075146"
type input "98075146"
click at [363, 190] on button "查 询" at bounding box center [366, 186] width 41 height 21
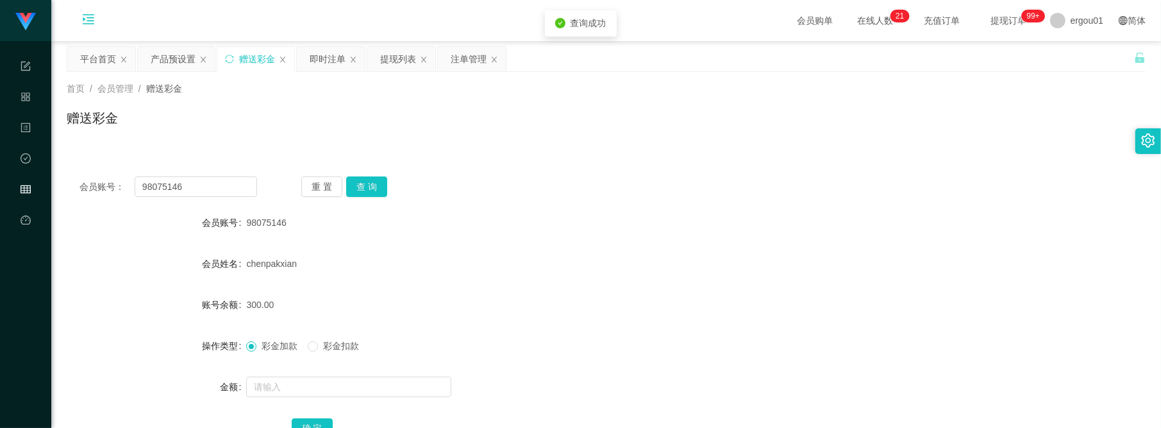
click at [285, 365] on form "会员账号 98075146 会员姓名 chenpakxian 账号余额 300.00 操作类型 彩金加款 彩金扣款 金额 确 定" at bounding box center [606, 325] width 1079 height 231
click at [285, 377] on input "text" at bounding box center [348, 386] width 205 height 21
click at [332, 340] on span "彩金扣款" at bounding box center [341, 345] width 46 height 10
click at [321, 364] on form "会员账号 98075146 会员姓名 chenpakxian 账号余额 300.00 操作类型 彩金加款 彩金扣款 金额 确 定" at bounding box center [606, 325] width 1079 height 231
click at [321, 388] on input "text" at bounding box center [348, 386] width 205 height 21
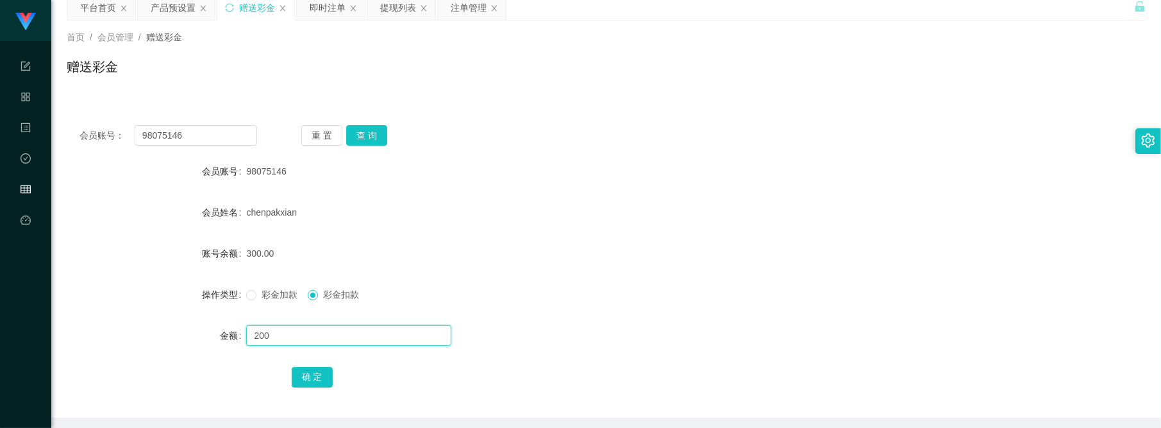
scroll to position [80, 0]
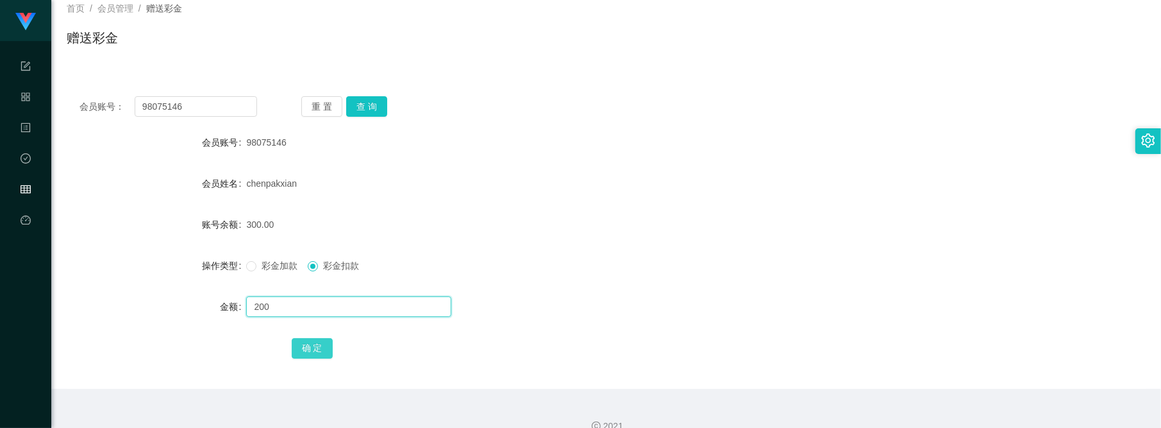
type input "200"
click at [321, 347] on button "确 定" at bounding box center [312, 348] width 41 height 21
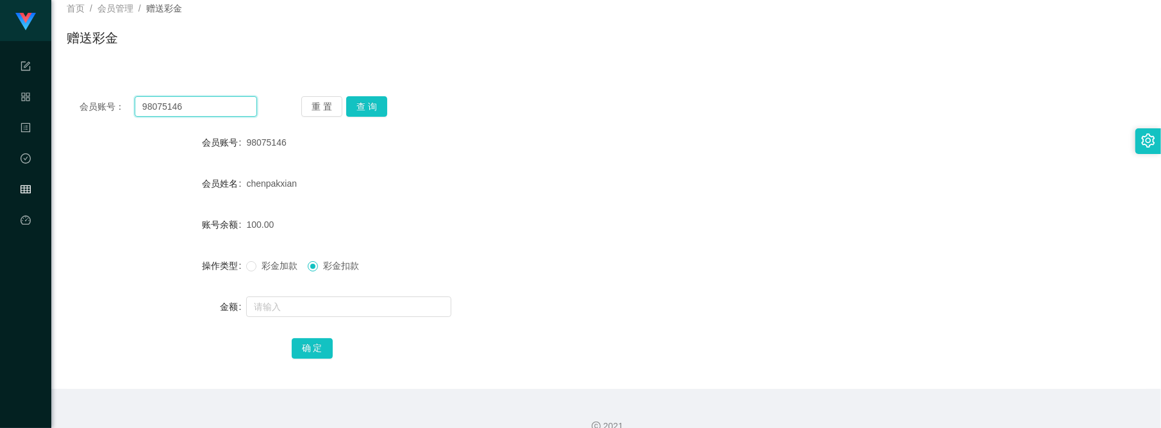
click at [217, 104] on input "98075146" at bounding box center [196, 106] width 122 height 21
paste input "83486731"
type input "83486731"
click at [360, 103] on button "查 询" at bounding box center [366, 106] width 41 height 21
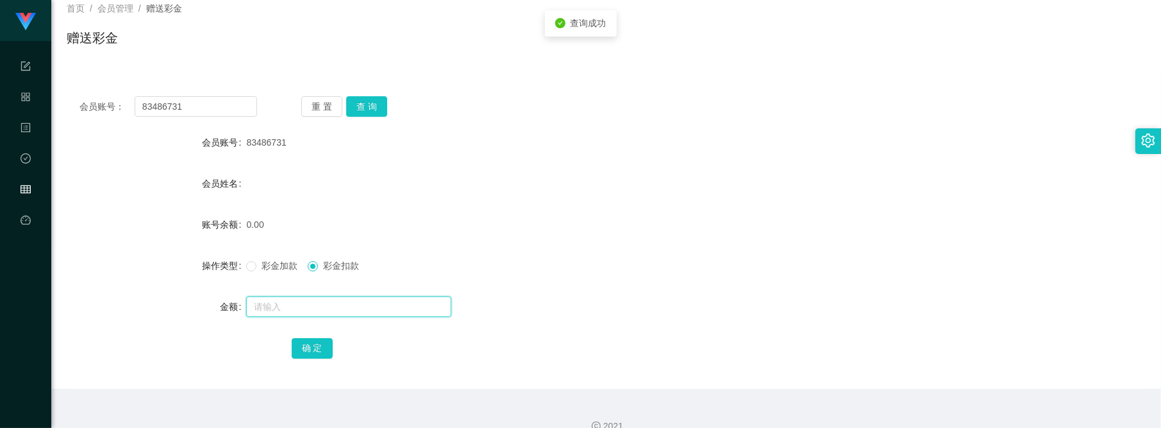
click at [319, 299] on input "text" at bounding box center [348, 306] width 205 height 21
click at [289, 274] on div "彩金加款 彩金扣款" at bounding box center [561, 266] width 630 height 26
click at [283, 263] on span "彩金加款" at bounding box center [279, 265] width 46 height 10
click at [344, 321] on form "会员账号 83486731 会员姓名 账号余额 0.00 操作类型 彩金加款 彩金扣款 金额 确 定" at bounding box center [606, 244] width 1079 height 231
click at [338, 296] on input "text" at bounding box center [348, 306] width 205 height 21
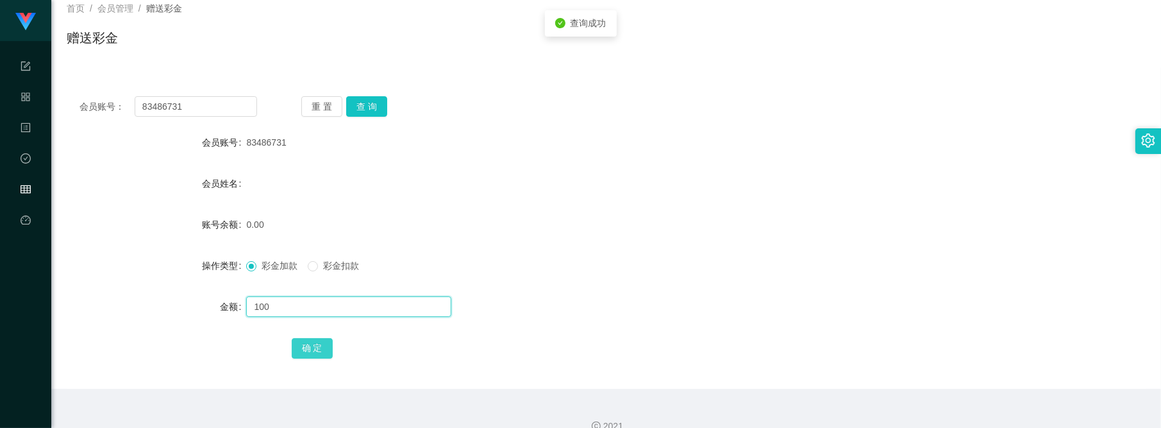
type input "100"
click at [310, 344] on button "确 定" at bounding box center [312, 348] width 41 height 21
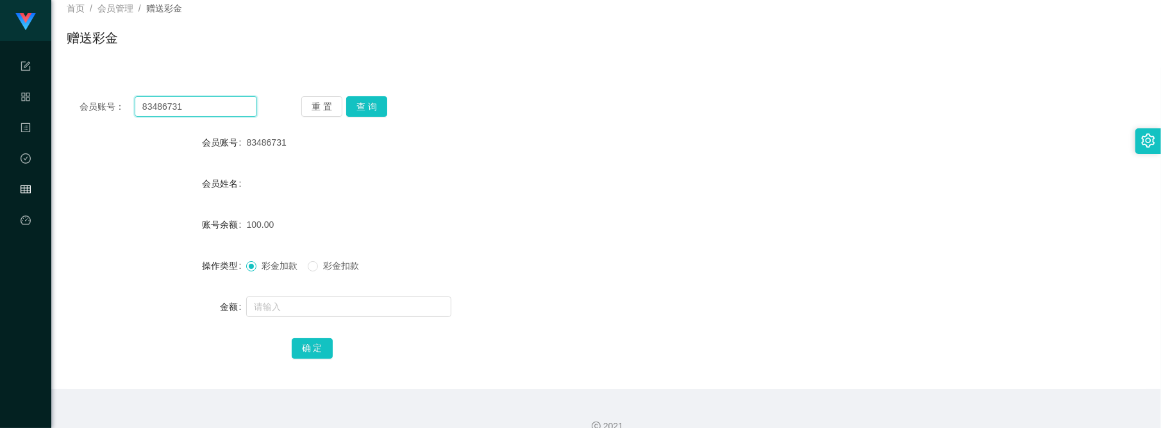
click at [225, 111] on input "83486731" at bounding box center [196, 106] width 122 height 21
click at [370, 100] on button "查 询" at bounding box center [366, 106] width 41 height 21
click at [431, 106] on div "重 置 查 询" at bounding box center [390, 106] width 178 height 21
click at [221, 116] on input "83486731" at bounding box center [196, 106] width 122 height 21
paste input "Yenteo"
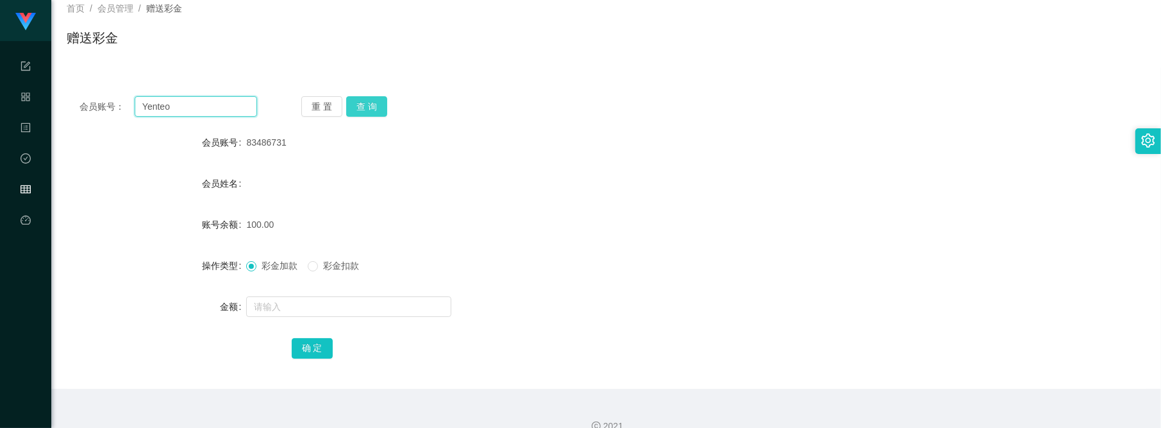
type input "Yenteo"
click at [378, 106] on button "查 询" at bounding box center [366, 106] width 41 height 21
click at [315, 290] on form "会员账号 Yenteo 会员姓名 Yenteo 账号余额 0.00 操作类型 彩金加款 彩金扣款 金额 确 定" at bounding box center [606, 244] width 1079 height 231
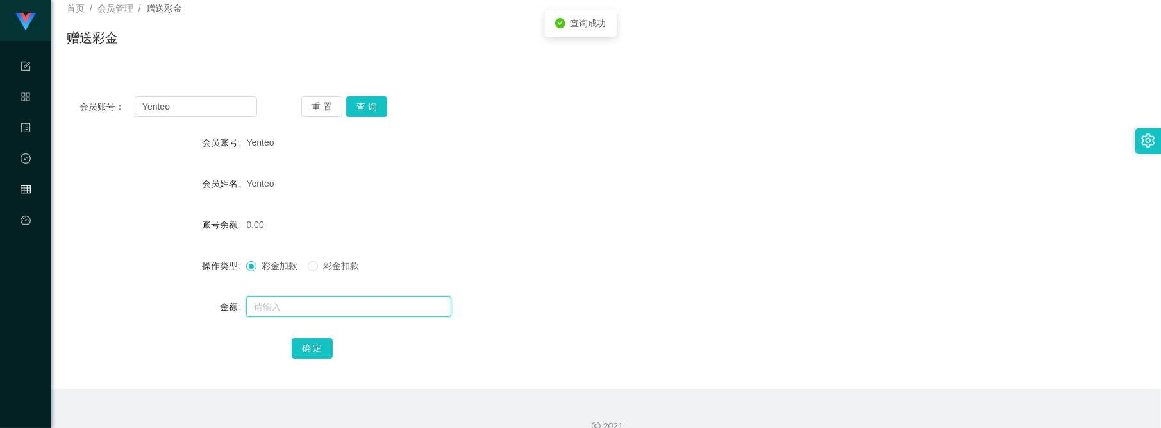
click at [312, 303] on input "text" at bounding box center [348, 306] width 205 height 21
type input "1000"
click at [319, 344] on button "确 定" at bounding box center [312, 348] width 41 height 21
drag, startPoint x: 194, startPoint y: 90, endPoint x: 197, endPoint y: 109, distance: 18.9
click at [194, 90] on div "会员账号： Yenteo 重 置 查 询 会员账号 Yenteo 会员姓名 Yenteo 账号余额 1000.00 操作类型 彩金加款 彩金扣款 金额 确 定" at bounding box center [606, 235] width 1079 height 305
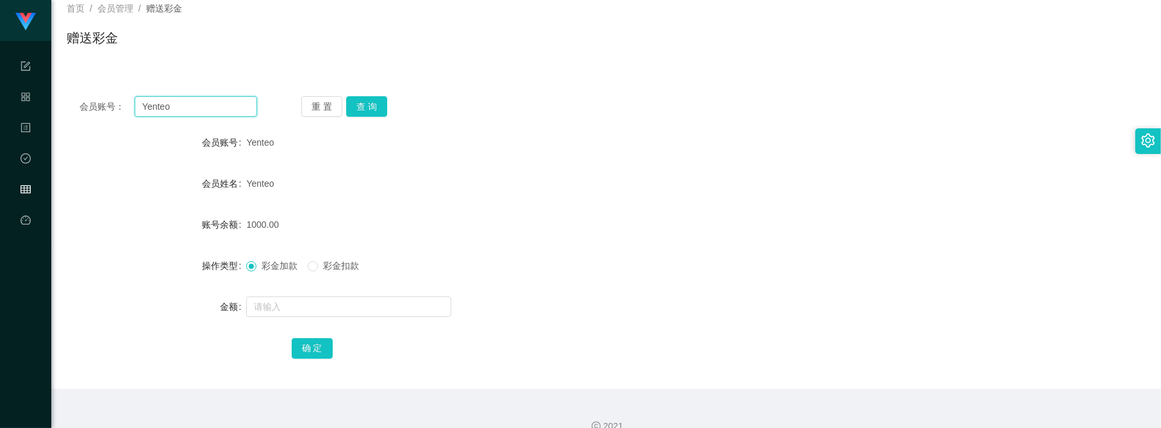
drag, startPoint x: 197, startPoint y: 109, endPoint x: 263, endPoint y: 121, distance: 67.7
click at [197, 109] on input "Yenteo" at bounding box center [196, 106] width 122 height 21
paste input "lhongxing"
type input "lhongxing"
drag, startPoint x: 321, startPoint y: 104, endPoint x: 338, endPoint y: 111, distance: 18.1
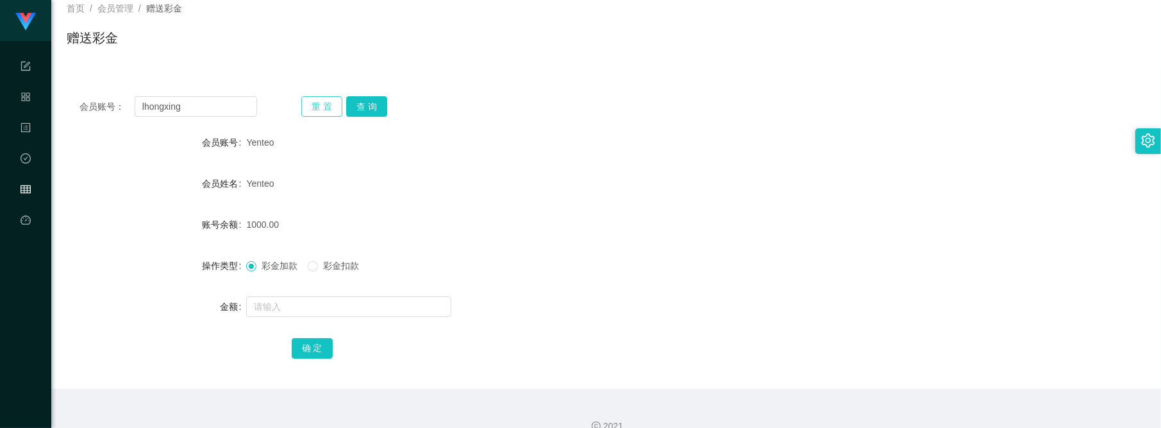
click at [322, 106] on button "重 置" at bounding box center [321, 106] width 41 height 21
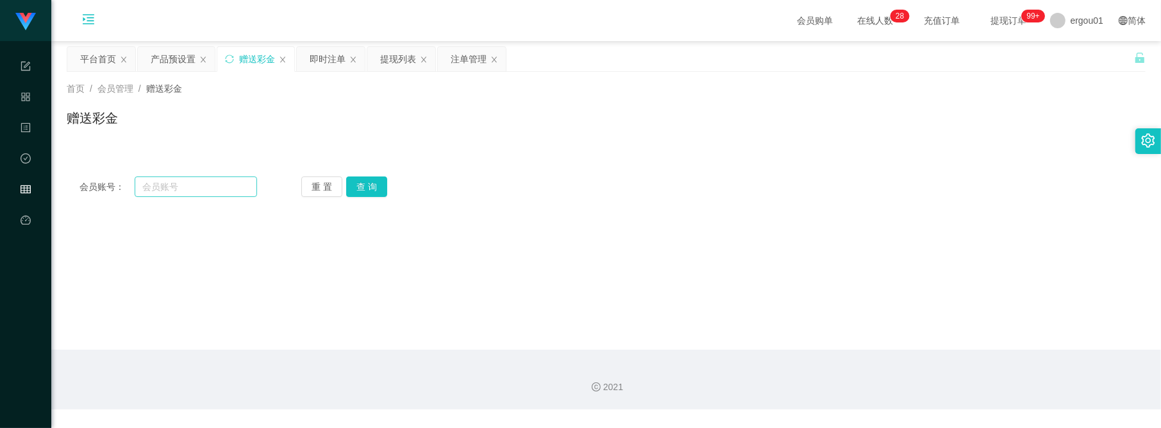
click at [183, 175] on div "会员账号： 重 置 查 询 会员账号 Yenteo 会员姓名 Yenteo 账号余额 1000.00 操作类型 彩金加款 彩金扣款 金额 确 定" at bounding box center [606, 186] width 1079 height 46
click at [183, 187] on input "text" at bounding box center [196, 186] width 122 height 21
paste input "lhongxing"
type input "lhongxing"
drag, startPoint x: 367, startPoint y: 189, endPoint x: 363, endPoint y: 200, distance: 11.4
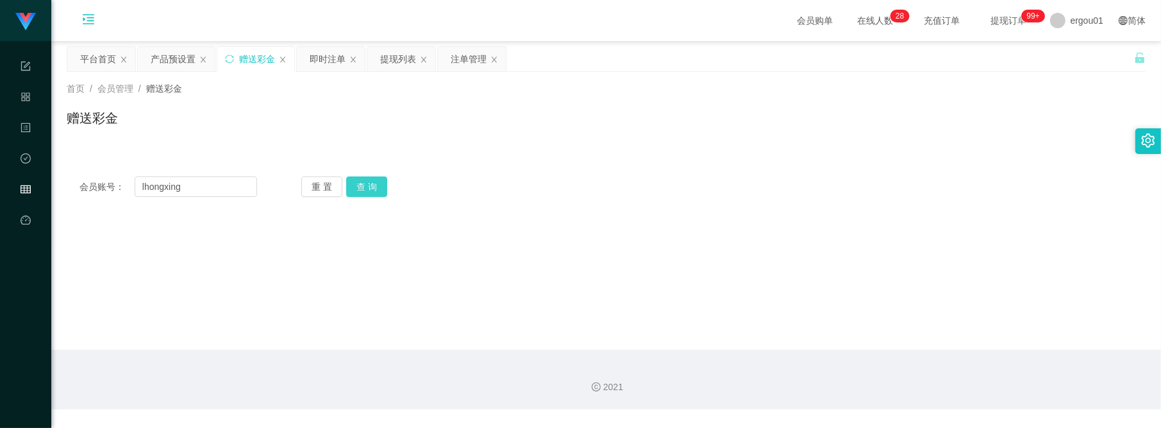
click at [367, 189] on button "查 询" at bounding box center [366, 186] width 41 height 21
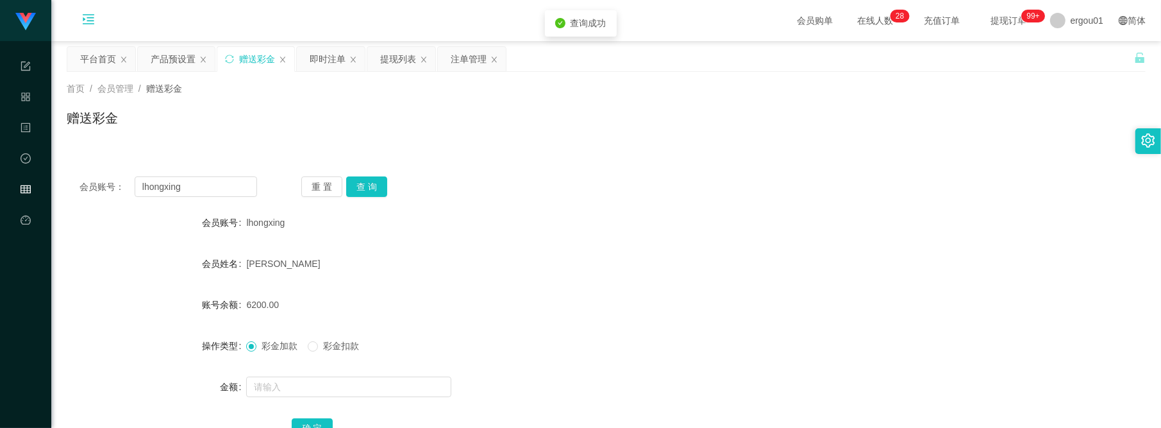
click at [290, 365] on form "会员账号 lhongxing 会员姓名 李洪星 账号余额 6200.00 操作类型 彩金加款 彩金扣款 金额 确 定" at bounding box center [606, 325] width 1079 height 231
click at [279, 380] on input "text" at bounding box center [348, 386] width 205 height 21
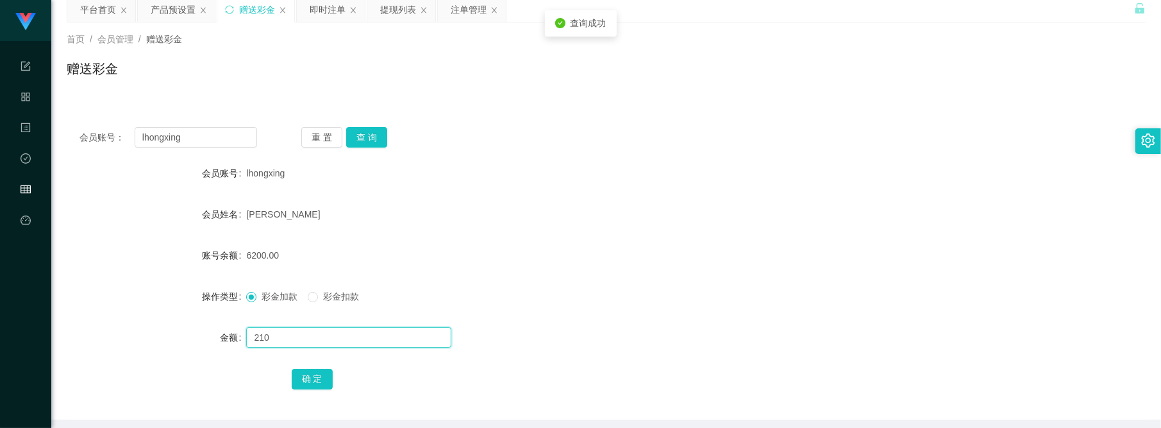
scroll to position [100, 0]
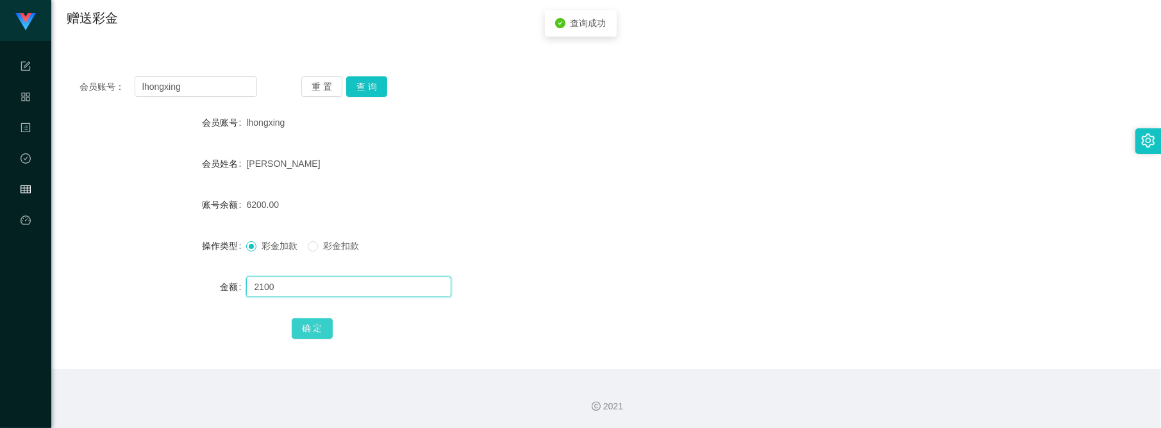
type input "2100"
click at [319, 324] on button "确 定" at bounding box center [312, 328] width 41 height 21
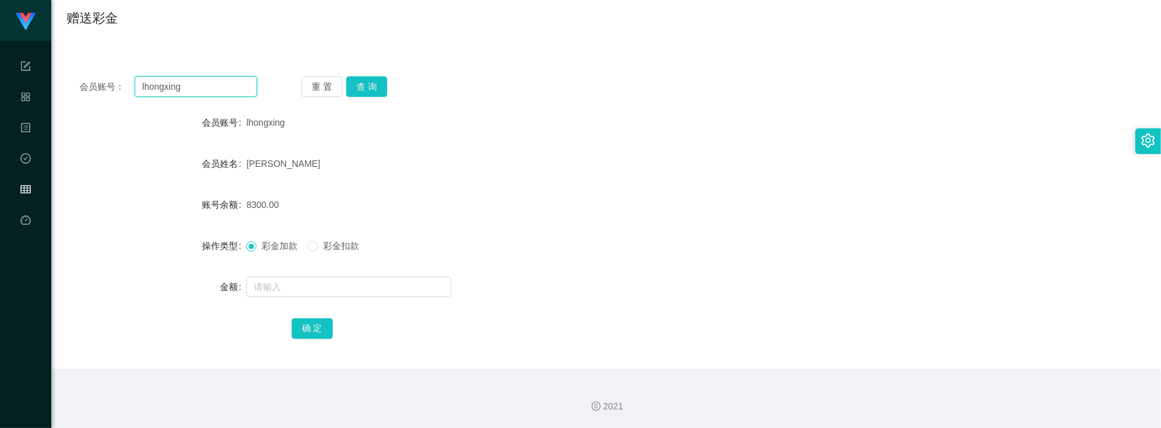
click at [193, 88] on input "lhongxing" at bounding box center [196, 86] width 122 height 21
paste input "Wen96"
type input "Wen96"
click at [362, 93] on button "查 询" at bounding box center [366, 86] width 41 height 21
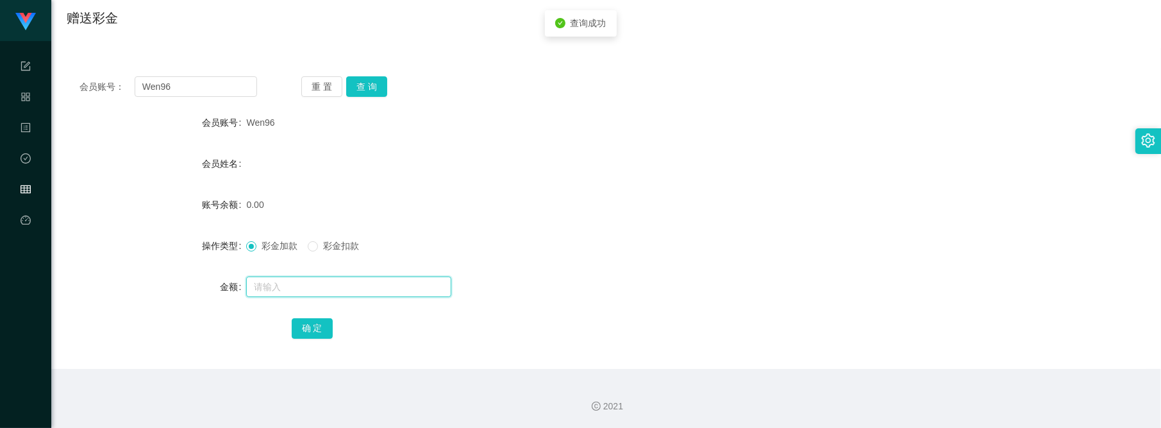
click at [278, 282] on input "text" at bounding box center [348, 286] width 205 height 21
type input "100"
drag, startPoint x: 318, startPoint y: 328, endPoint x: 369, endPoint y: 296, distance: 60.5
click at [318, 328] on button "确 定" at bounding box center [312, 328] width 41 height 21
drag, startPoint x: 524, startPoint y: 269, endPoint x: 531, endPoint y: 252, distance: 18.5
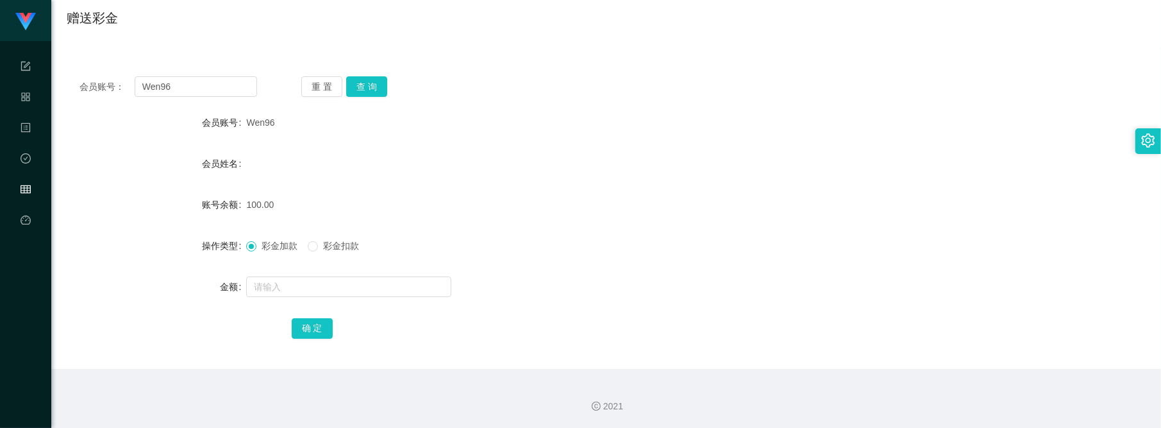
click at [524, 269] on form "会员账号 Wen96 会员姓名 账号余额 100.00 操作类型 彩金加款 彩金扣款 金额 确 定" at bounding box center [606, 225] width 1079 height 231
click at [196, 97] on div "会员账号： Wen96 重 置 查 询 会员账号 Wen96 会员姓名 账号余额 100.00 操作类型 彩金加款 彩金扣款 金额 确 定" at bounding box center [606, 215] width 1079 height 305
click at [197, 88] on input "Wen96" at bounding box center [196, 86] width 122 height 21
paste input "88031441"
click at [383, 80] on button "查 询" at bounding box center [366, 86] width 41 height 21
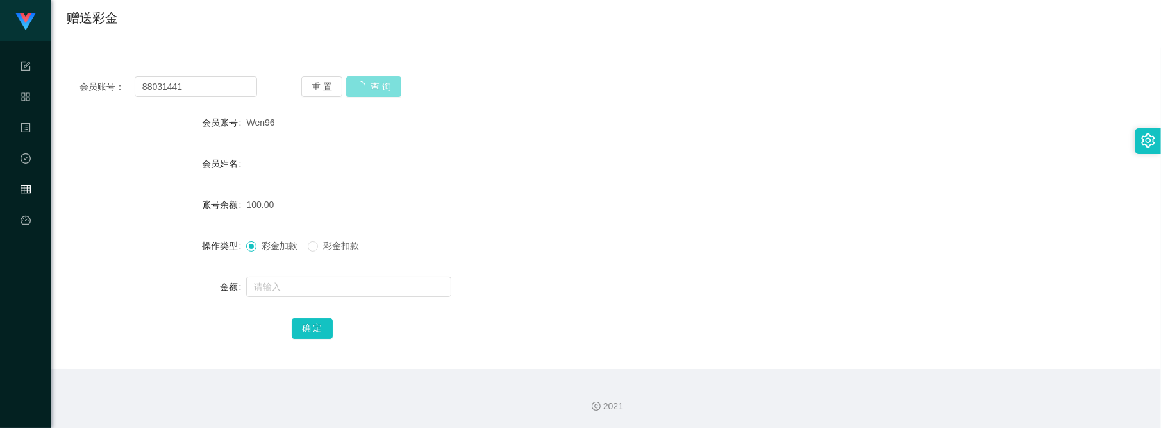
scroll to position [0, 0]
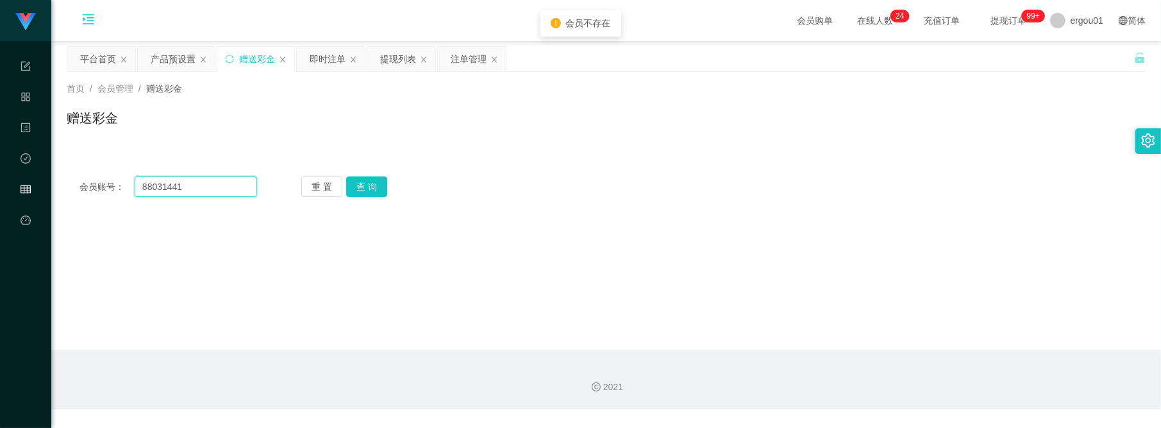
click at [194, 186] on input "88031441" at bounding box center [196, 186] width 122 height 21
paste input "Wen96"
type input "Wen96"
click at [370, 190] on button "查 询" at bounding box center [366, 186] width 41 height 21
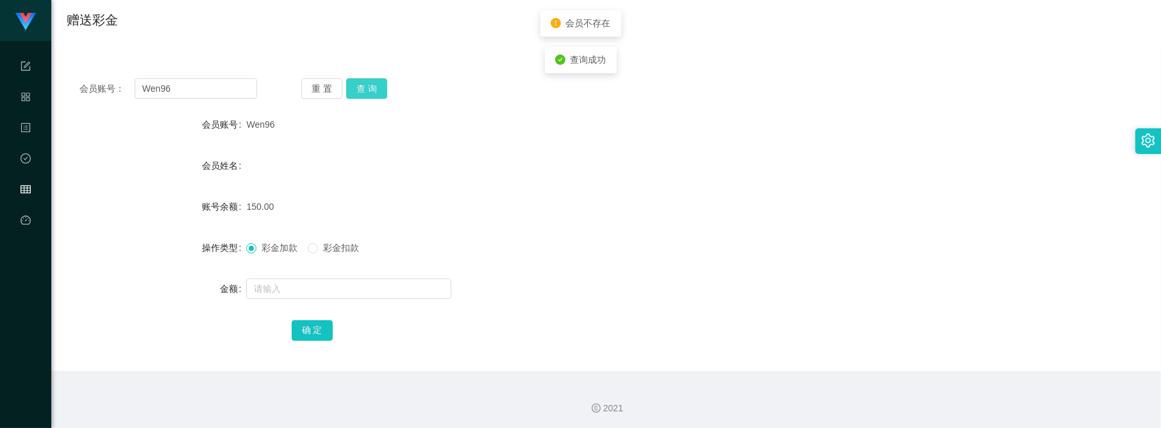
scroll to position [100, 0]
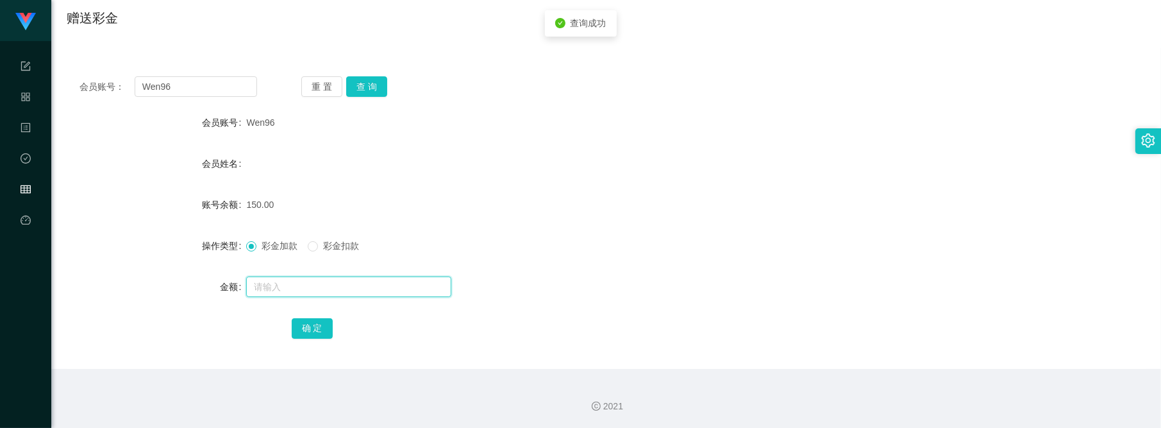
click at [344, 279] on input "text" at bounding box center [348, 286] width 205 height 21
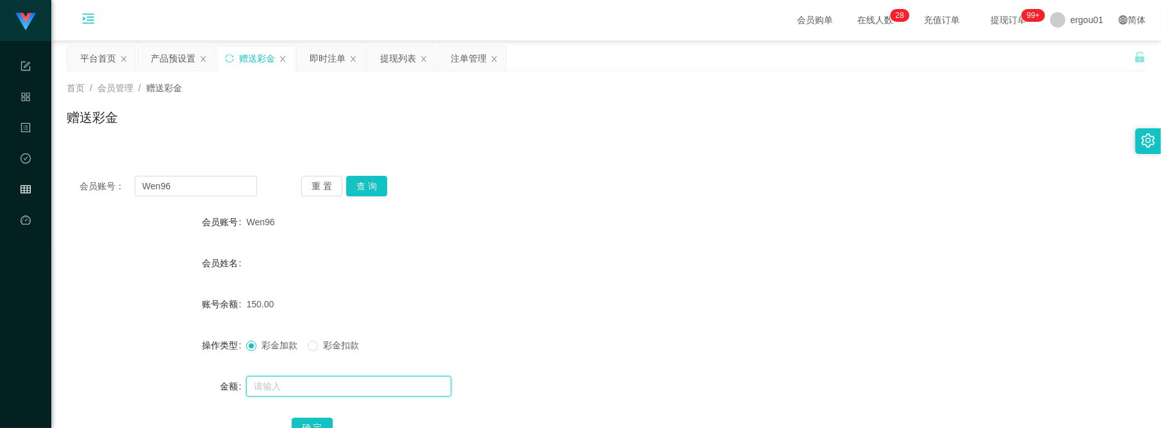
scroll to position [0, 0]
click at [390, 55] on div "提现列表" at bounding box center [398, 59] width 36 height 24
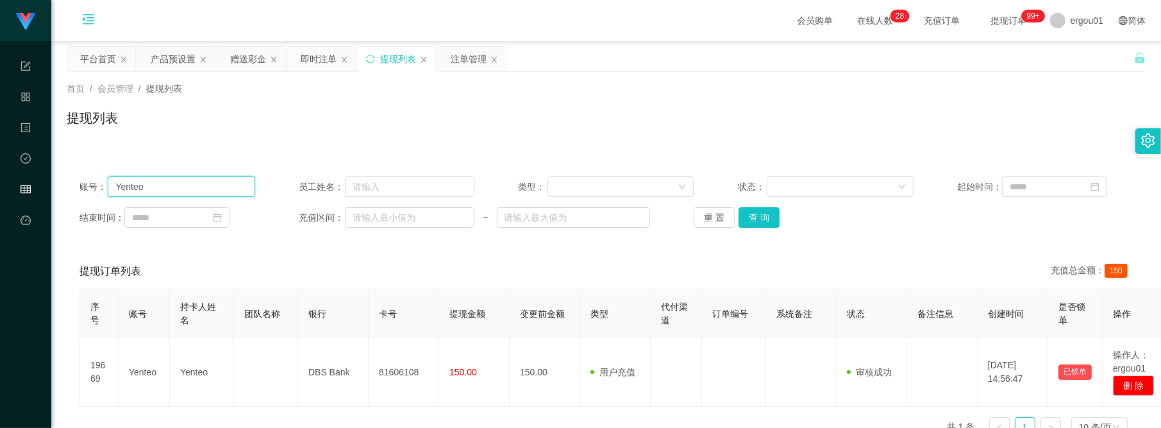
click at [177, 185] on input "Yenteo" at bounding box center [181, 186] width 147 height 21
paste input "98075146"
click at [652, 208] on button "查 询" at bounding box center [759, 217] width 41 height 21
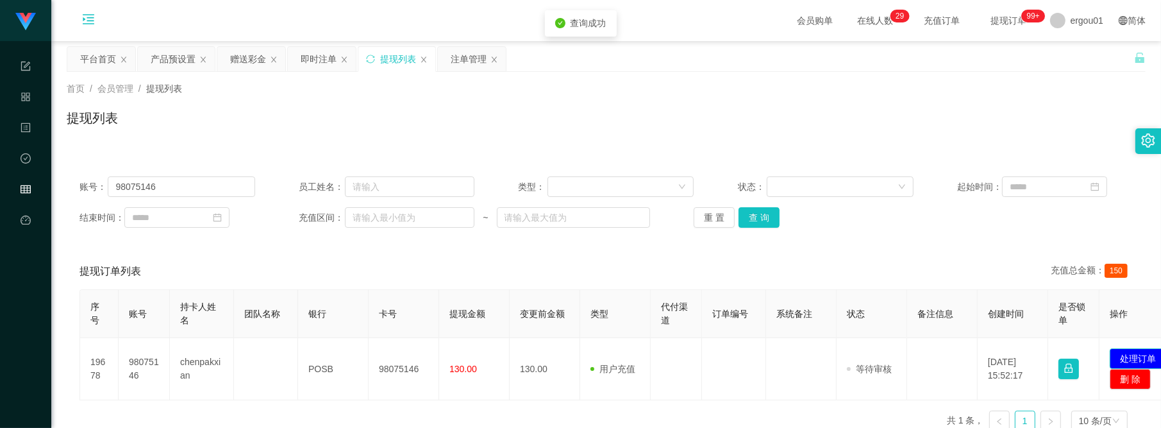
click at [652, 363] on button "处理订单" at bounding box center [1138, 358] width 56 height 21
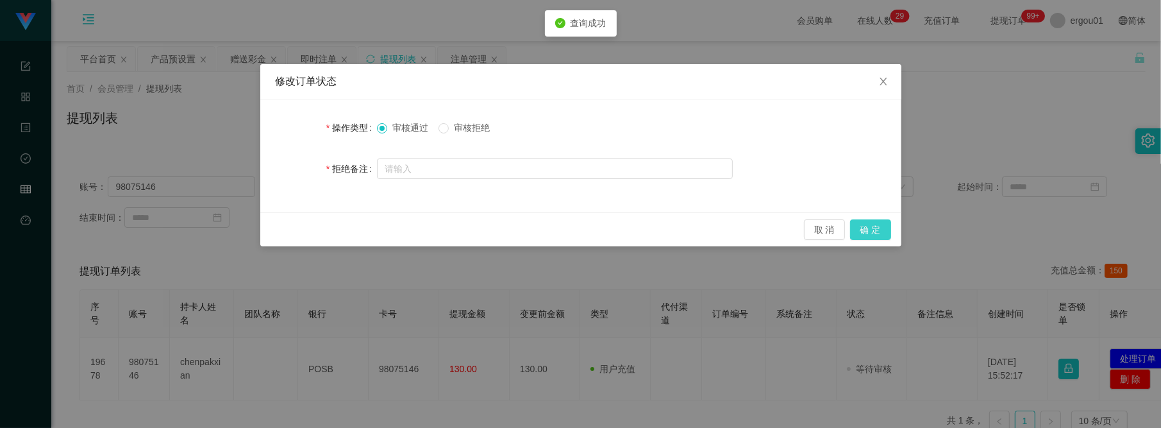
click at [652, 223] on button "确 定" at bounding box center [870, 229] width 41 height 21
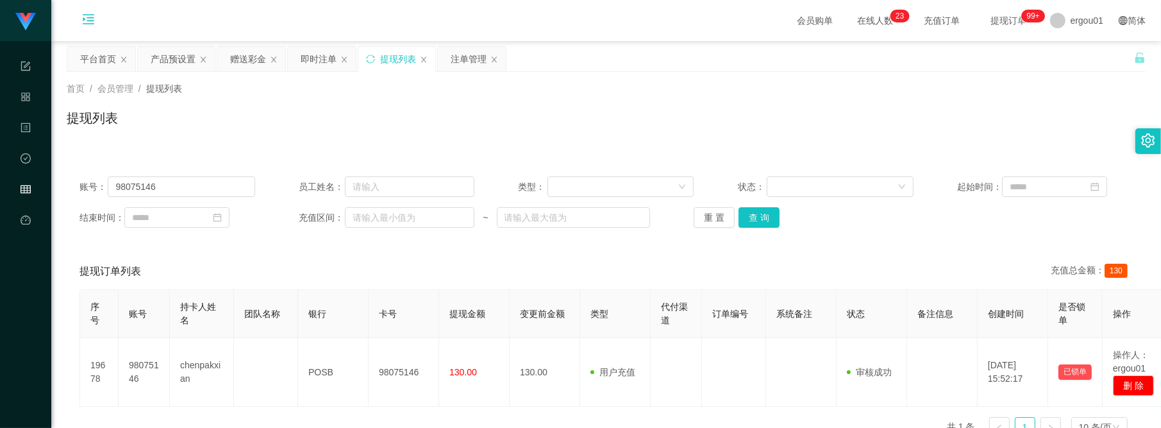
click at [386, 329] on th "卡号" at bounding box center [404, 314] width 71 height 48
click at [237, 189] on input "98075146" at bounding box center [181, 186] width 147 height 21
click at [652, 218] on button "查 询" at bounding box center [759, 217] width 41 height 21
click at [207, 187] on input "98075146" at bounding box center [181, 186] width 147 height 21
paste input "8887661"
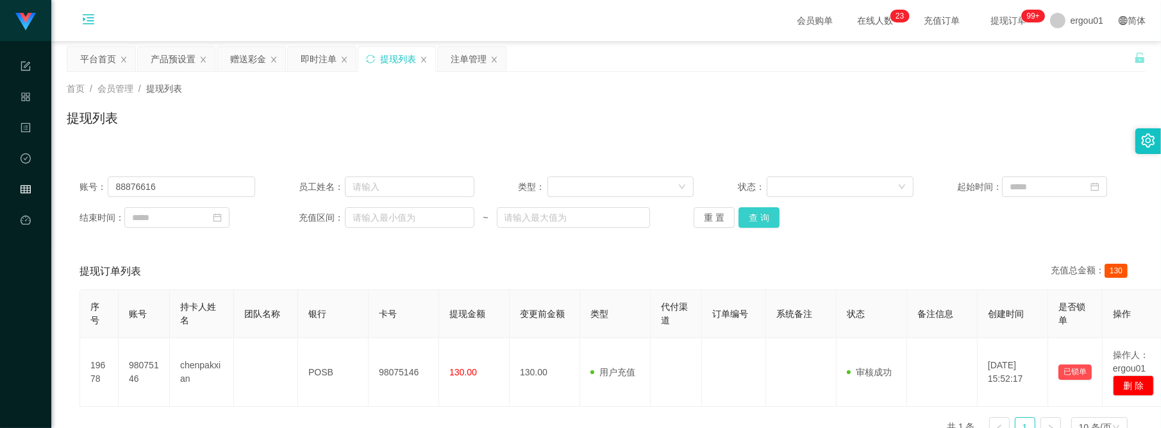
click at [652, 216] on button "查 询" at bounding box center [759, 217] width 41 height 21
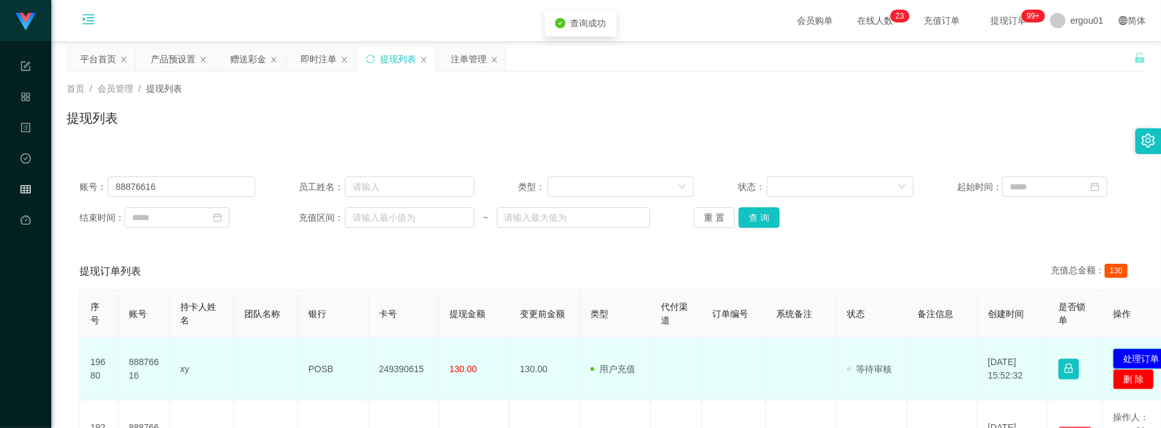
click at [652, 356] on button "处理订单" at bounding box center [1141, 358] width 56 height 21
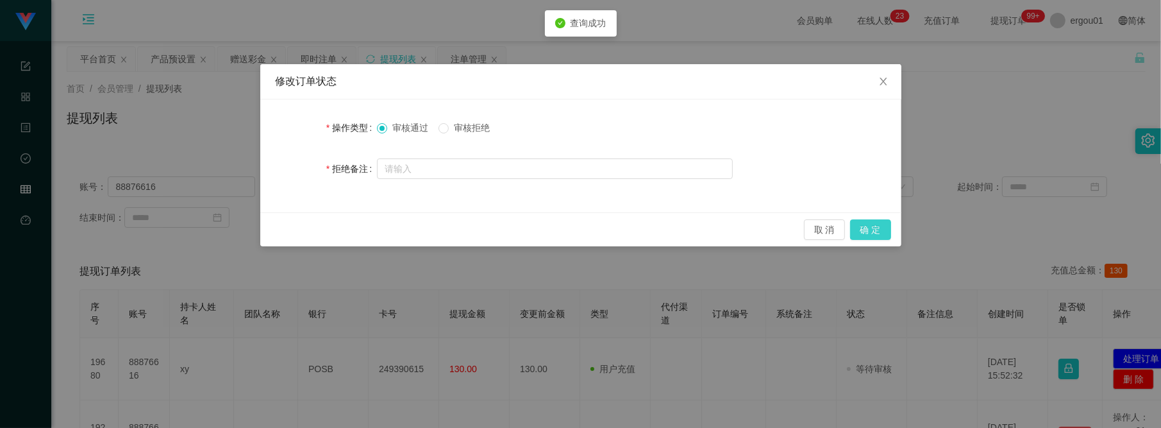
click at [652, 240] on div "取 消 确 定" at bounding box center [580, 229] width 641 height 34
click at [652, 229] on button "确 定" at bounding box center [870, 229] width 41 height 21
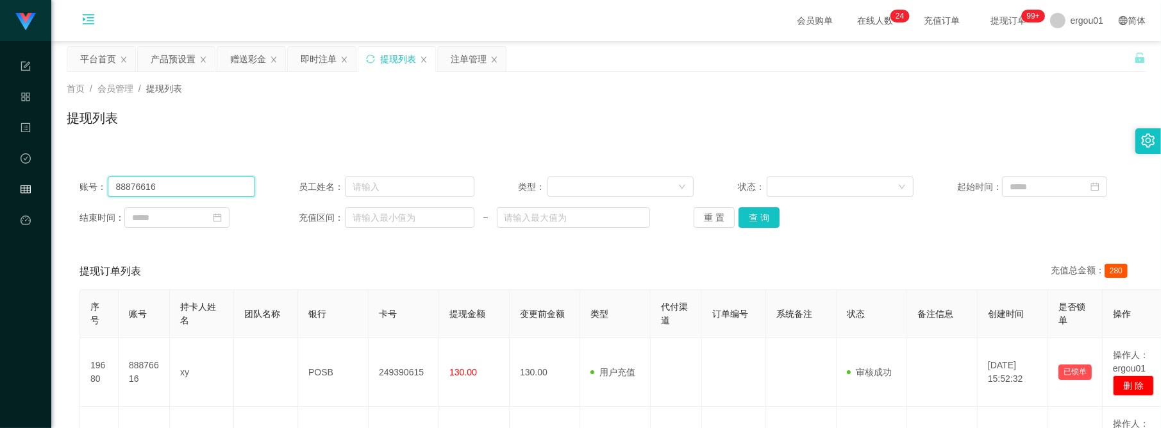
click at [174, 187] on input "88876616" at bounding box center [181, 186] width 147 height 21
paste input "3486731"
type input "83486731"
click at [652, 218] on button "查 询" at bounding box center [759, 217] width 41 height 21
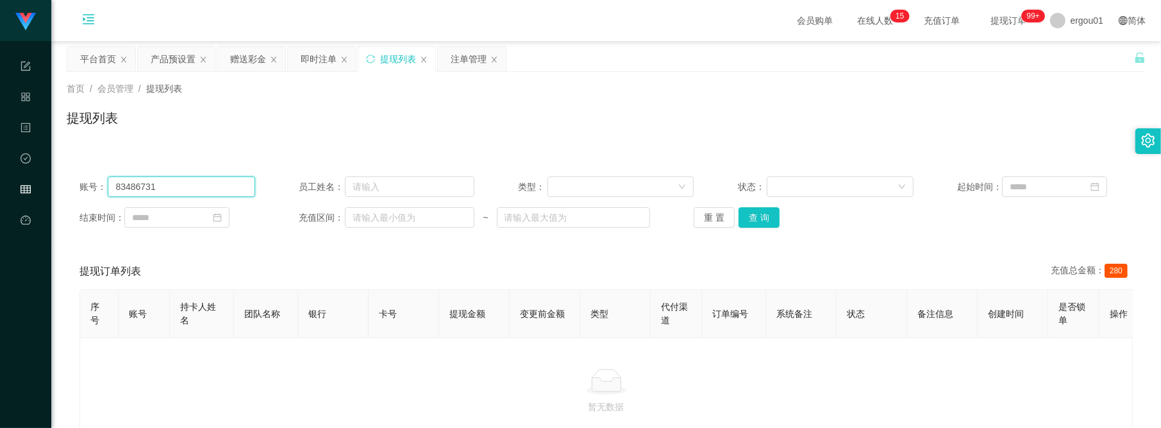
drag, startPoint x: 196, startPoint y: 180, endPoint x: 199, endPoint y: 173, distance: 7.5
click at [196, 180] on input "83486731" at bounding box center [181, 186] width 147 height 21
click at [247, 58] on div "赠送彩金" at bounding box center [248, 59] width 36 height 24
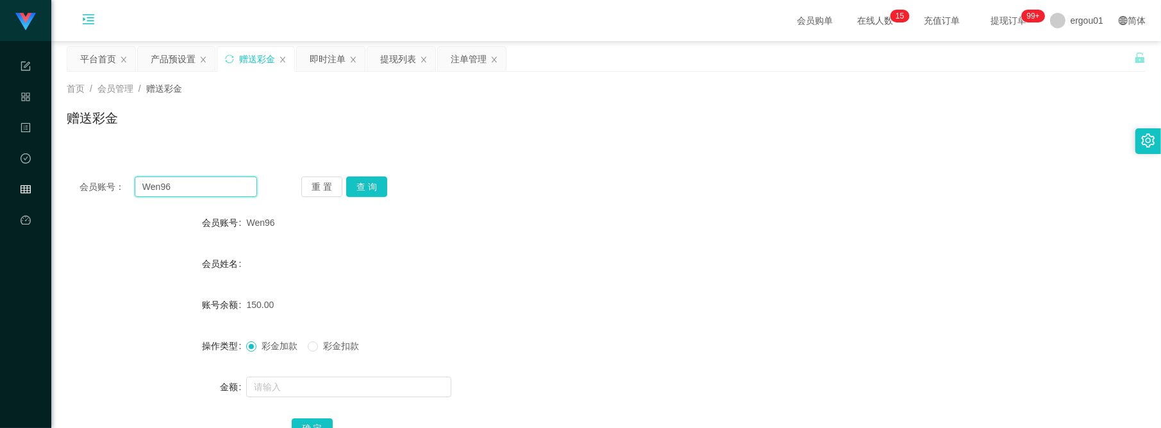
click at [199, 187] on input "Wen96" at bounding box center [196, 186] width 122 height 21
paste input "83486731"
type input "83486731"
click at [365, 190] on button "查 询" at bounding box center [366, 186] width 41 height 21
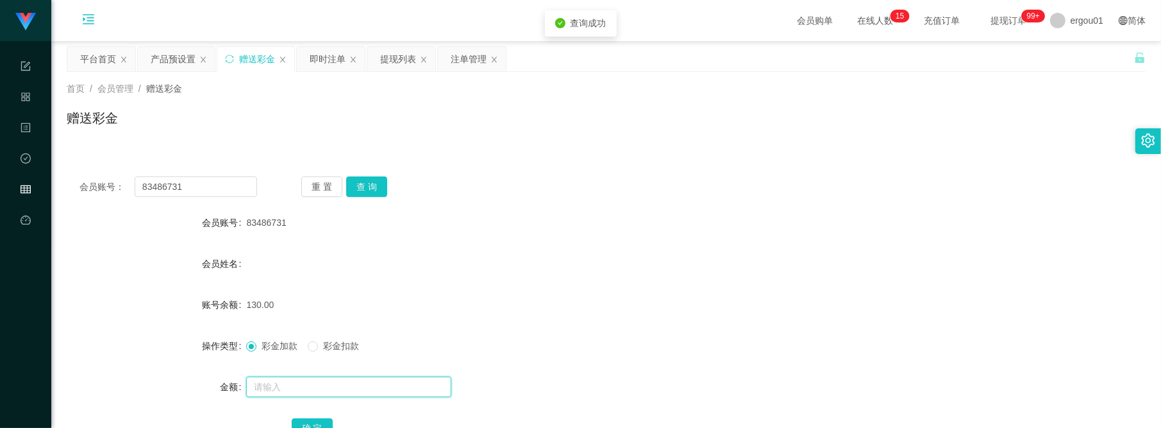
click at [305, 382] on input "text" at bounding box center [348, 386] width 205 height 21
type input "130"
click at [340, 349] on span "彩金扣款" at bounding box center [341, 345] width 46 height 10
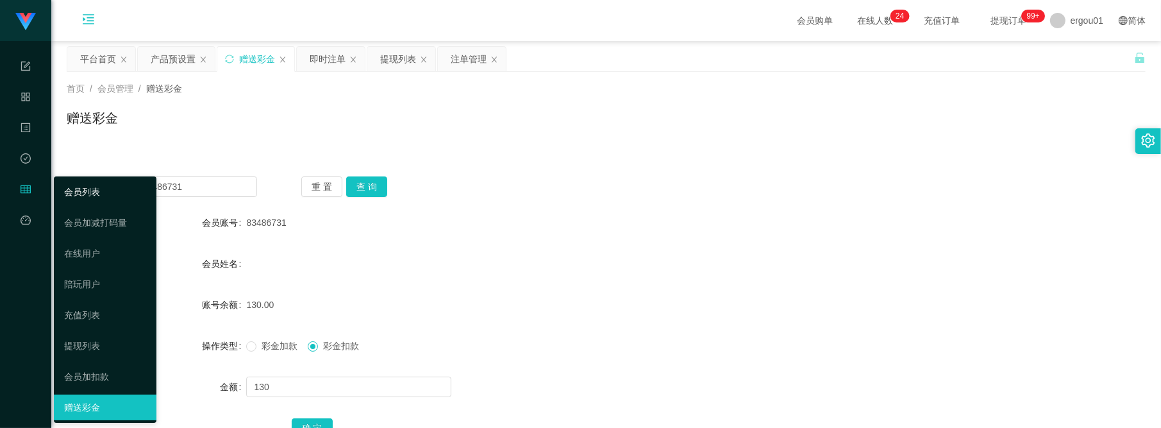
click at [79, 196] on link "会员列表" at bounding box center [105, 192] width 82 height 26
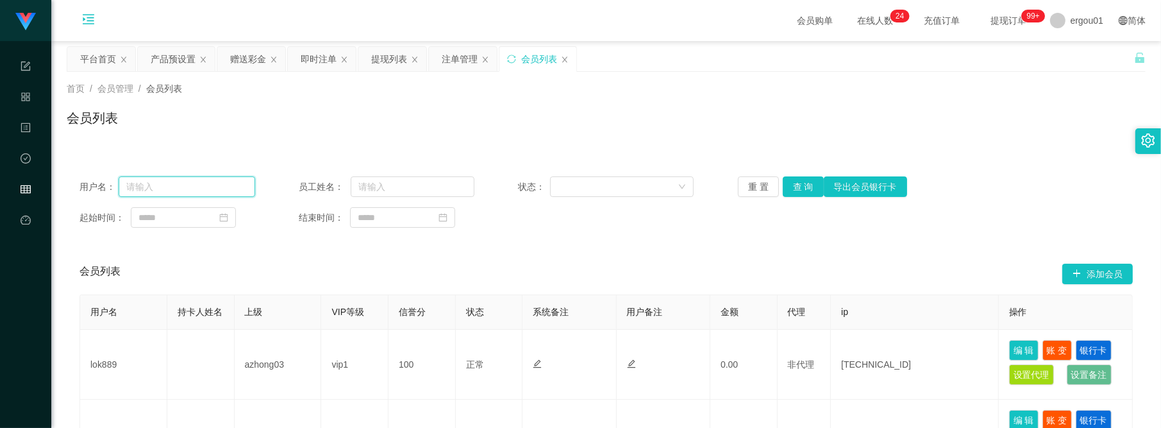
click at [208, 190] on input "text" at bounding box center [187, 186] width 137 height 21
paste input "tan1234"
type input "tan1234"
click at [652, 189] on button "查 询" at bounding box center [803, 186] width 41 height 21
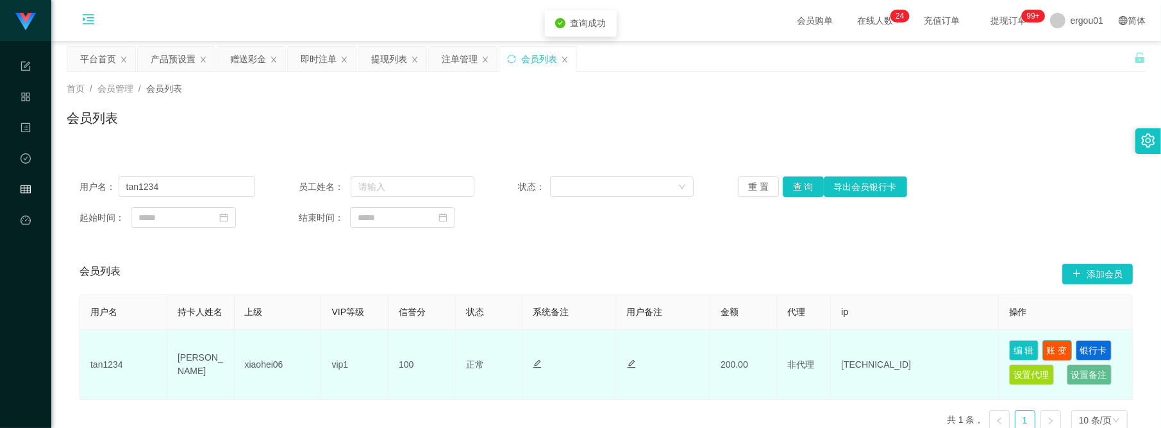
click at [652, 351] on button "账 变" at bounding box center [1056, 350] width 29 height 21
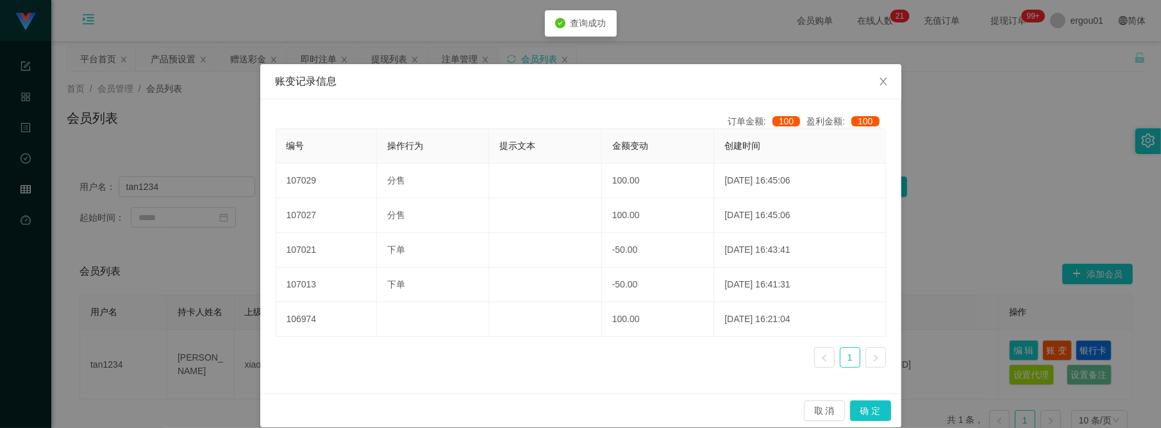
click at [652, 282] on div "账变记录信息 订单金额: 100 盈利金额: 100 编号 操作行为 提示文本 金额变动 创建时间 107029 分售 100.00 2025-09-01 1…" at bounding box center [580, 214] width 1161 height 428
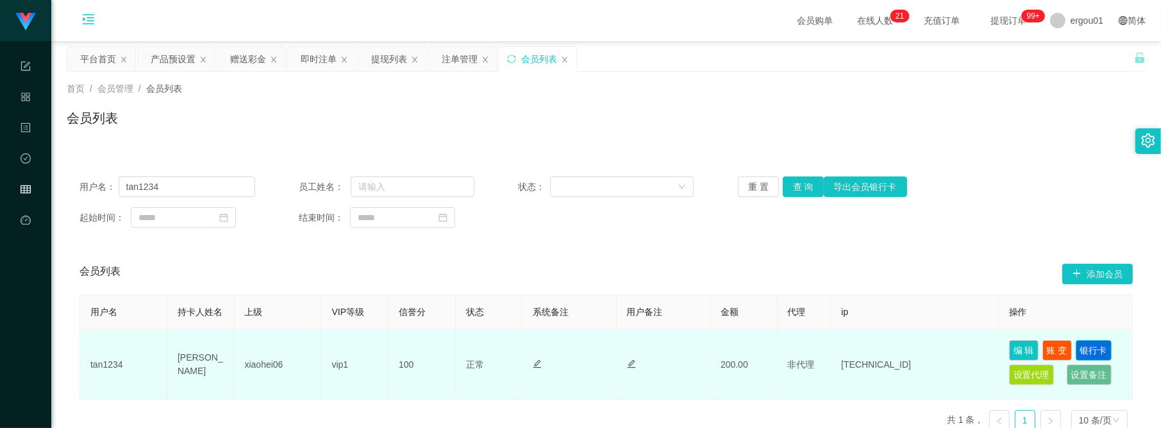
click at [652, 353] on button "银行卡" at bounding box center [1094, 350] width 36 height 21
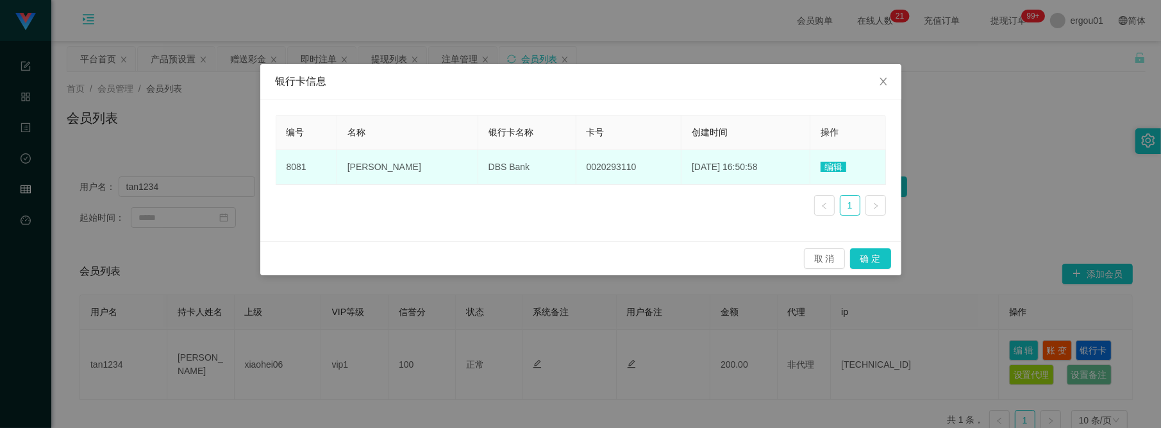
click at [652, 167] on span "编辑" at bounding box center [834, 167] width 26 height 10
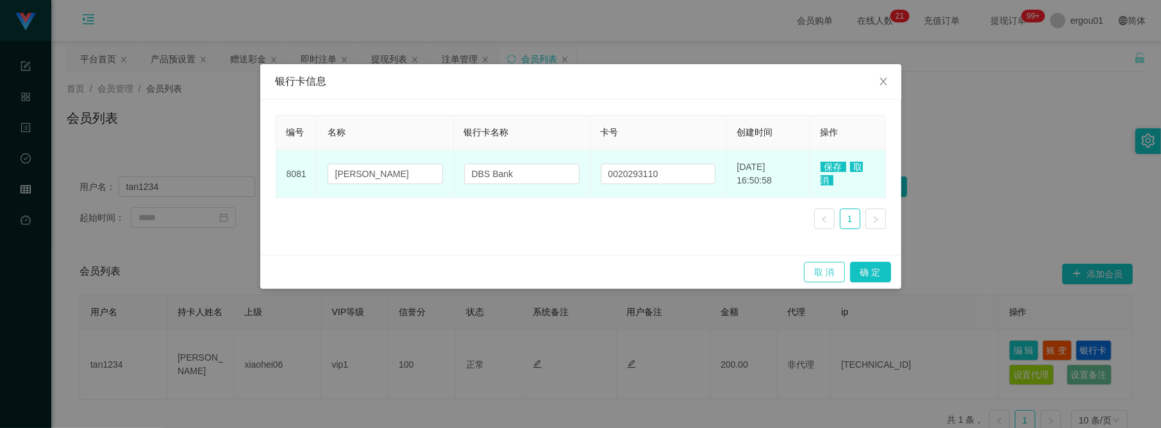
click at [652, 274] on button "取 消" at bounding box center [824, 272] width 41 height 21
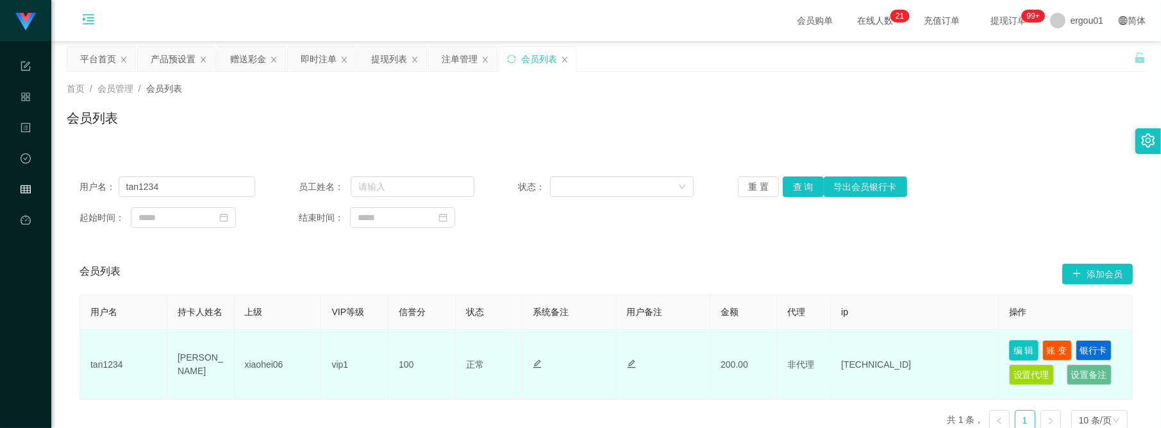
click at [652, 353] on button "编 辑" at bounding box center [1023, 350] width 29 height 21
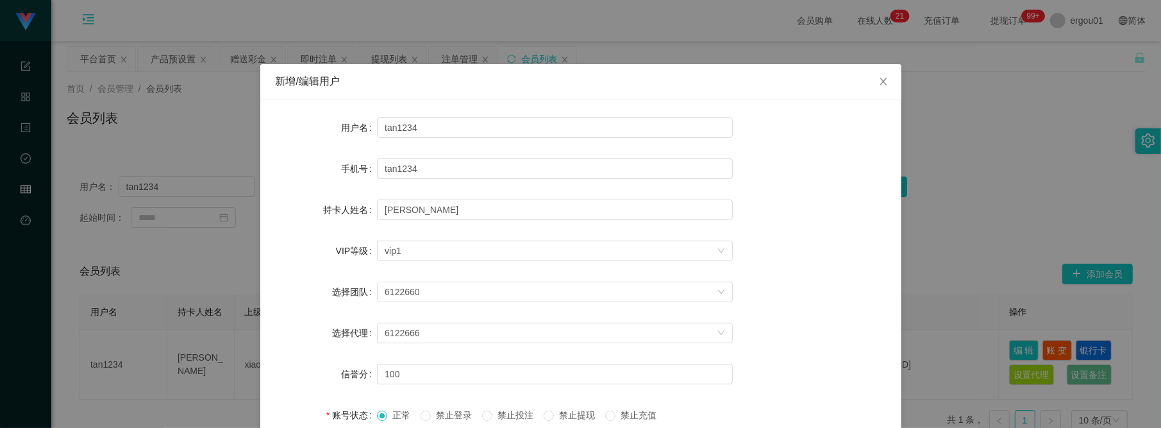
click at [652, 245] on div "新增/编辑用户 用户名 tan1234 手机号 tan1234 持卡人姓名 Tan Beng Soon VIP等级 选择VIP等级 vip1 选择团队 612…" at bounding box center [580, 214] width 1161 height 428
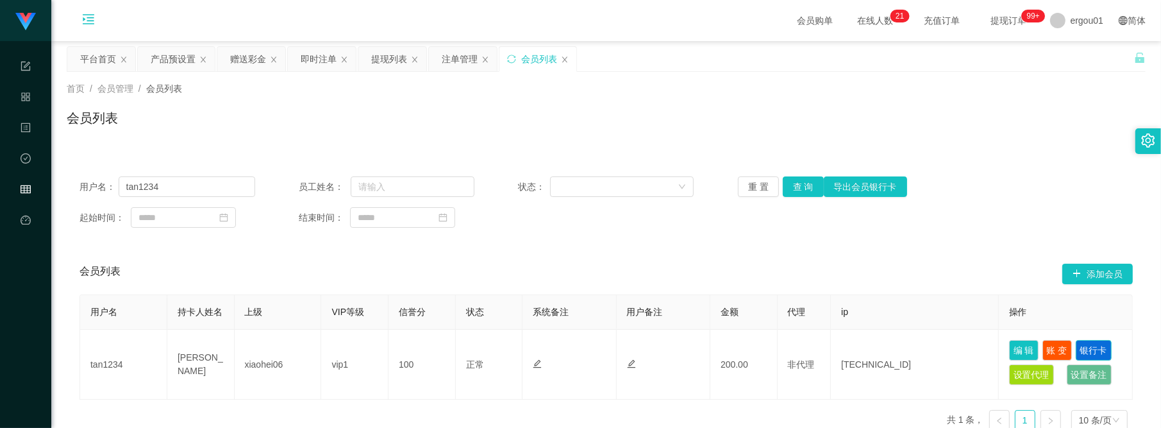
click at [652, 353] on button "银行卡" at bounding box center [1094, 350] width 36 height 21
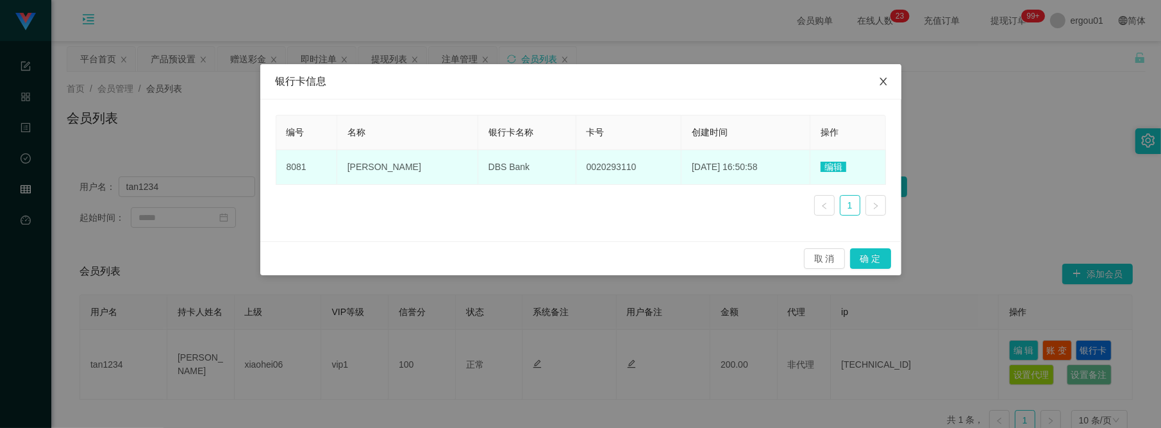
click at [652, 81] on span "Close" at bounding box center [883, 82] width 36 height 36
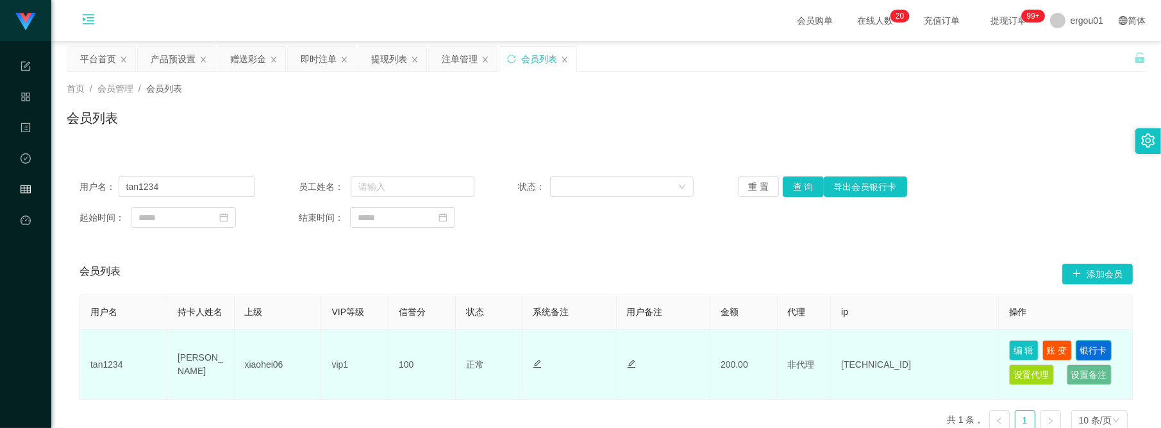
click at [652, 344] on button "银行卡" at bounding box center [1094, 350] width 36 height 21
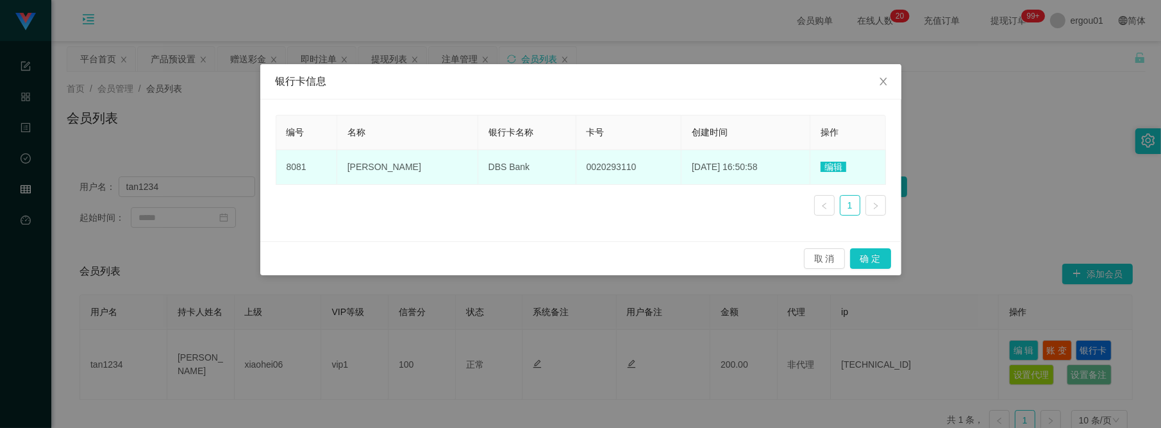
click at [652, 170] on span "编辑" at bounding box center [834, 167] width 26 height 10
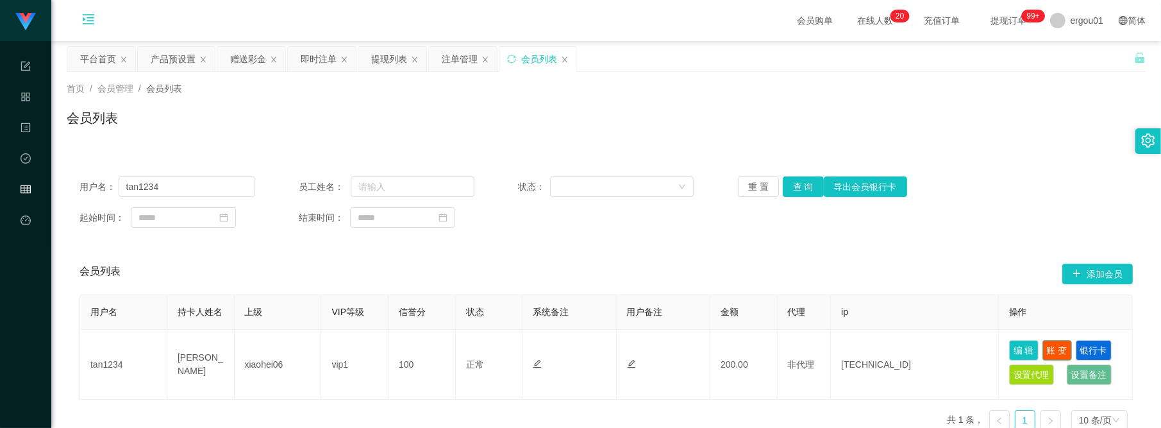
drag, startPoint x: 1048, startPoint y: 349, endPoint x: 1039, endPoint y: 338, distance: 14.1
click at [652, 349] on button "账 变" at bounding box center [1056, 350] width 29 height 21
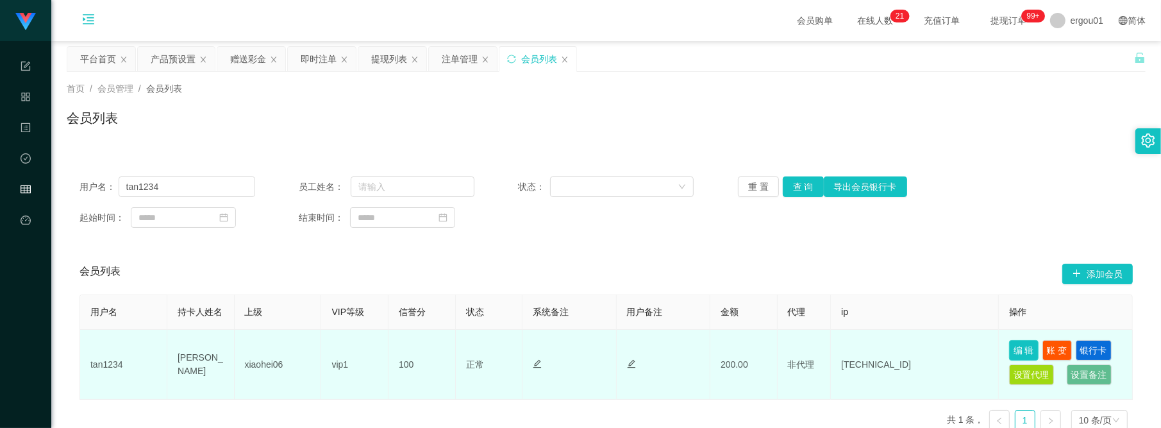
click at [652, 349] on button "编 辑" at bounding box center [1023, 350] width 29 height 21
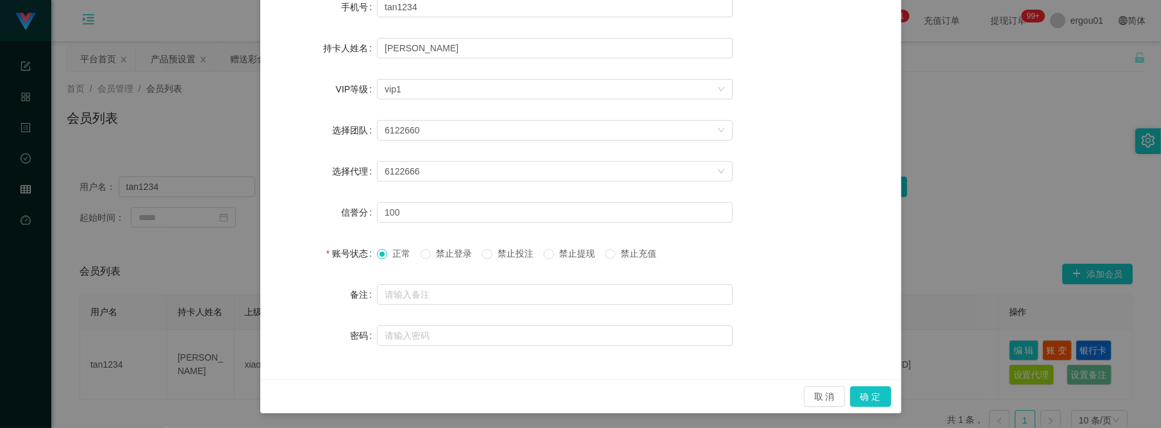
click at [652, 335] on div "新增/编辑用户 用户名 tan1234 手机号 tan1234 持卡人姓名 Tan Beng Soon VIP等级 选择VIP等级 vip1 选择团队 612…" at bounding box center [580, 214] width 1161 height 428
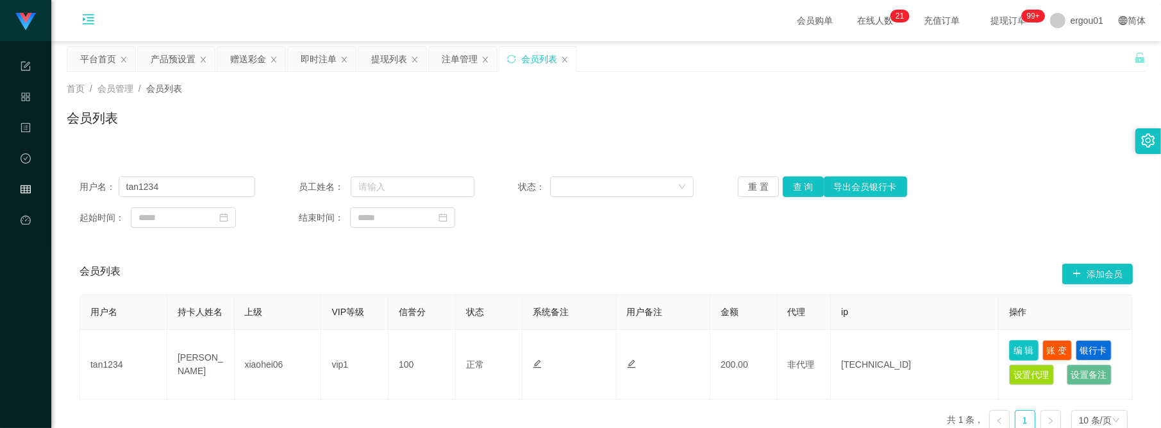
scroll to position [97, 0]
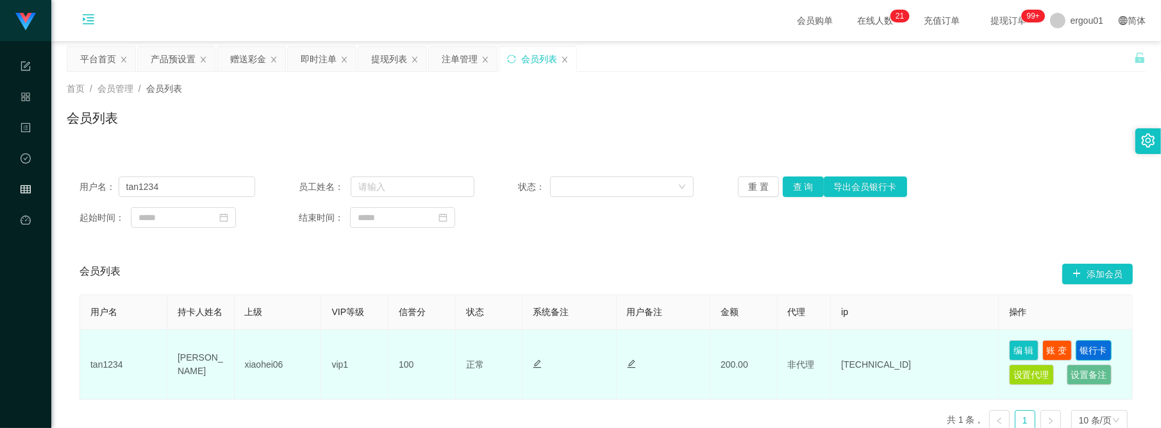
click at [652, 356] on button "银行卡" at bounding box center [1094, 350] width 36 height 21
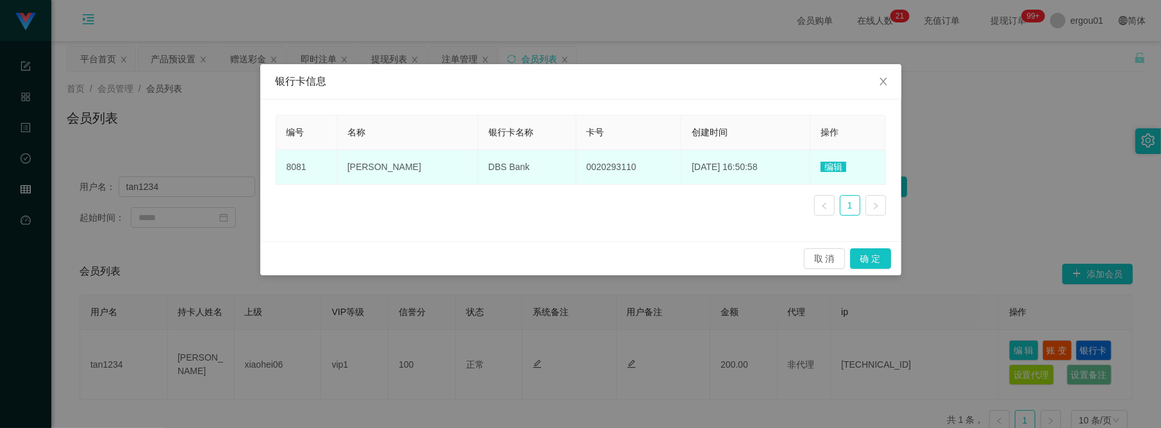
click at [652, 158] on td "编辑" at bounding box center [847, 167] width 75 height 35
click at [652, 167] on span "编辑" at bounding box center [834, 167] width 26 height 10
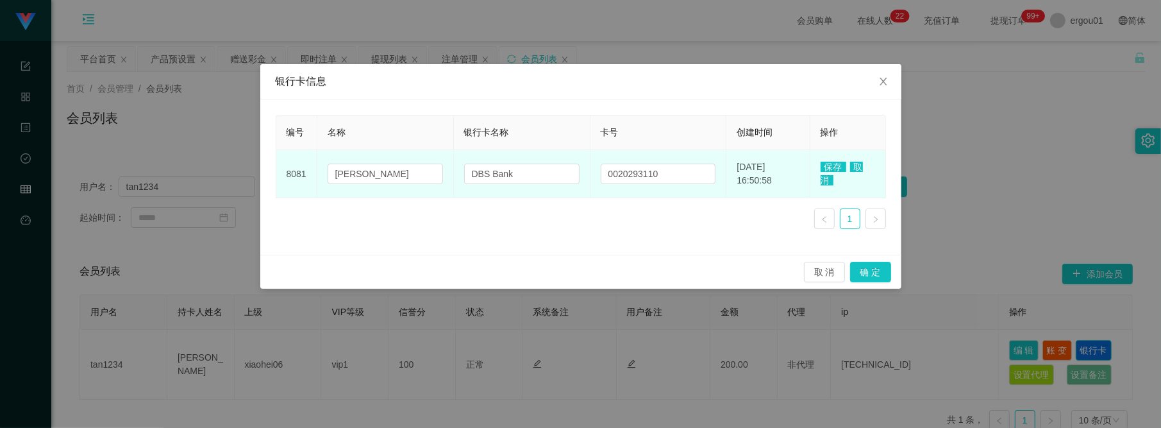
click at [652, 226] on link at bounding box center [875, 218] width 21 height 21
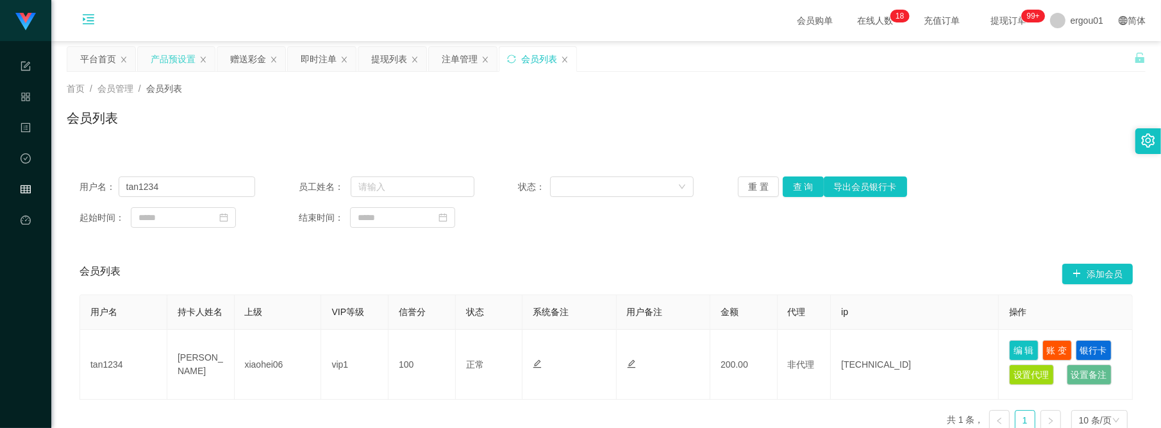
click at [167, 56] on div "产品预设置" at bounding box center [173, 59] width 45 height 24
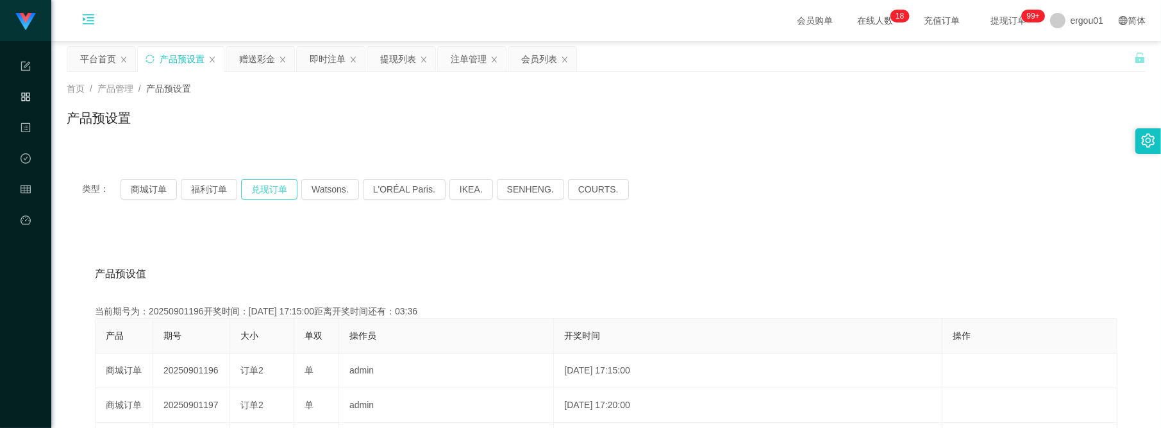
click at [262, 190] on button "兑现订单" at bounding box center [269, 189] width 56 height 21
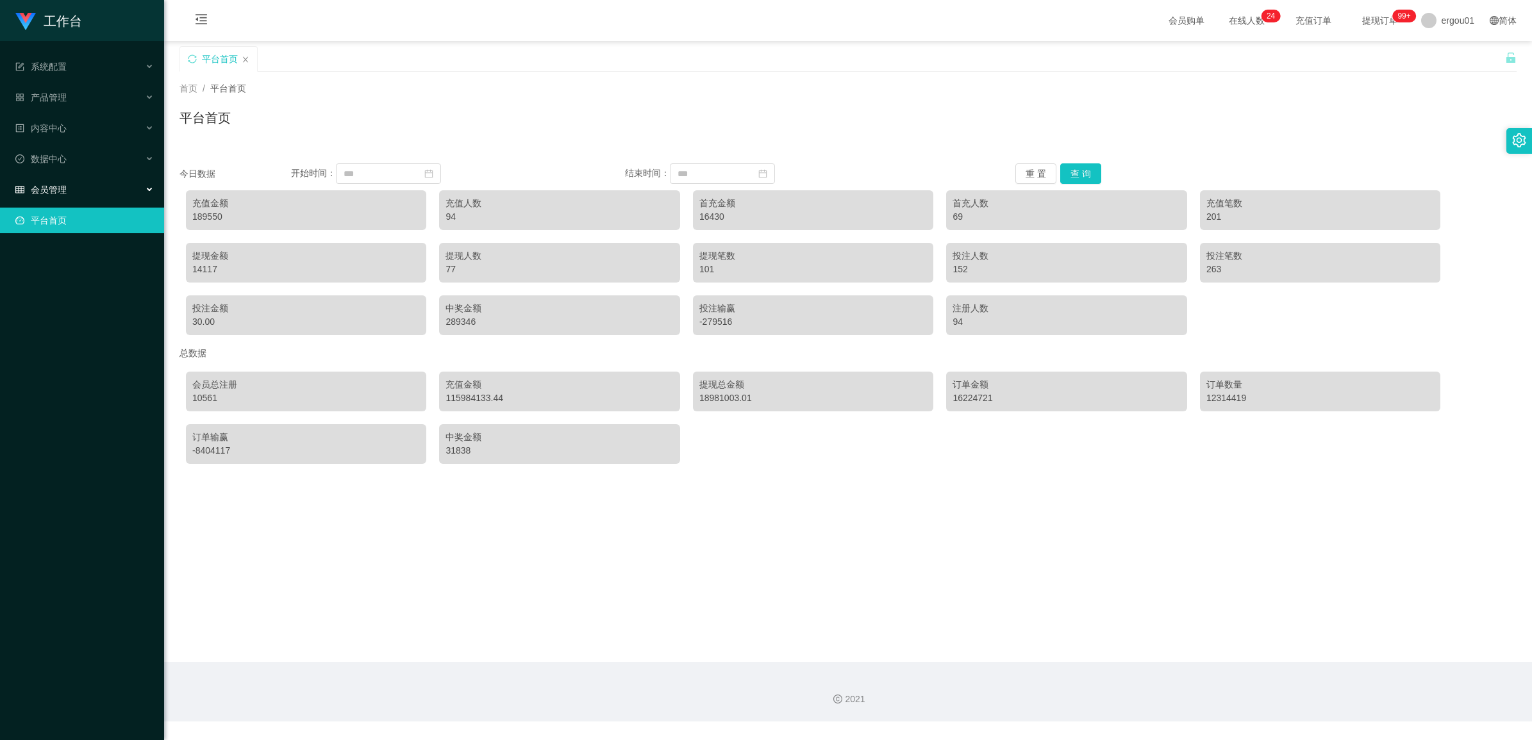
click at [71, 179] on div "会员管理" at bounding box center [82, 190] width 164 height 26
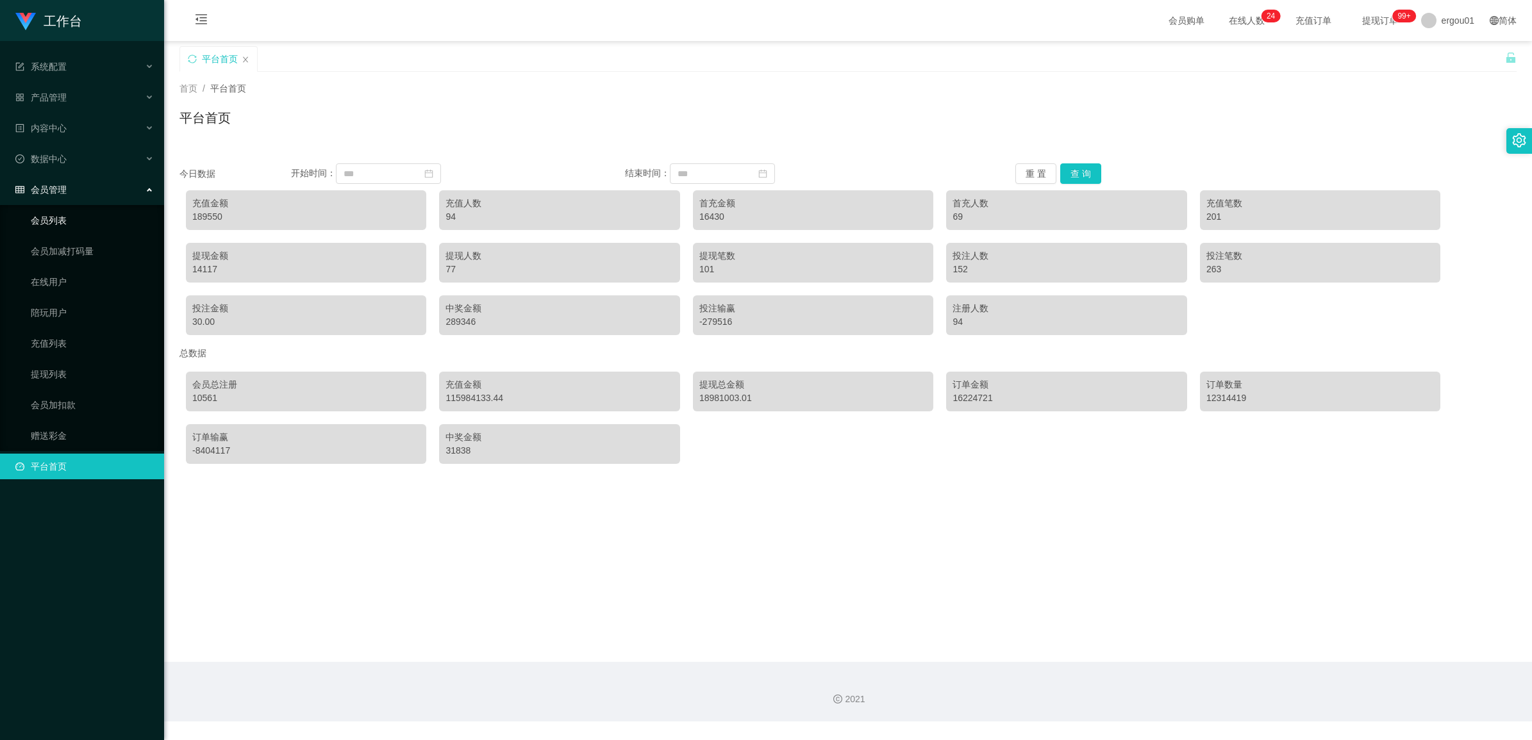
click at [95, 221] on link "会员列表" at bounding box center [92, 221] width 123 height 26
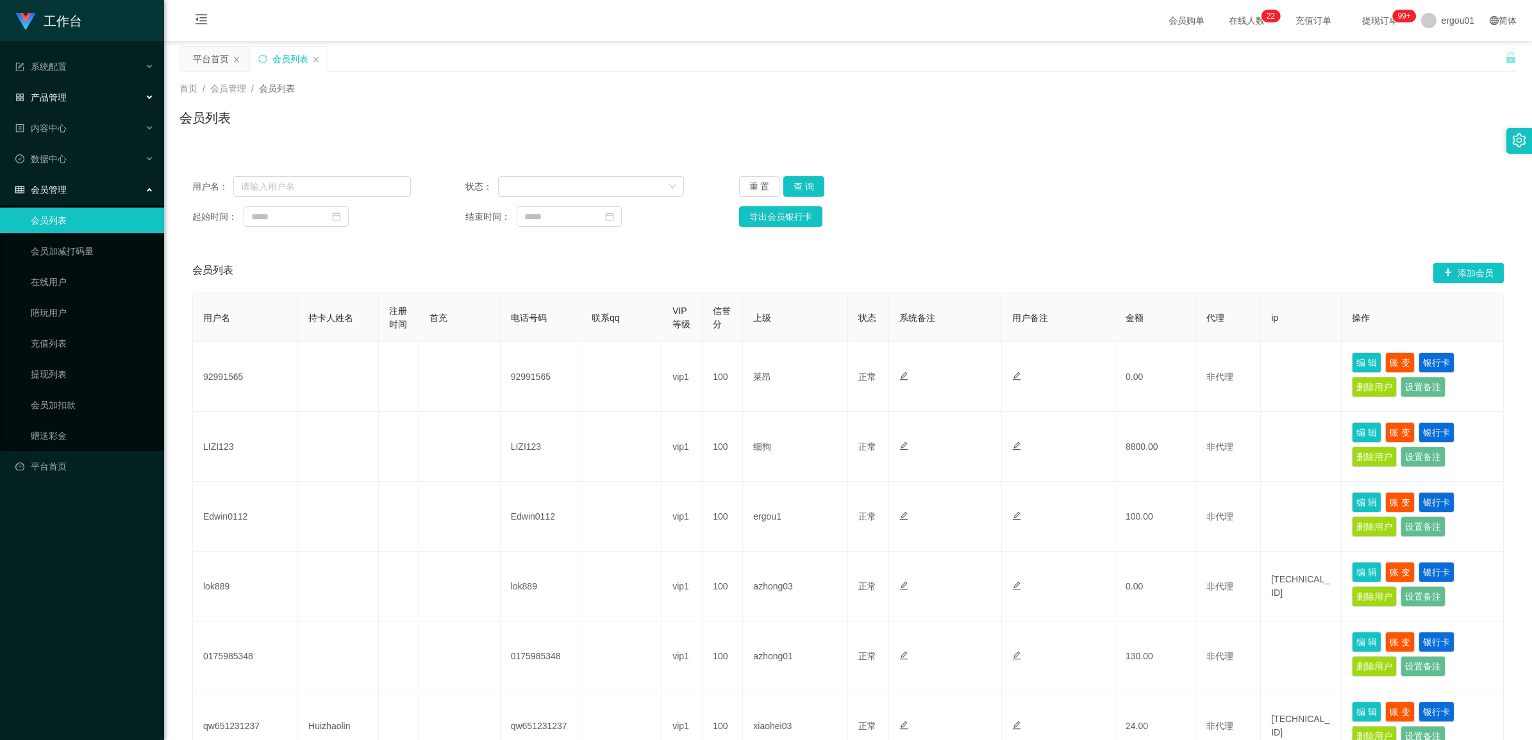
click at [63, 99] on span "产品管理" at bounding box center [40, 97] width 51 height 10
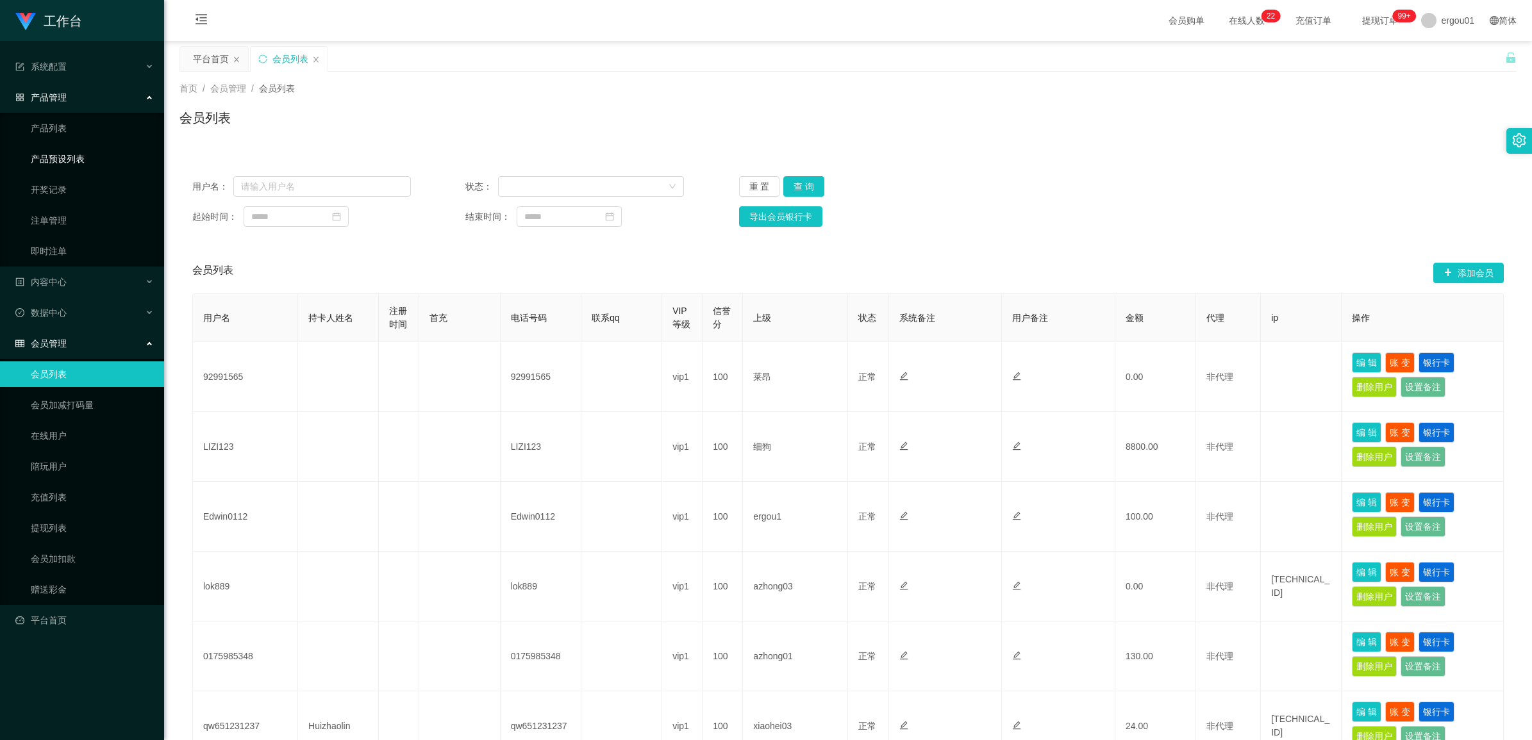
click at [77, 148] on link "产品预设列表" at bounding box center [92, 159] width 123 height 26
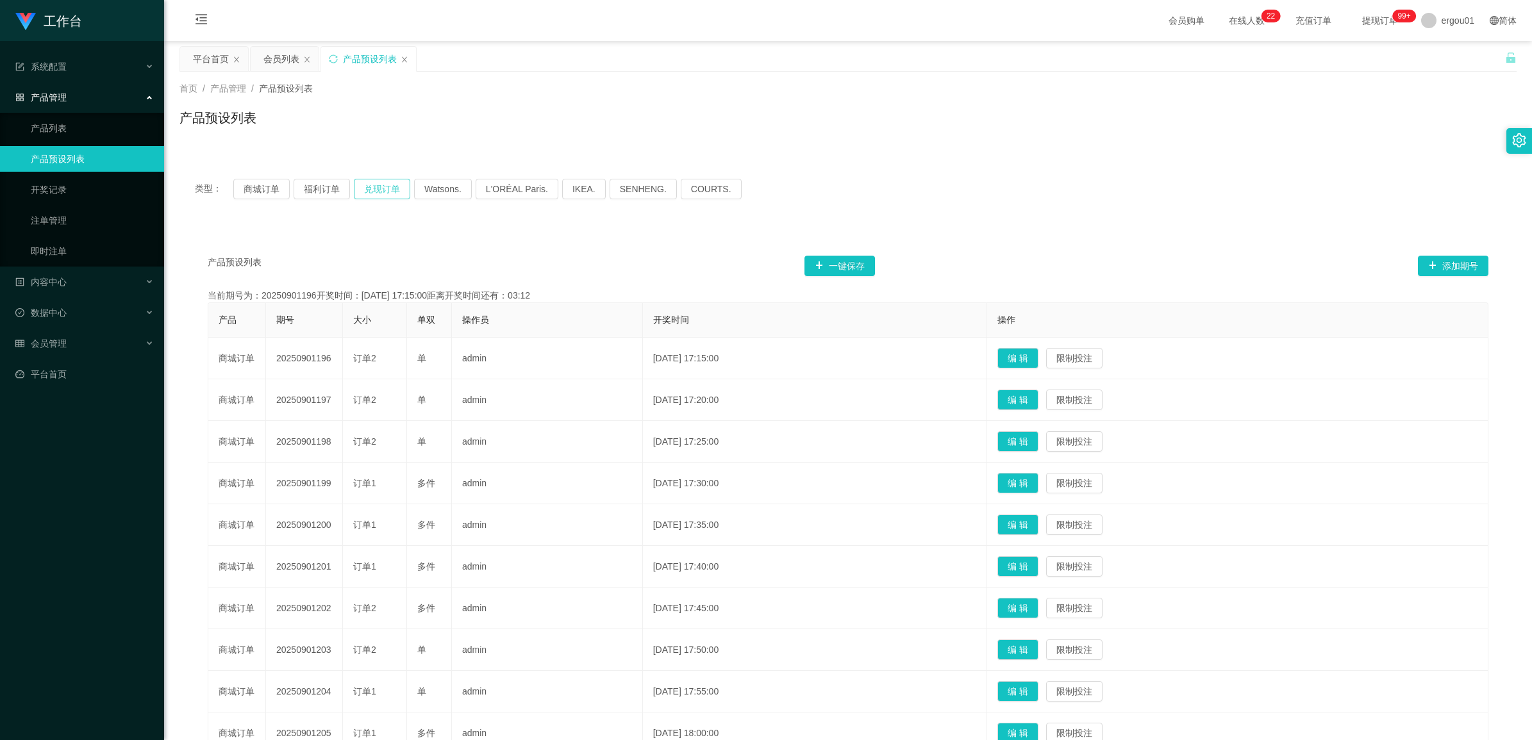
click at [362, 190] on button "兑现订单" at bounding box center [382, 189] width 56 height 21
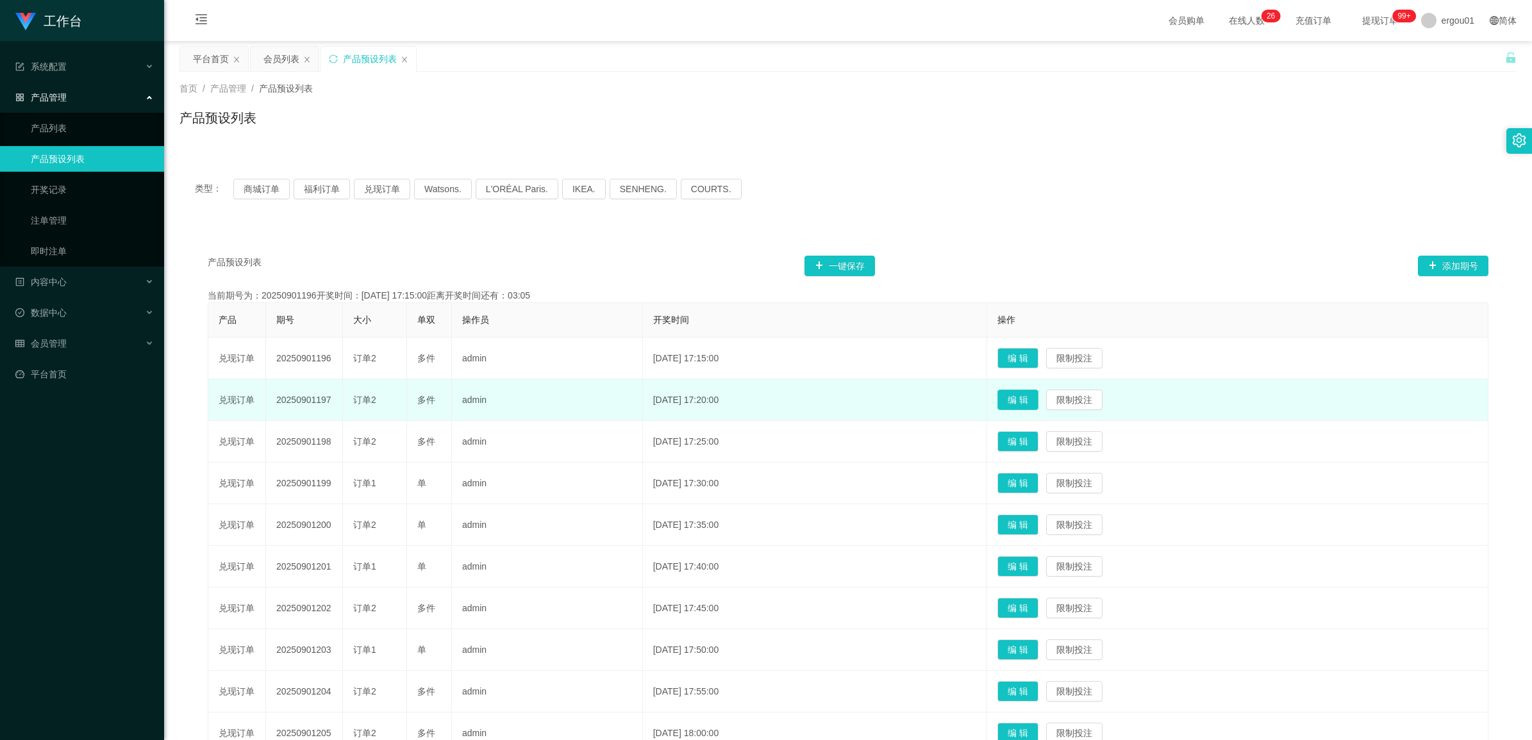
click at [1039, 397] on button "编 辑" at bounding box center [1017, 400] width 41 height 21
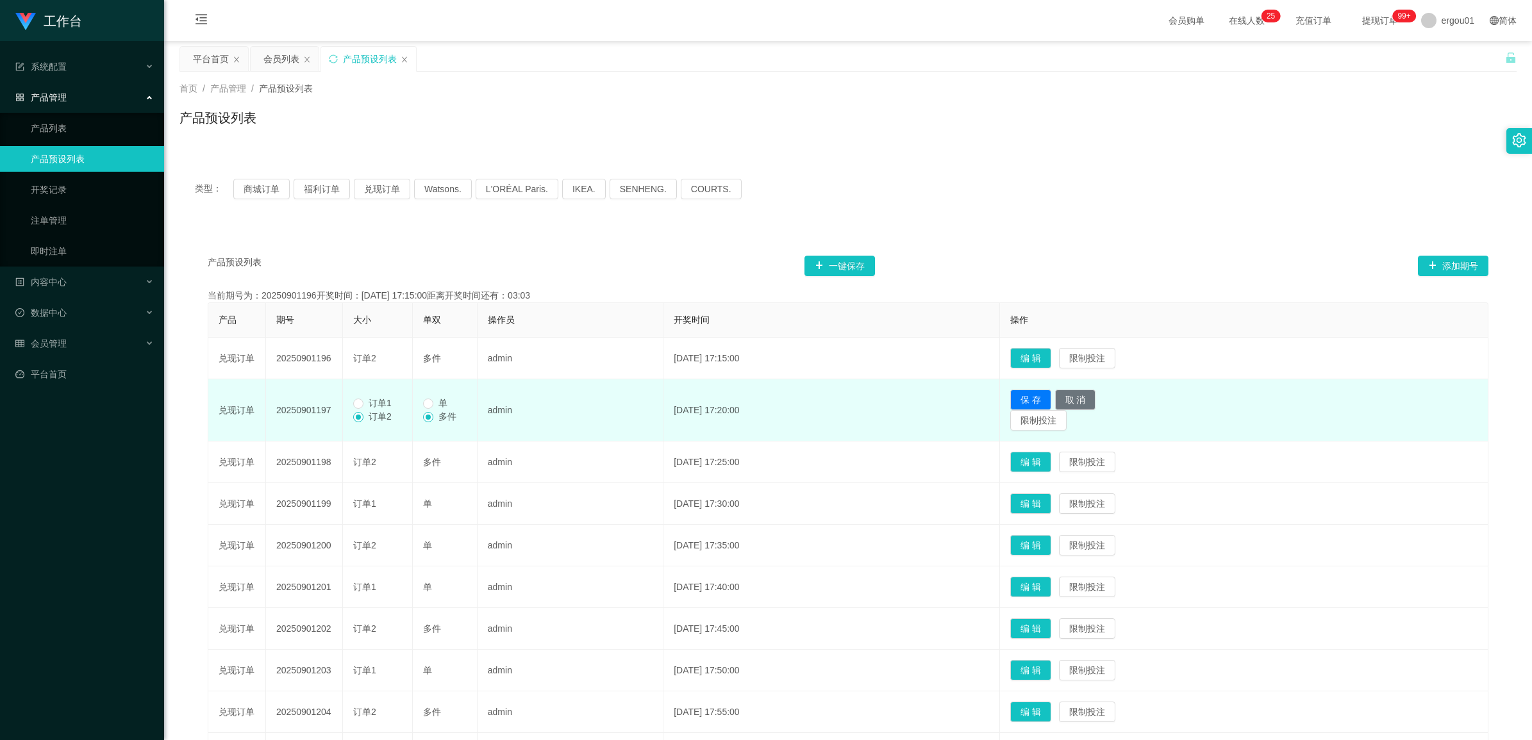
click at [442, 402] on span "单" at bounding box center [442, 403] width 19 height 10
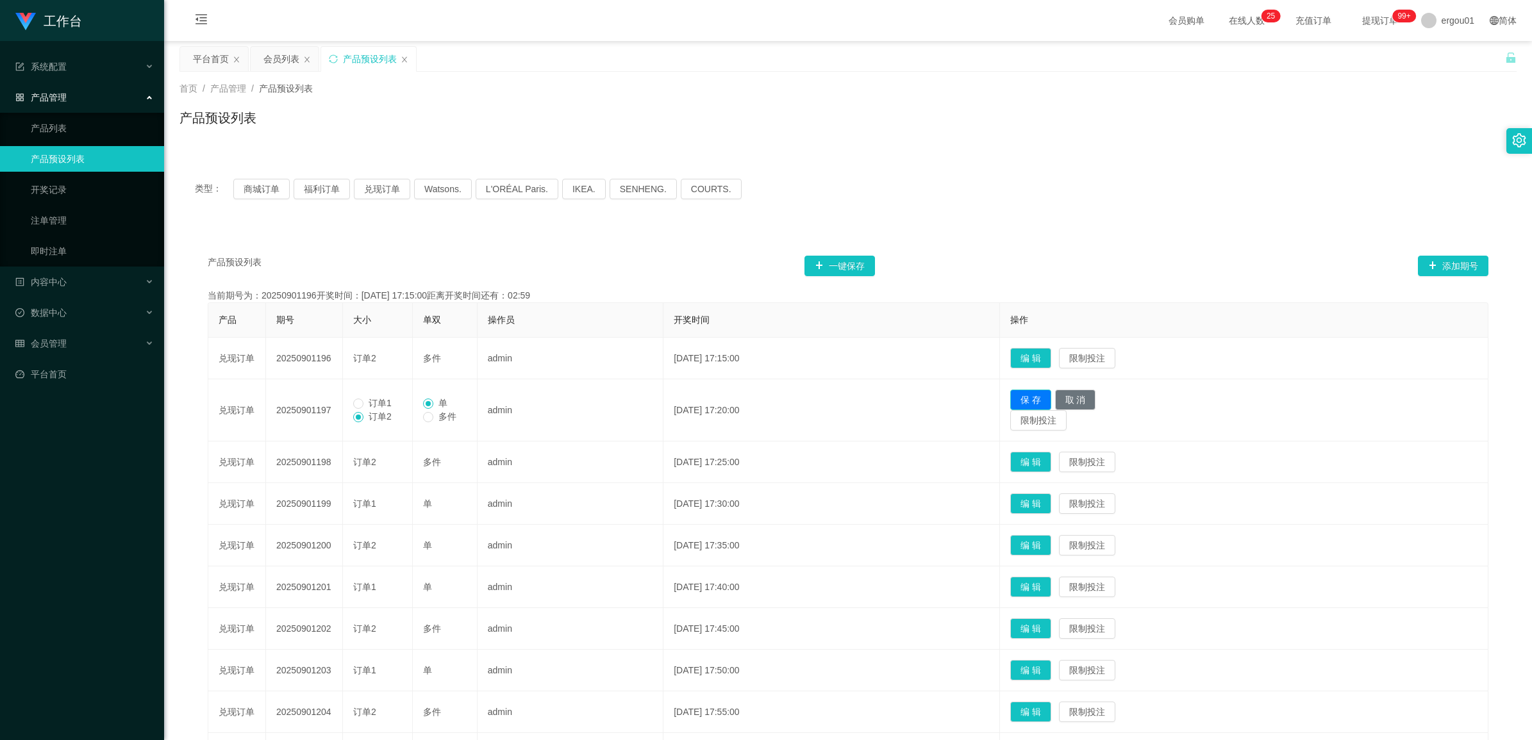
click at [1051, 399] on button "保 存" at bounding box center [1030, 400] width 41 height 21
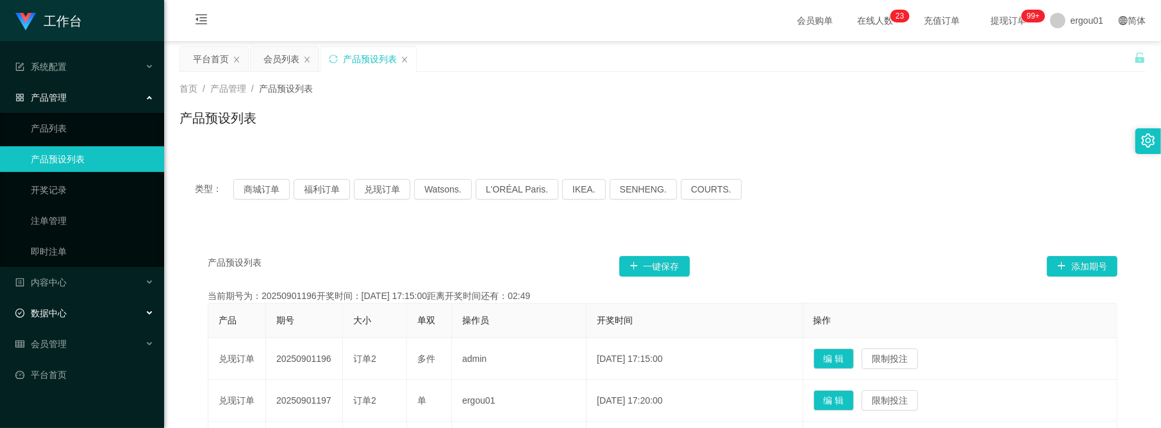
click at [44, 312] on span "数据中心" at bounding box center [40, 313] width 51 height 10
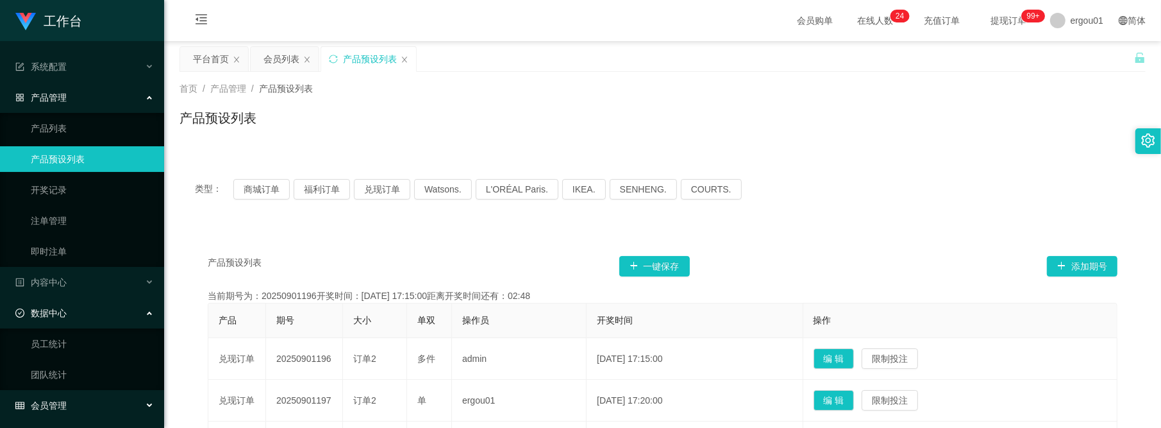
click at [37, 405] on span "会员管理" at bounding box center [40, 405] width 51 height 10
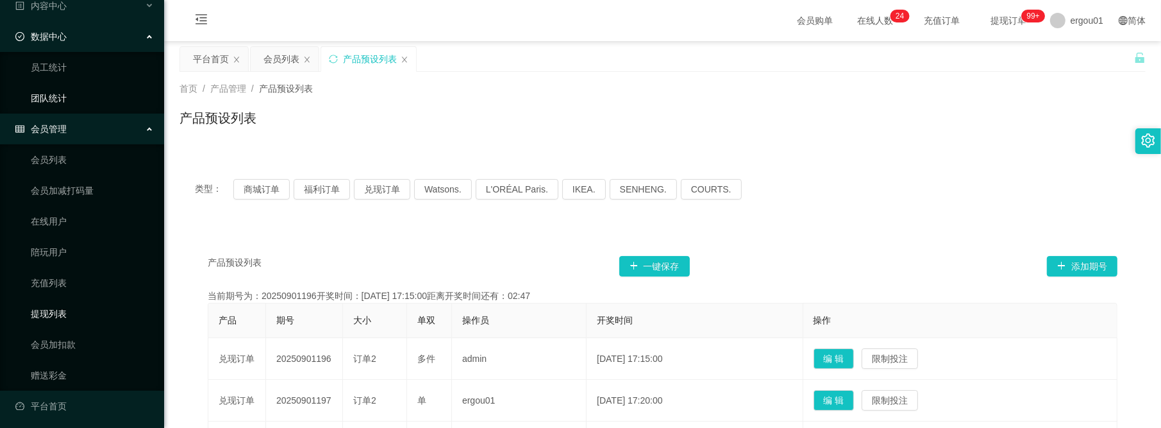
scroll to position [280, 0]
click at [51, 162] on link "会员列表" at bounding box center [92, 157] width 123 height 26
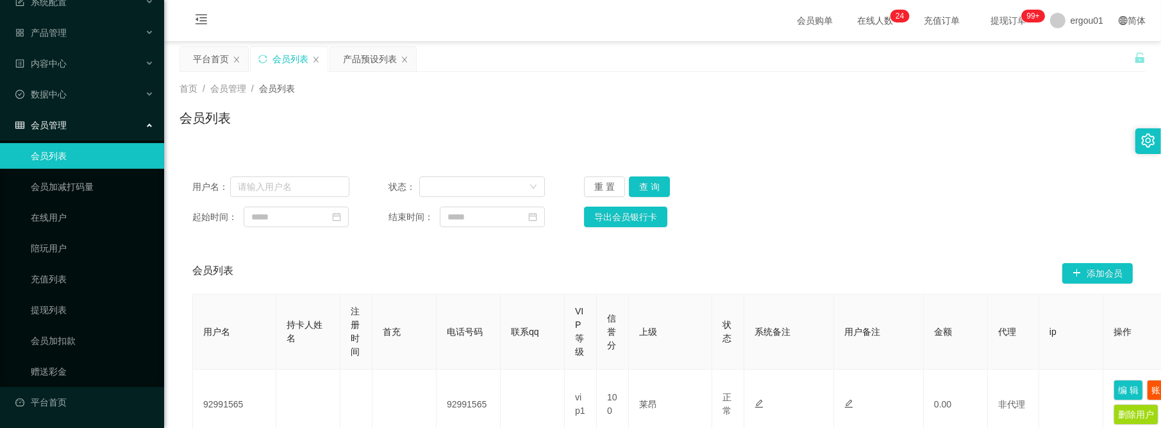
scroll to position [64, 0]
click at [194, 17] on icon "图标: menu-fold" at bounding box center [201, 21] width 44 height 41
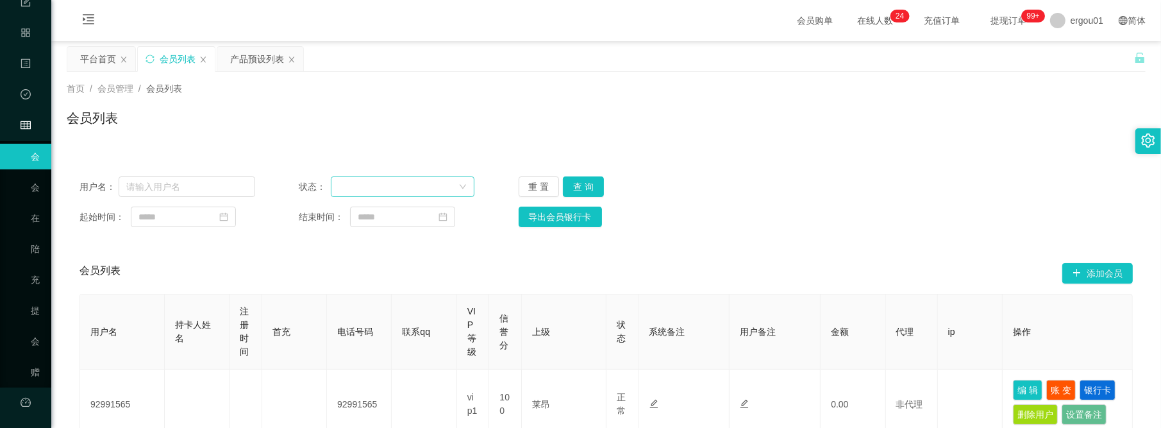
scroll to position [0, 0]
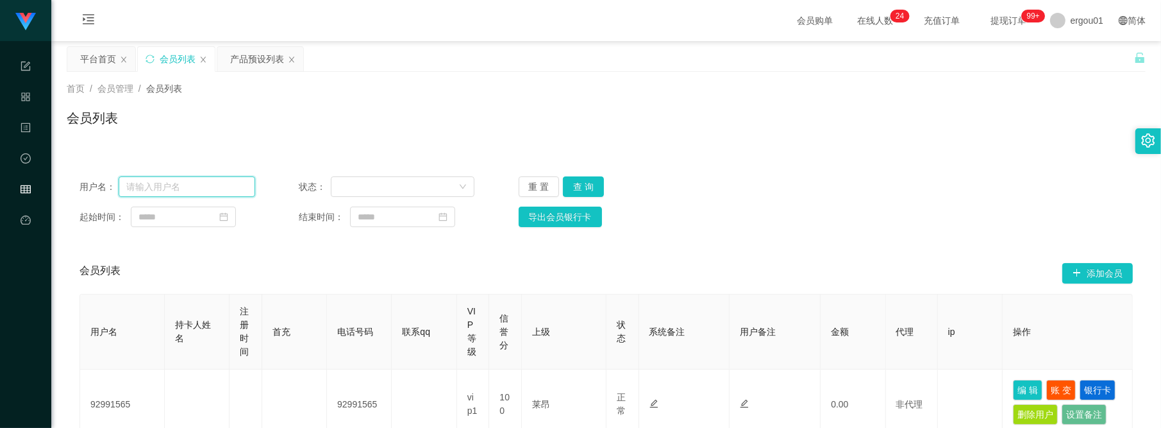
click at [191, 193] on input "text" at bounding box center [187, 186] width 137 height 21
paste input "tan1234"
type input "tan1234"
click at [571, 187] on button "查 询" at bounding box center [583, 186] width 41 height 21
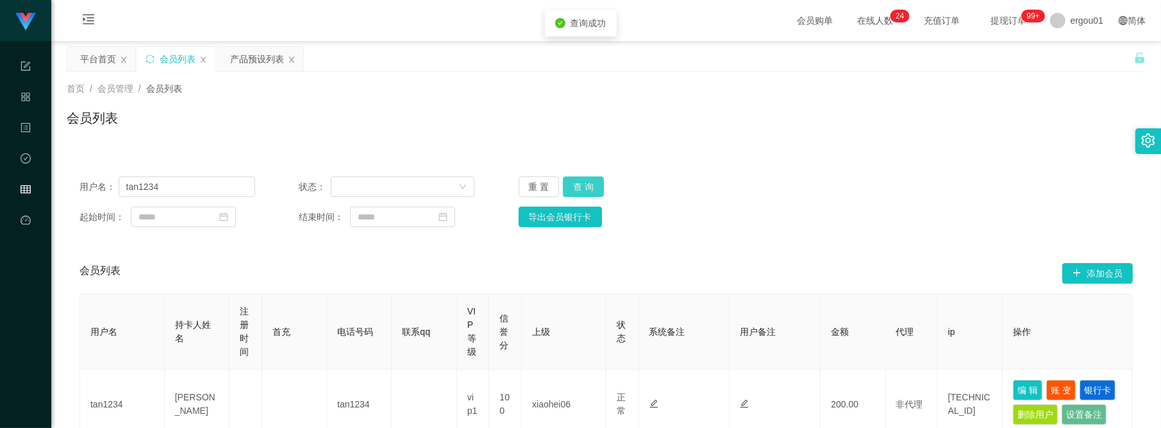
scroll to position [240, 0]
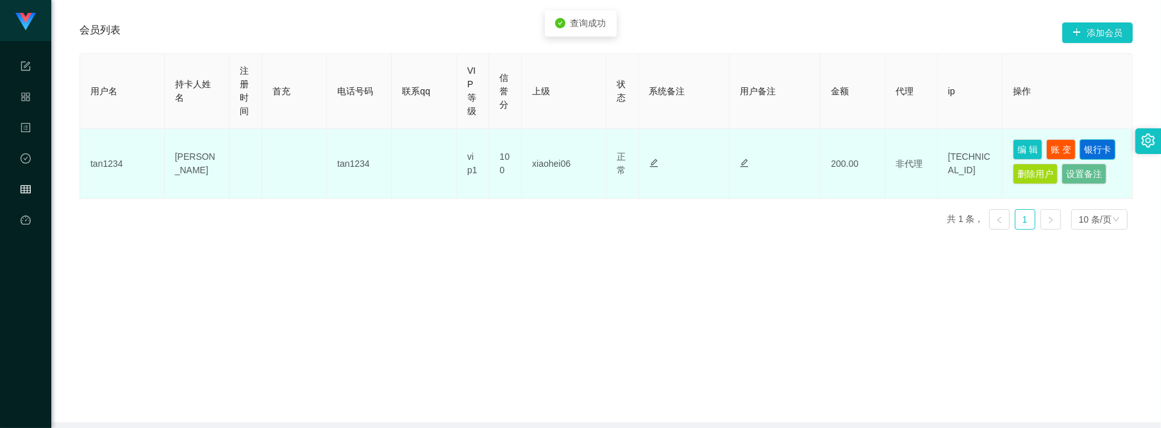
click at [1103, 146] on button "银行卡" at bounding box center [1098, 149] width 36 height 21
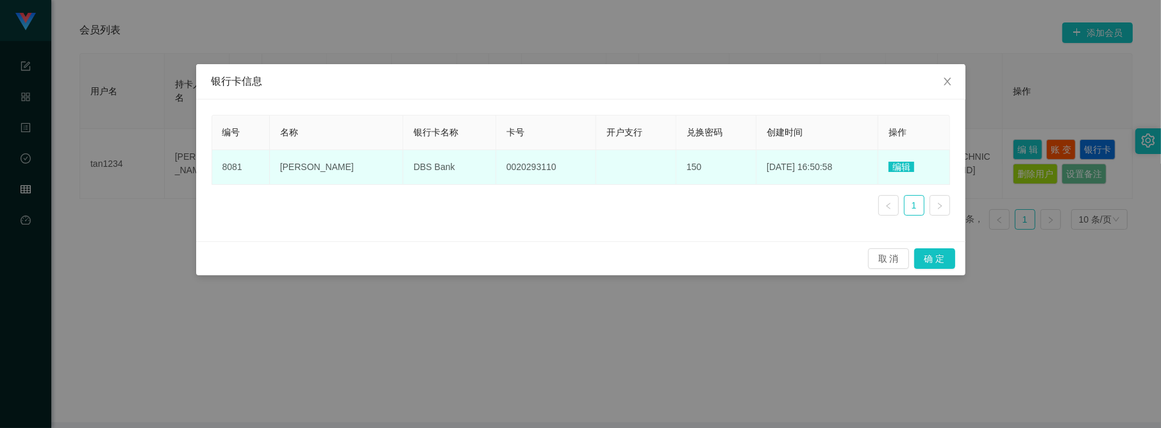
click at [899, 162] on span "编辑" at bounding box center [902, 167] width 26 height 10
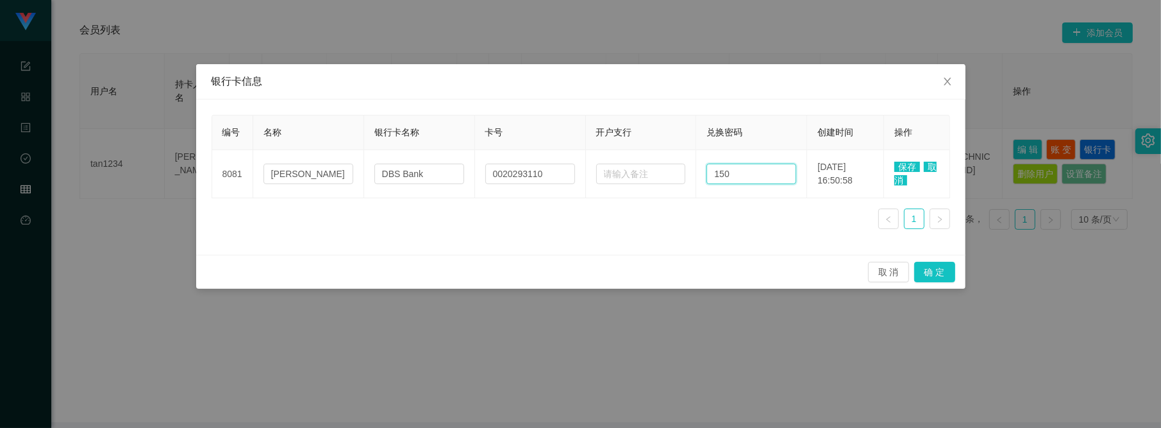
drag, startPoint x: 735, startPoint y: 168, endPoint x: 447, endPoint y: 132, distance: 290.1
click at [472, 135] on table "编号 名称 银行卡名称 卡号 开户支行 兑换密码 创建时间 操作 8081 Tan Beng Soon DBS Bank 0020293110 150 202…" at bounding box center [581, 156] width 739 height 83
type input "123456"
click at [909, 162] on span "保存" at bounding box center [907, 167] width 26 height 10
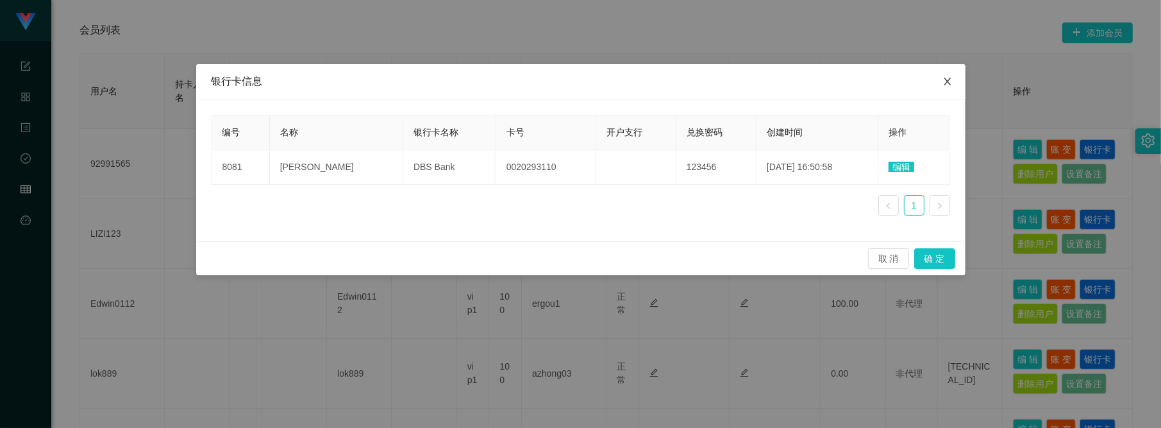
click at [950, 81] on icon "图标: close" at bounding box center [947, 81] width 10 height 10
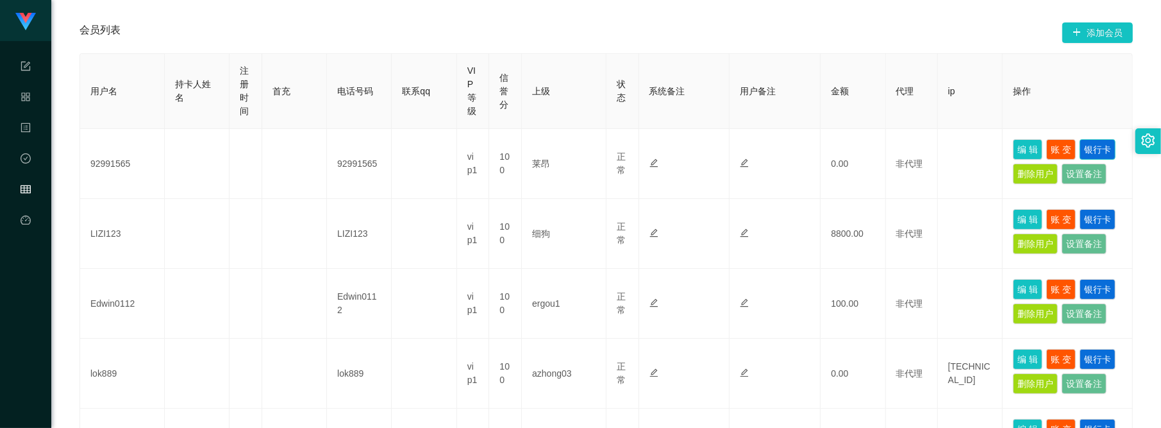
scroll to position [0, 0]
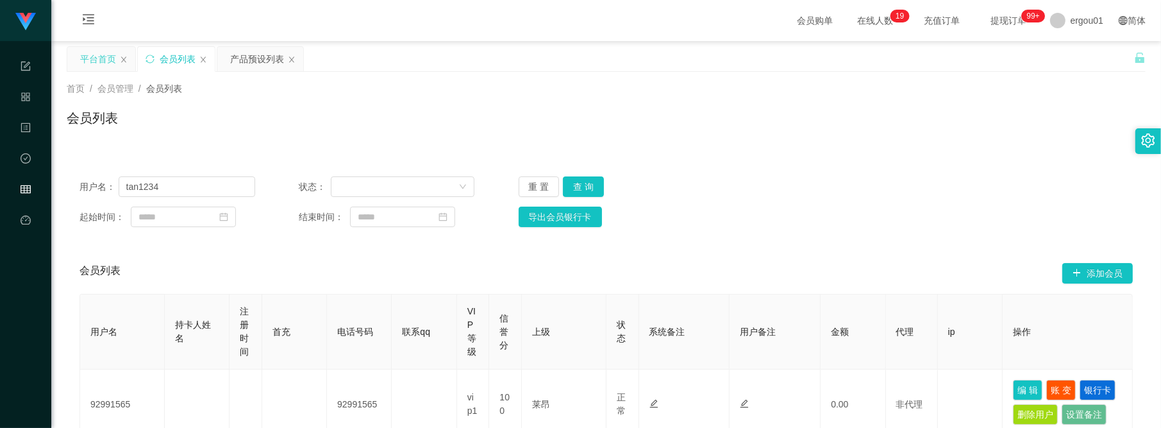
click at [84, 63] on div "平台首页" at bounding box center [98, 59] width 36 height 24
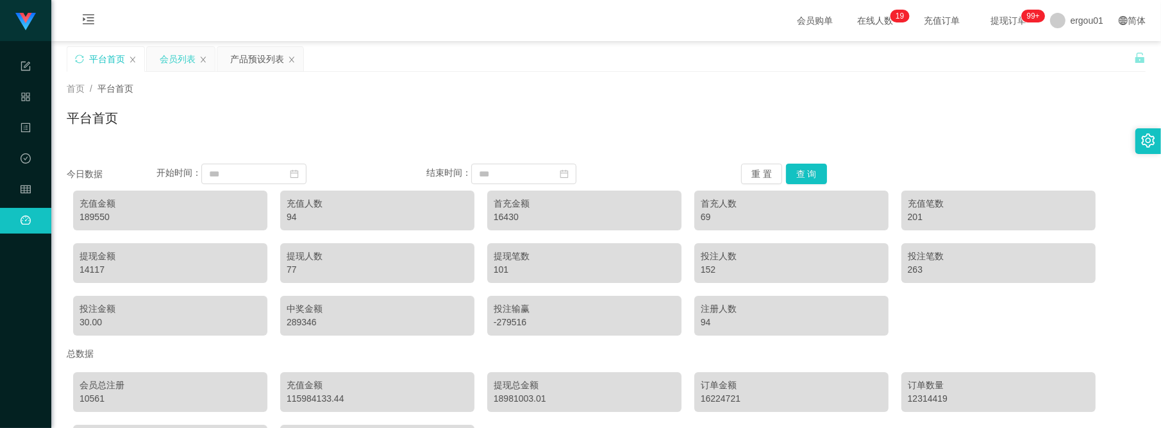
click at [165, 50] on div "会员列表" at bounding box center [178, 59] width 36 height 24
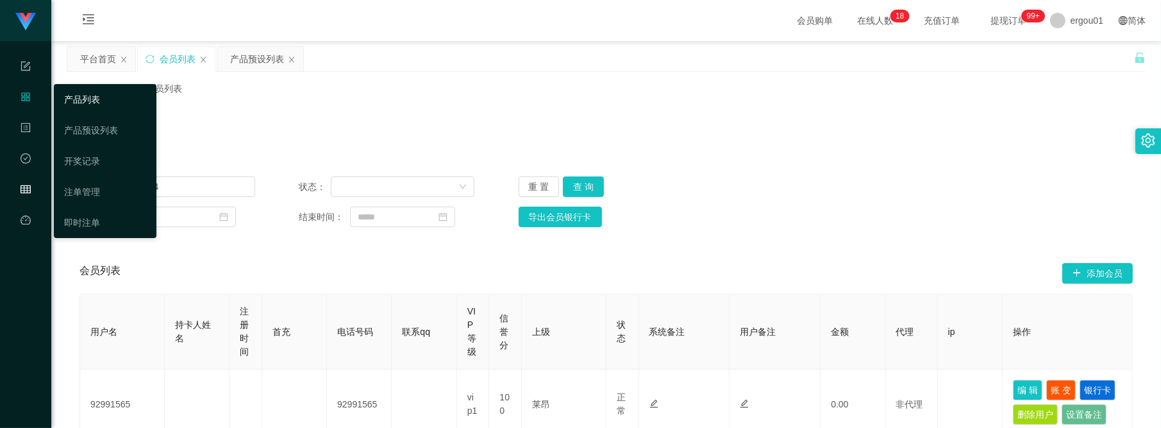
drag, startPoint x: 99, startPoint y: 99, endPoint x: 110, endPoint y: 103, distance: 11.6
click at [99, 99] on link "产品列表" at bounding box center [105, 100] width 82 height 26
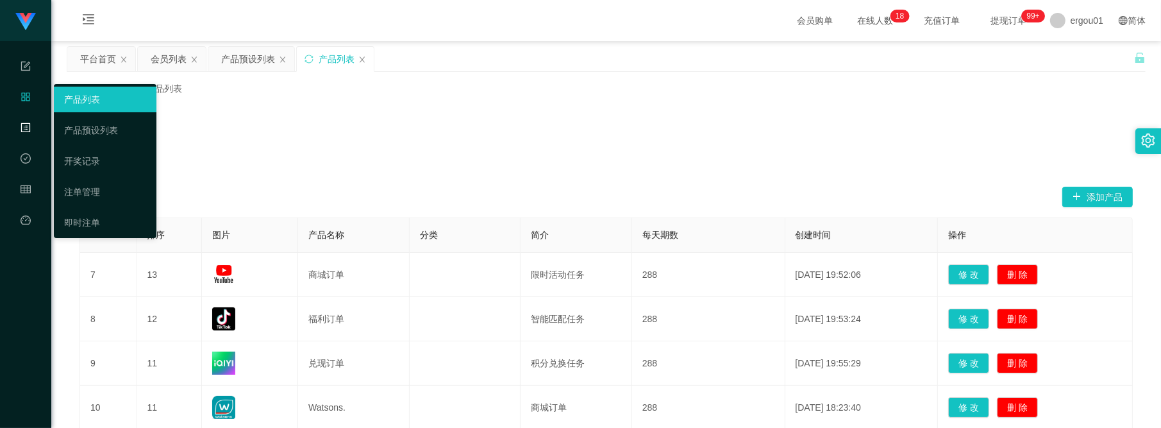
click at [21, 123] on icon "图标: profile" at bounding box center [26, 127] width 10 height 10
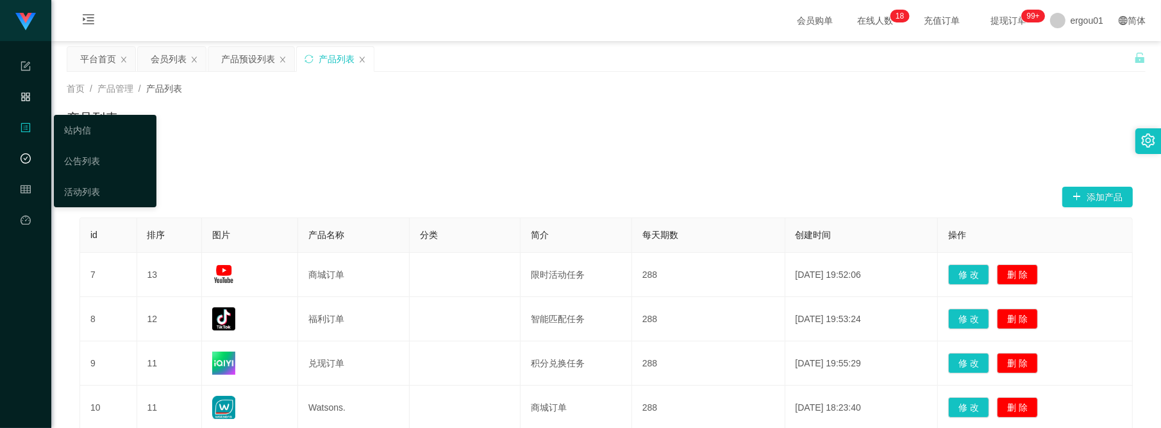
click at [24, 167] on icon "图标: check-circle-o" at bounding box center [26, 160] width 10 height 26
click at [28, 193] on icon "图标: table" at bounding box center [26, 189] width 10 height 10
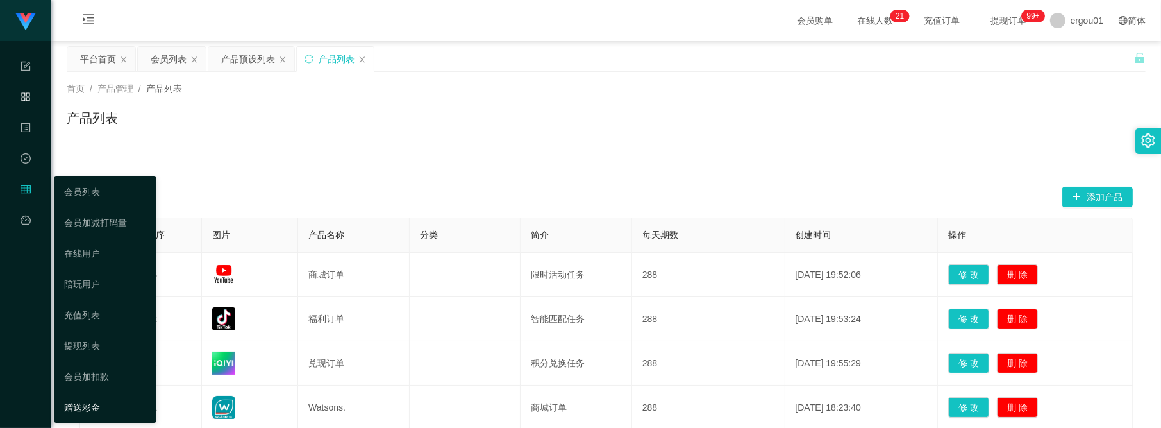
click at [97, 405] on link "赠送彩金" at bounding box center [105, 407] width 82 height 26
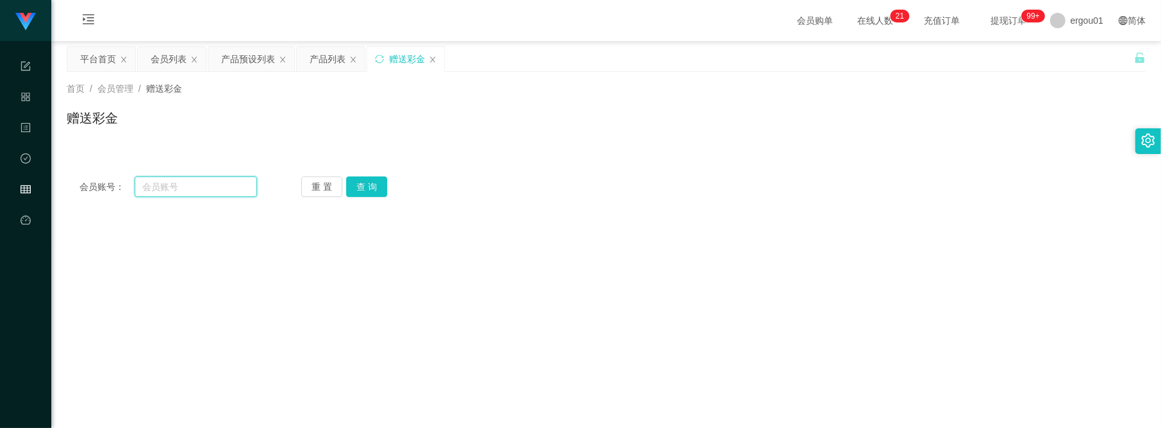
click at [218, 179] on input "text" at bounding box center [196, 186] width 122 height 21
paste input "87768488"
type input "87768488"
drag, startPoint x: 372, startPoint y: 186, endPoint x: 374, endPoint y: 201, distance: 14.9
click at [372, 186] on button "查 询" at bounding box center [366, 186] width 41 height 21
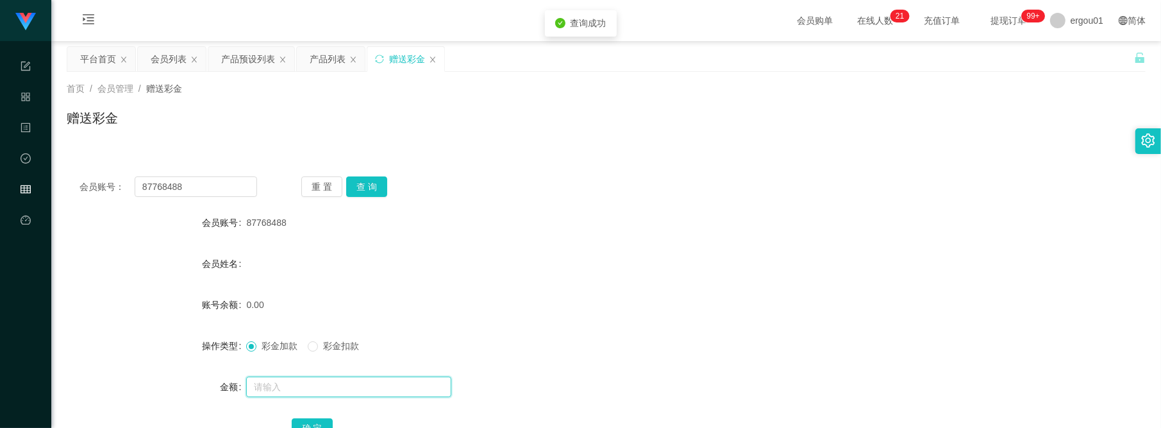
click at [299, 381] on input "text" at bounding box center [348, 386] width 205 height 21
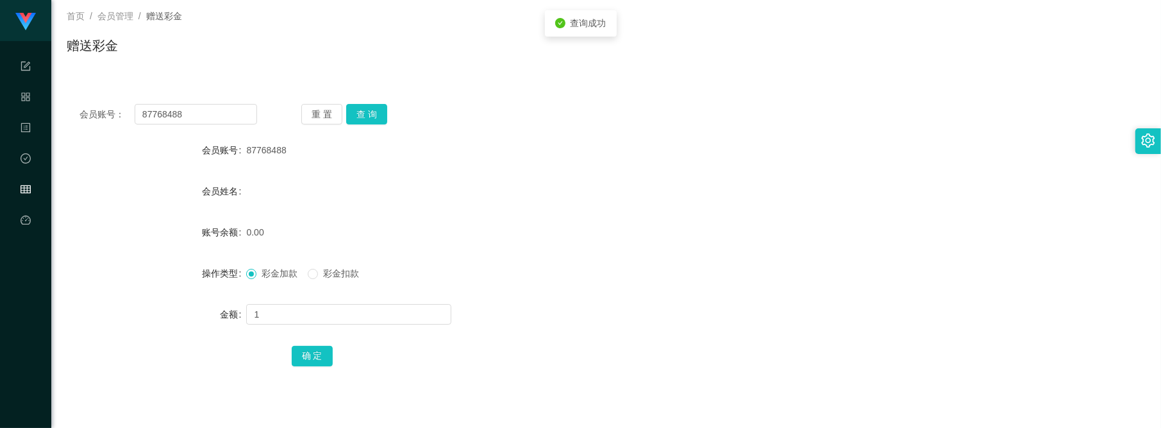
scroll to position [160, 0]
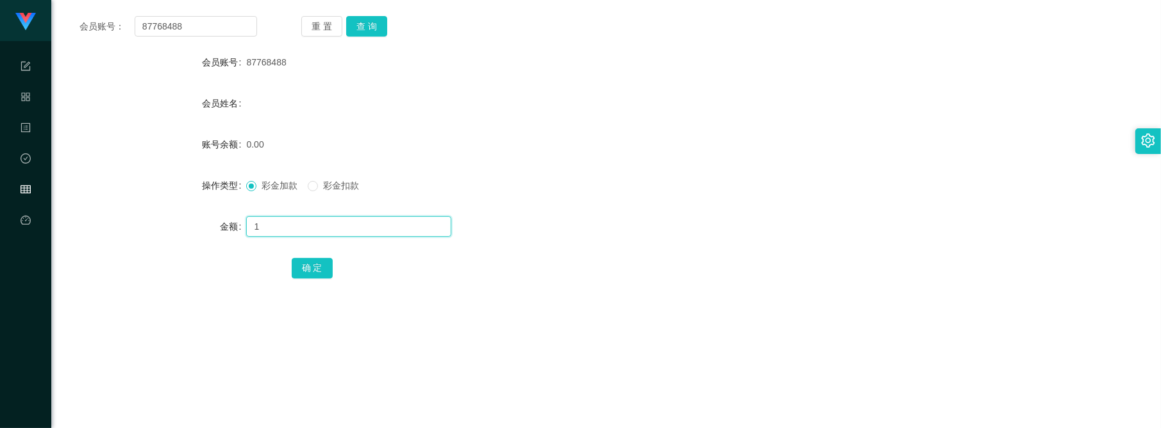
click at [311, 228] on input "1" at bounding box center [348, 226] width 205 height 21
type input "100"
click at [322, 262] on button "确 定" at bounding box center [312, 268] width 41 height 21
drag, startPoint x: 403, startPoint y: 331, endPoint x: 413, endPoint y: 327, distance: 11.8
click at [411, 329] on main "关闭左侧 关闭右侧 关闭其它 刷新页面 平台首页 会员列表 产品预设列表 产品列表 赠送彩金 首页 / 会员管理 / 赠送彩金 / 赠送彩金 会员账号： 87…" at bounding box center [606, 191] width 1110 height 621
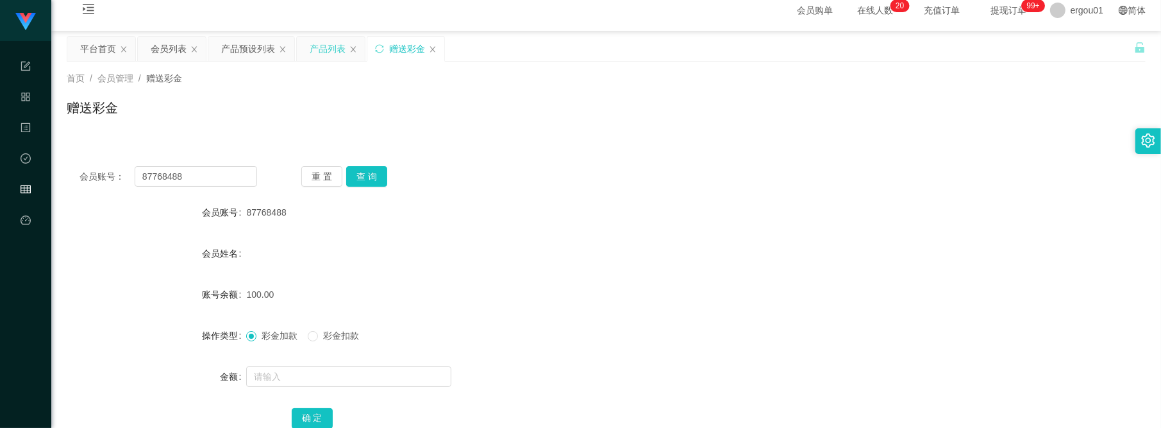
scroll to position [0, 0]
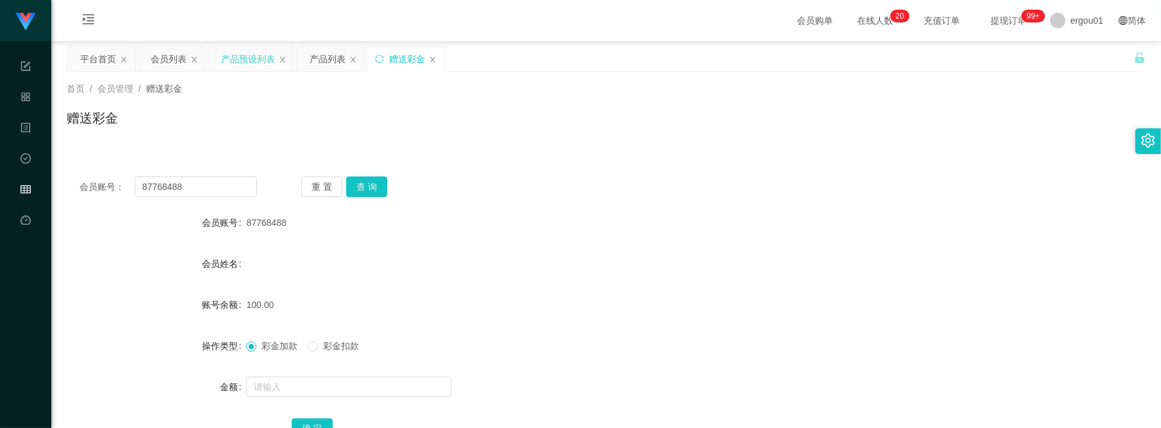
click at [255, 59] on div "产品预设列表" at bounding box center [248, 59] width 54 height 24
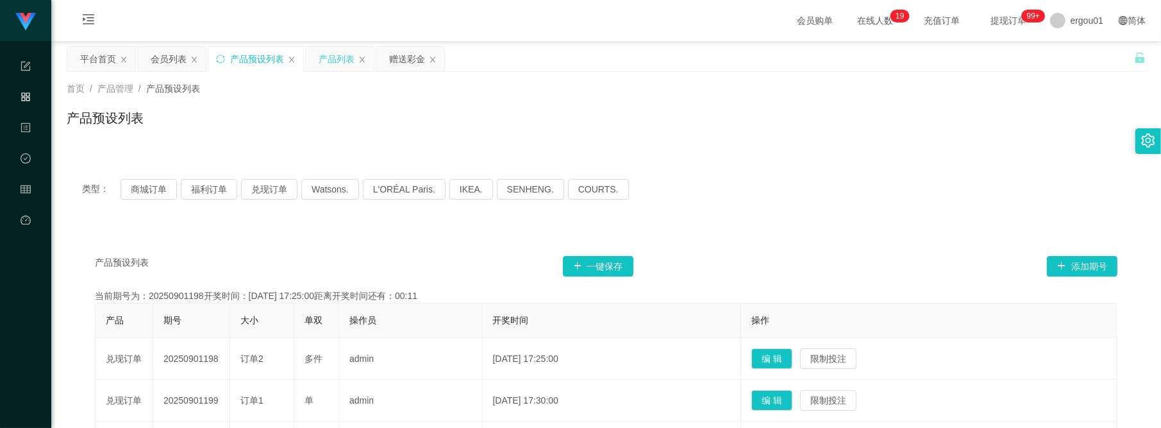
click at [347, 52] on div "产品列表" at bounding box center [337, 59] width 36 height 24
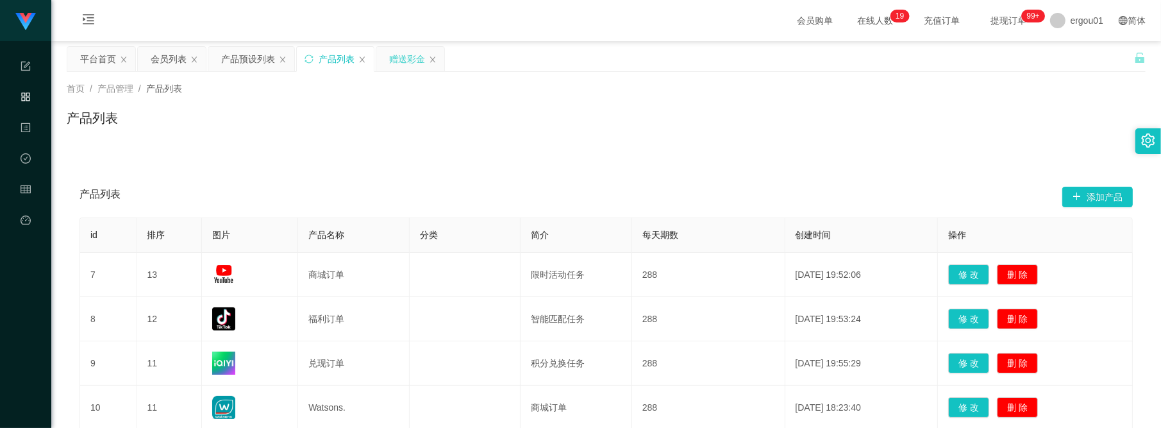
click at [417, 53] on div "赠送彩金" at bounding box center [407, 59] width 36 height 24
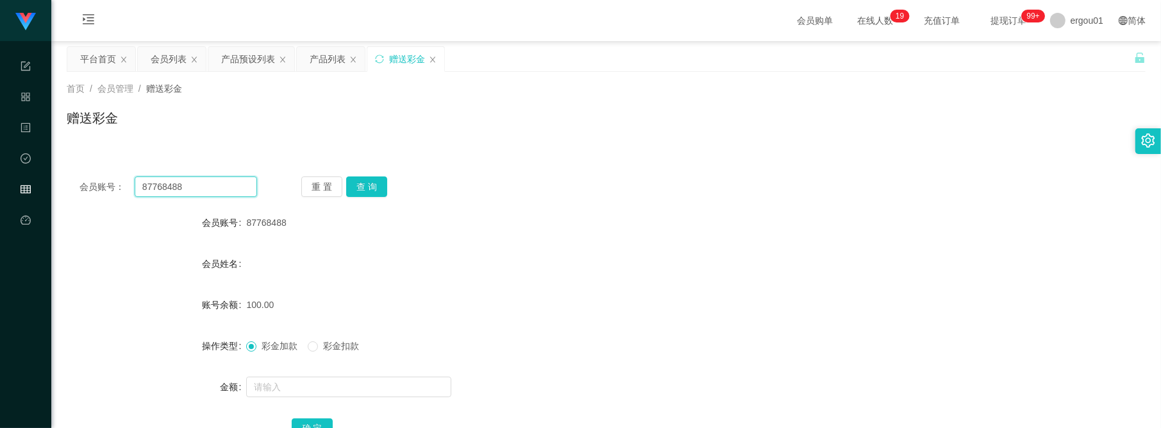
click at [213, 185] on input "87768488" at bounding box center [196, 186] width 122 height 21
drag, startPoint x: 360, startPoint y: 181, endPoint x: 405, endPoint y: 212, distance: 53.9
click at [361, 181] on button "查 询" at bounding box center [366, 186] width 41 height 21
click at [367, 191] on button "查 询" at bounding box center [366, 186] width 41 height 21
click at [210, 186] on input "87768488" at bounding box center [196, 186] width 122 height 21
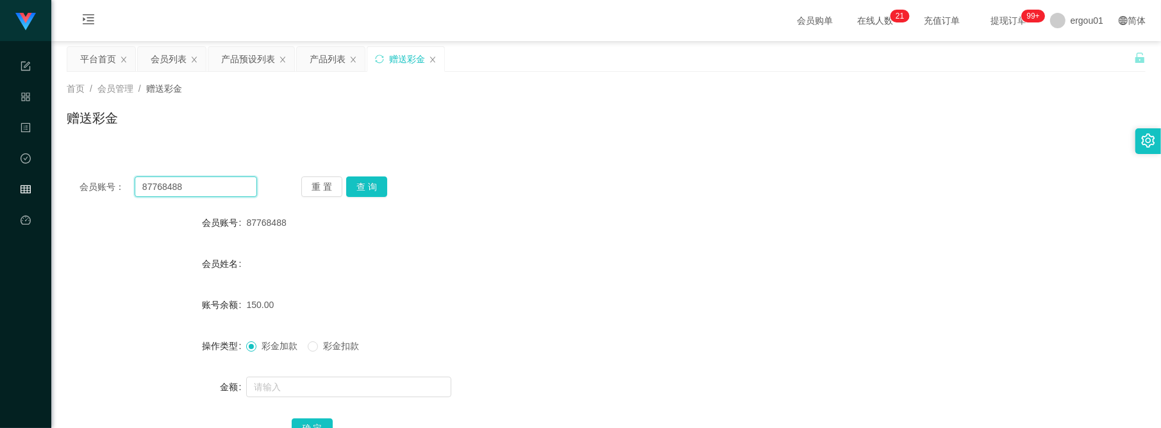
paste input "97718137"
type input "97718137"
click at [377, 185] on button "查 询" at bounding box center [366, 186] width 41 height 21
drag, startPoint x: 298, startPoint y: 373, endPoint x: 305, endPoint y: 388, distance: 16.3
click at [298, 374] on div at bounding box center [561, 387] width 630 height 26
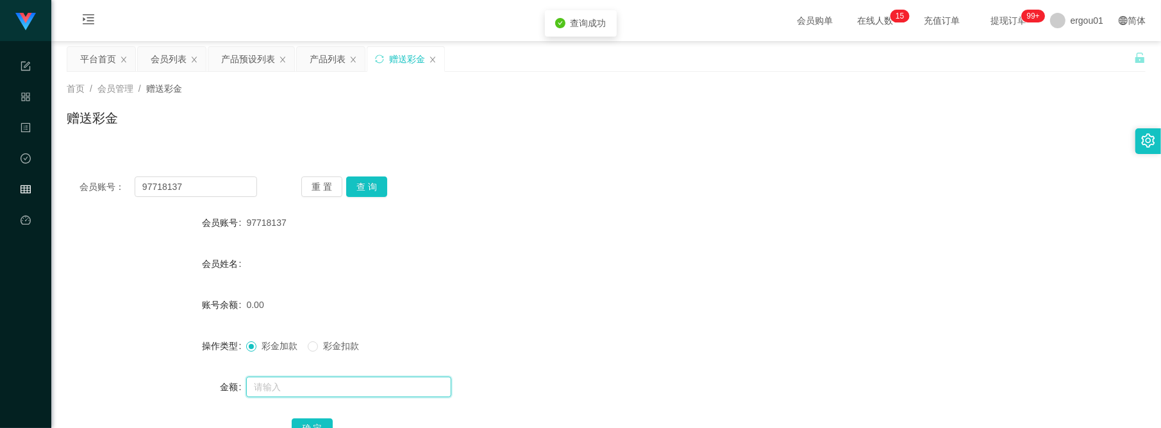
click at [309, 385] on input "text" at bounding box center [348, 386] width 205 height 21
type input "100"
click at [316, 421] on button "确 定" at bounding box center [312, 428] width 41 height 21
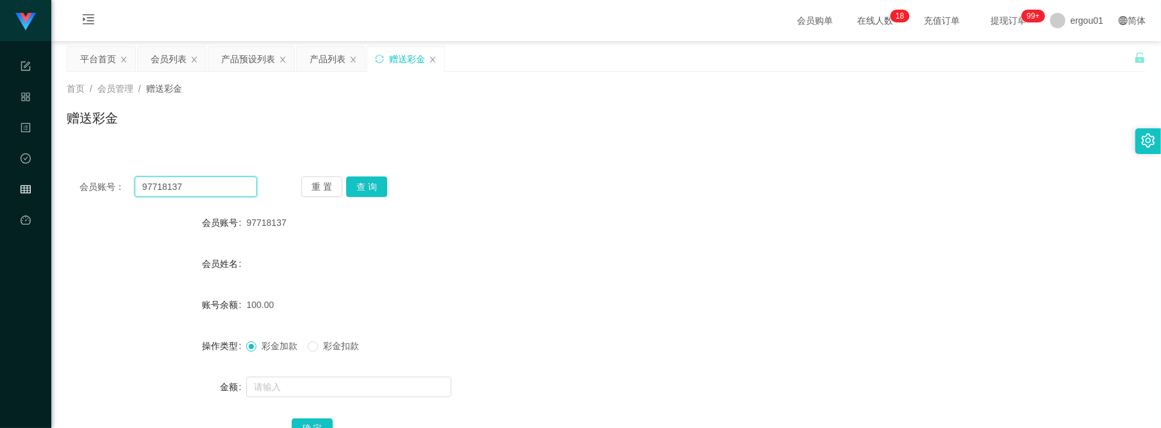
click at [217, 180] on input "97718137" at bounding box center [196, 186] width 122 height 21
drag, startPoint x: 389, startPoint y: 178, endPoint x: 376, endPoint y: 184, distance: 14.6
click at [389, 178] on div "重 置 查 询" at bounding box center [390, 186] width 178 height 21
click at [374, 185] on button "查 询" at bounding box center [366, 186] width 41 height 21
click at [240, 56] on div "产品预设列表" at bounding box center [248, 59] width 54 height 24
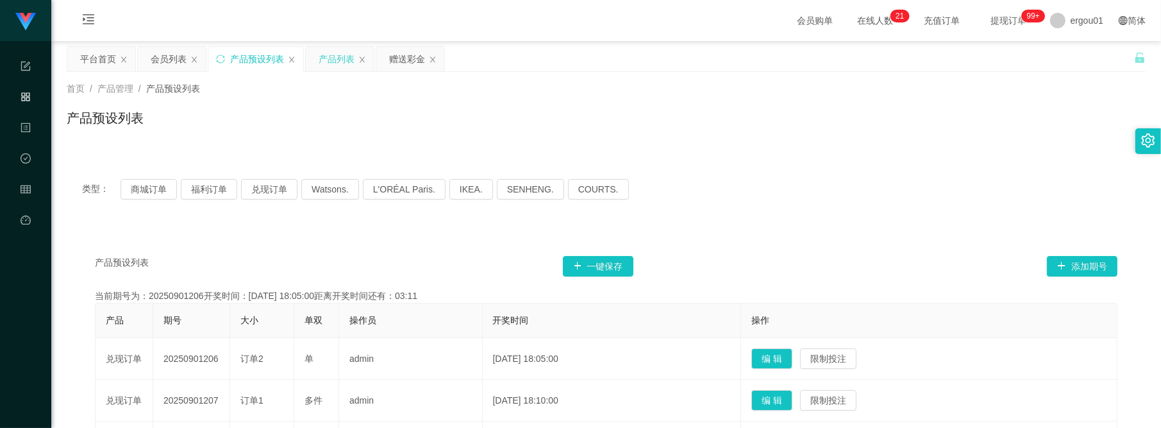
click at [325, 59] on div "产品列表" at bounding box center [337, 59] width 36 height 24
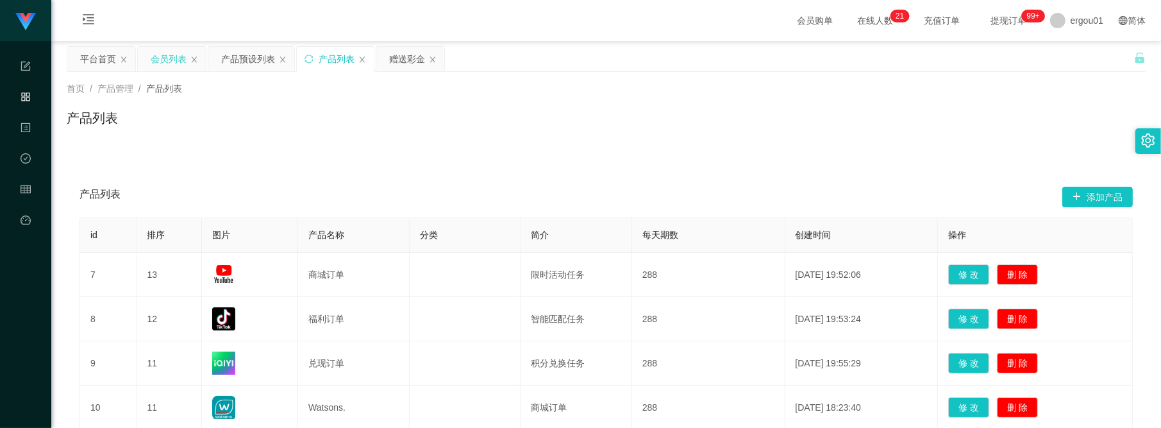
click at [151, 49] on div "会员列表" at bounding box center [169, 59] width 36 height 24
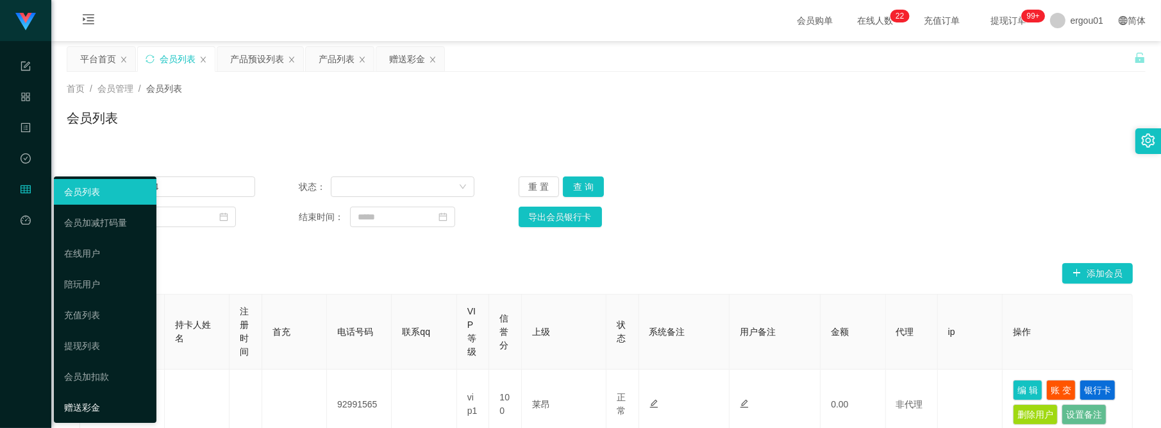
click at [85, 405] on link "赠送彩金" at bounding box center [105, 407] width 82 height 26
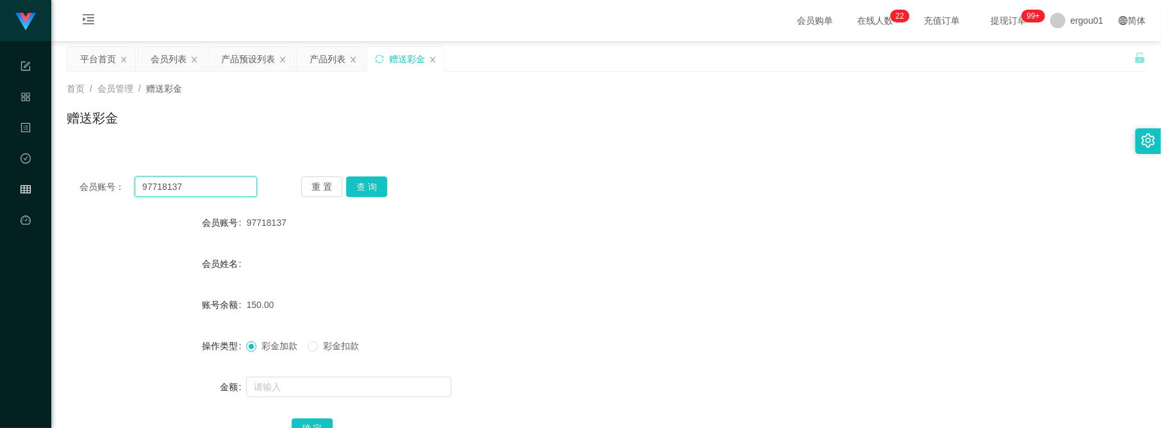
click at [193, 181] on input "97718137" at bounding box center [196, 186] width 122 height 21
drag, startPoint x: 363, startPoint y: 187, endPoint x: 361, endPoint y: 193, distance: 6.7
click at [363, 187] on button "查 询" at bounding box center [366, 186] width 41 height 21
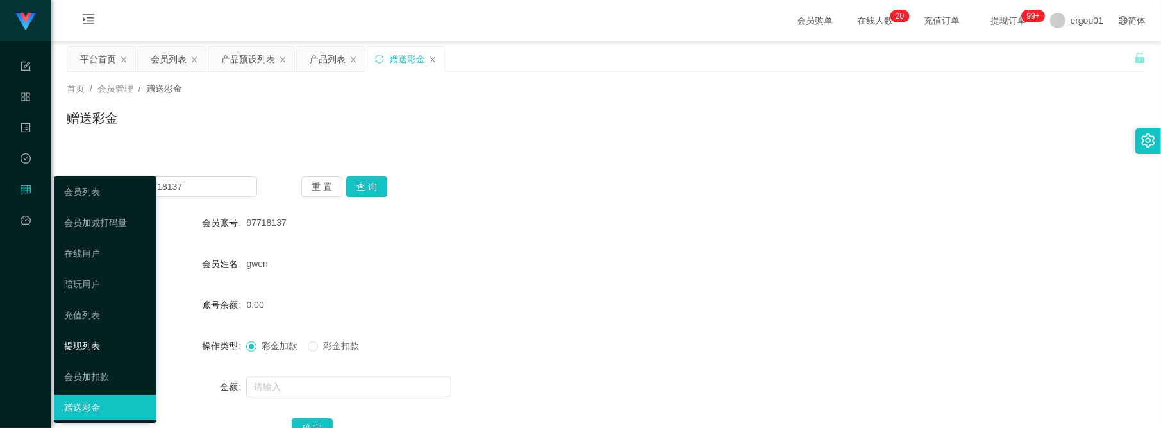
drag, startPoint x: 87, startPoint y: 337, endPoint x: 92, endPoint y: 332, distance: 7.3
click at [87, 338] on link "提现列表" at bounding box center [105, 346] width 82 height 26
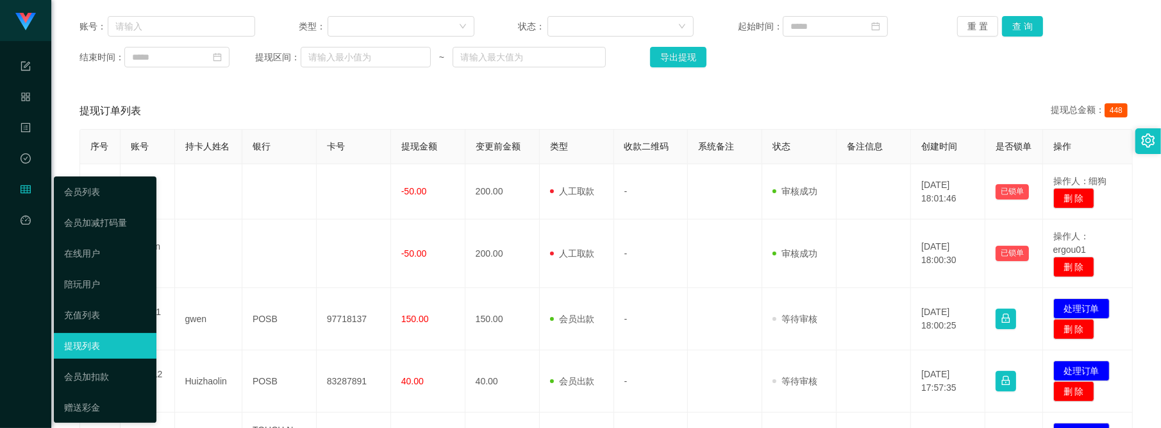
scroll to position [240, 0]
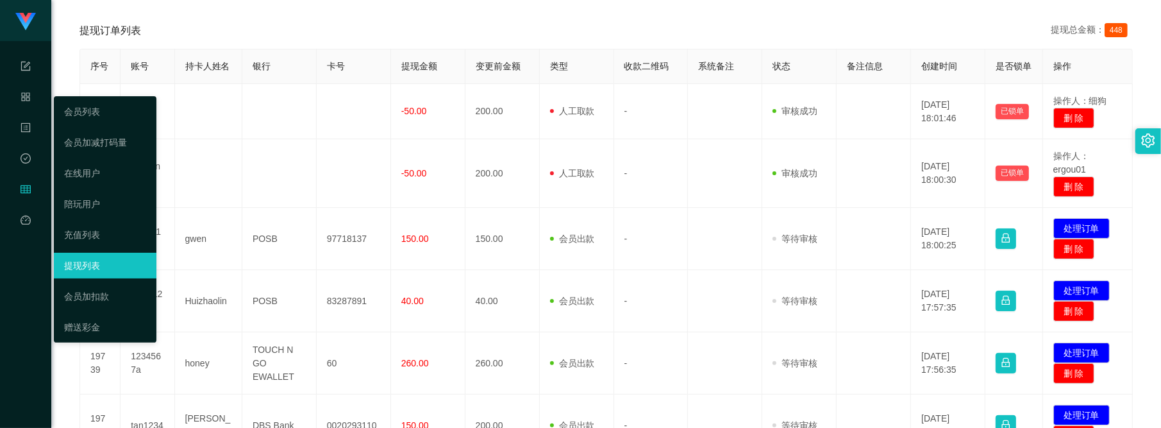
click at [92, 265] on link "提现列表" at bounding box center [105, 266] width 82 height 26
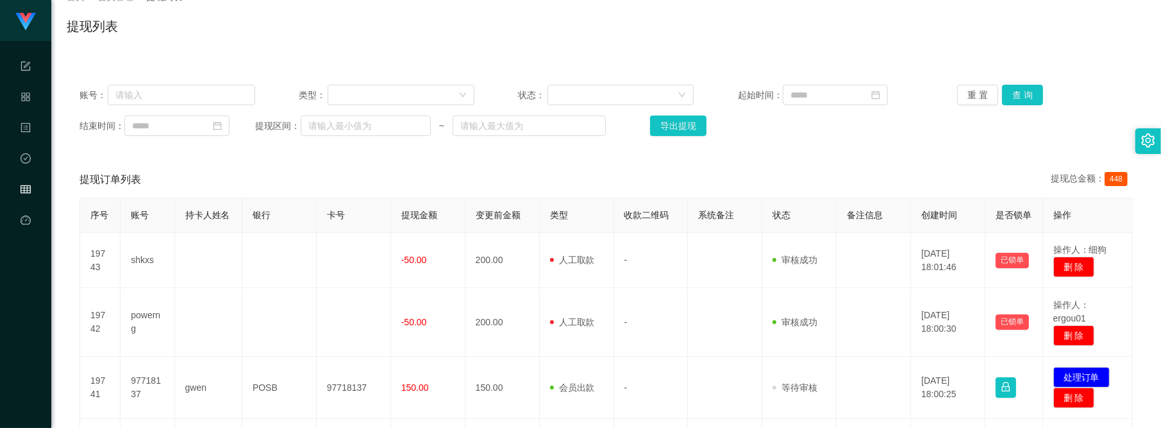
scroll to position [0, 0]
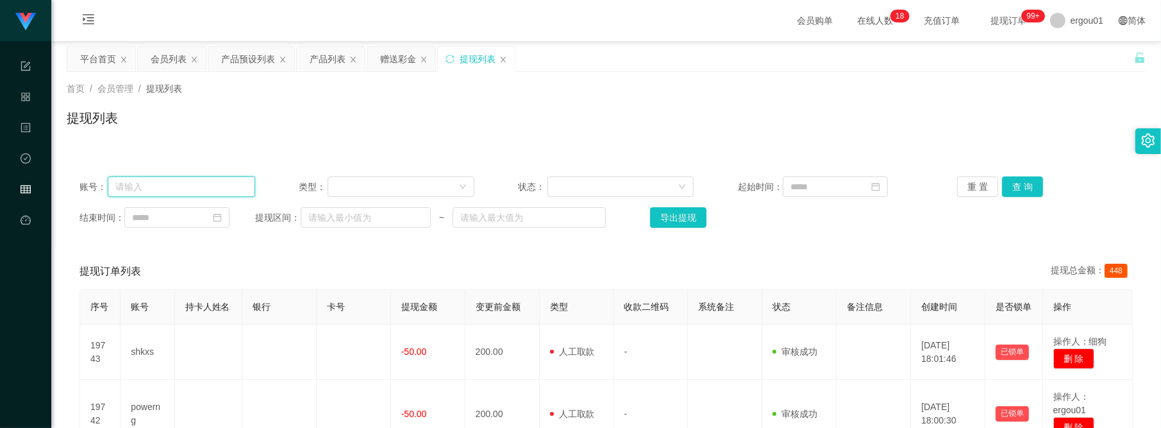
drag, startPoint x: 229, startPoint y: 181, endPoint x: 260, endPoint y: 187, distance: 31.2
click at [229, 181] on input "text" at bounding box center [181, 186] width 147 height 21
paste input "97718137"
type input "97718137"
click at [1016, 183] on button "查 询" at bounding box center [1022, 186] width 41 height 21
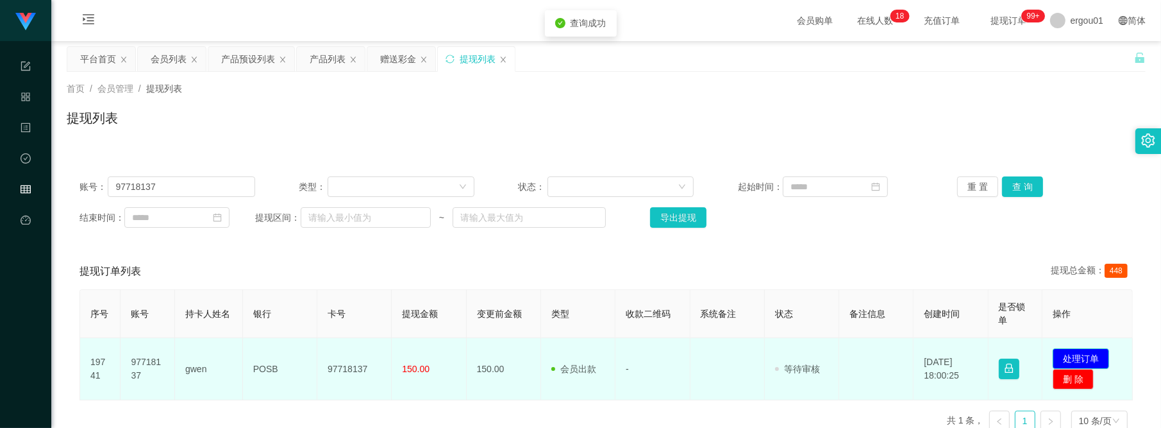
click at [1085, 361] on button "处理订单" at bounding box center [1081, 358] width 56 height 21
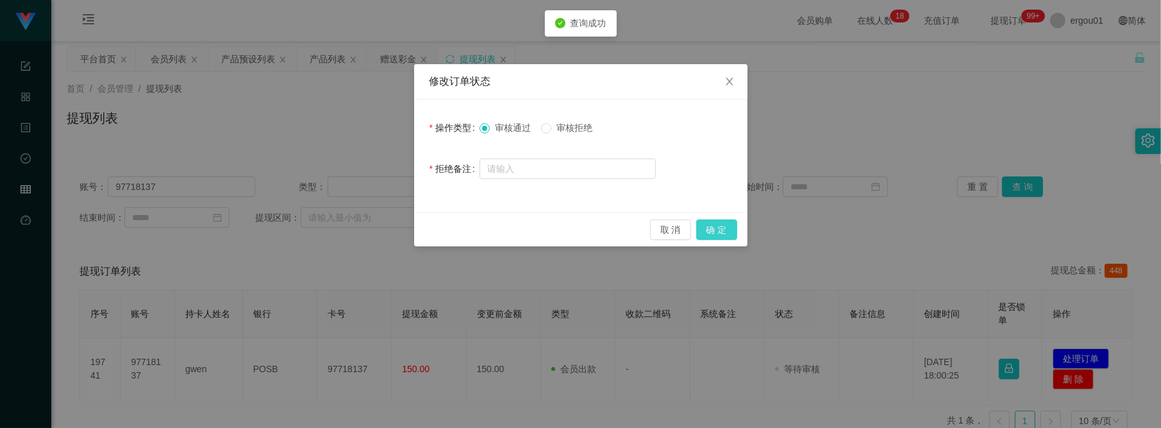
click at [710, 226] on button "确 定" at bounding box center [716, 229] width 41 height 21
